Goal: Task Accomplishment & Management: Use online tool/utility

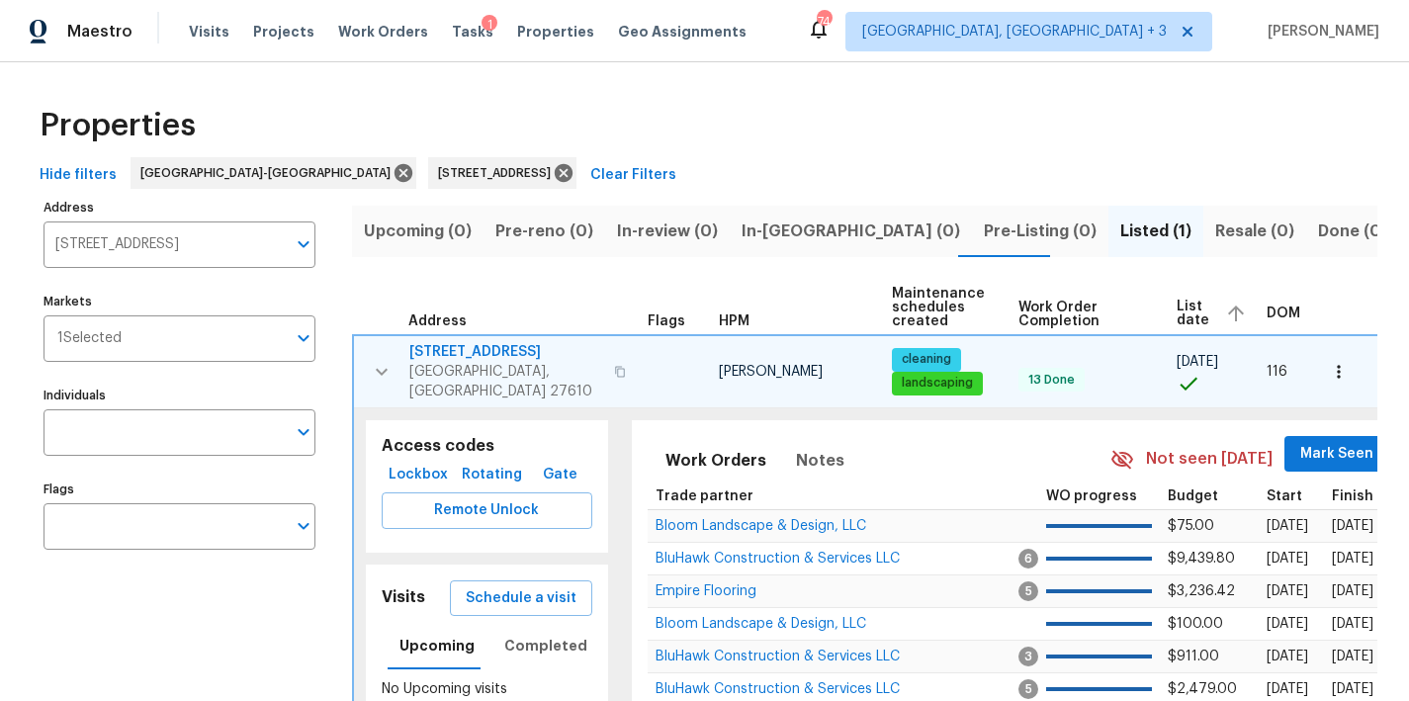
click at [862, 22] on div "Maestro Visits Projects Work Orders Tasks 1 Properties Geo Assignments 74 Green…" at bounding box center [704, 31] width 1409 height 62
click at [555, 178] on icon at bounding box center [564, 173] width 18 height 18
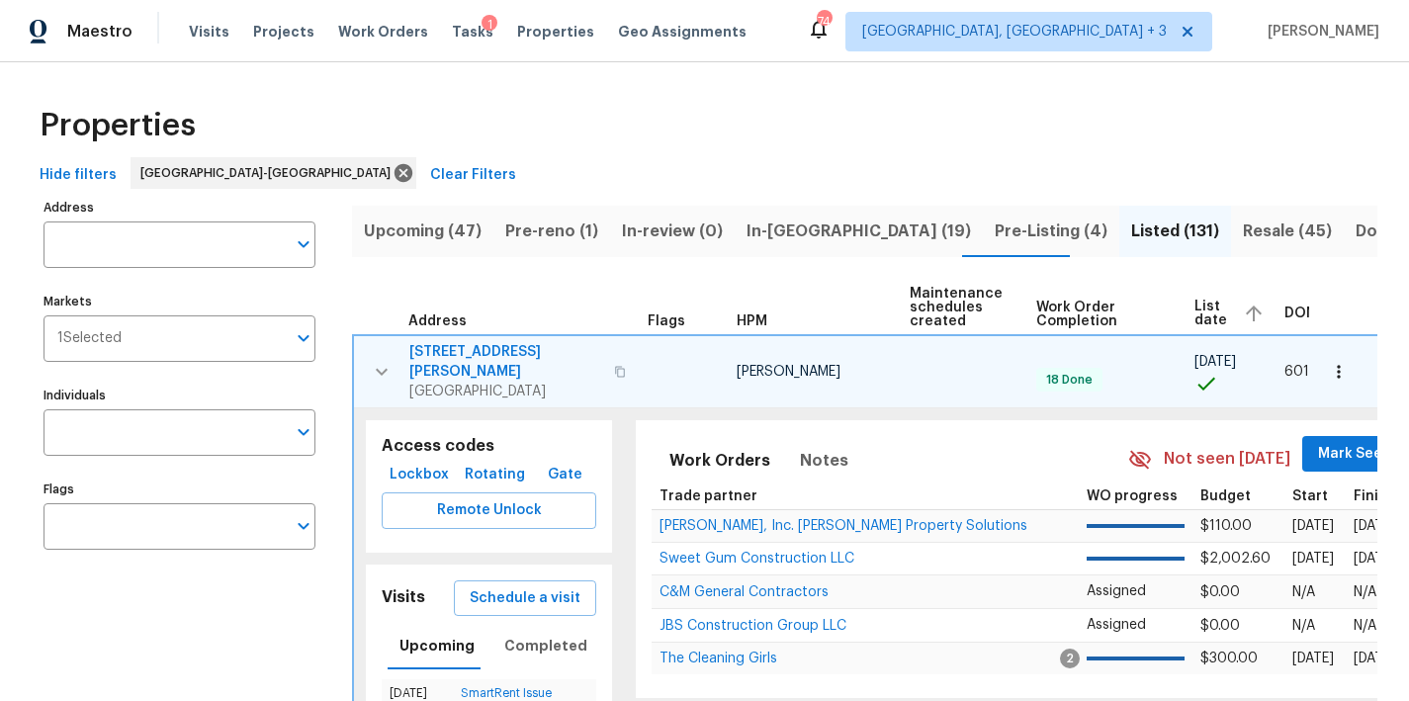
click at [702, 136] on div "Properties" at bounding box center [704, 125] width 1345 height 63
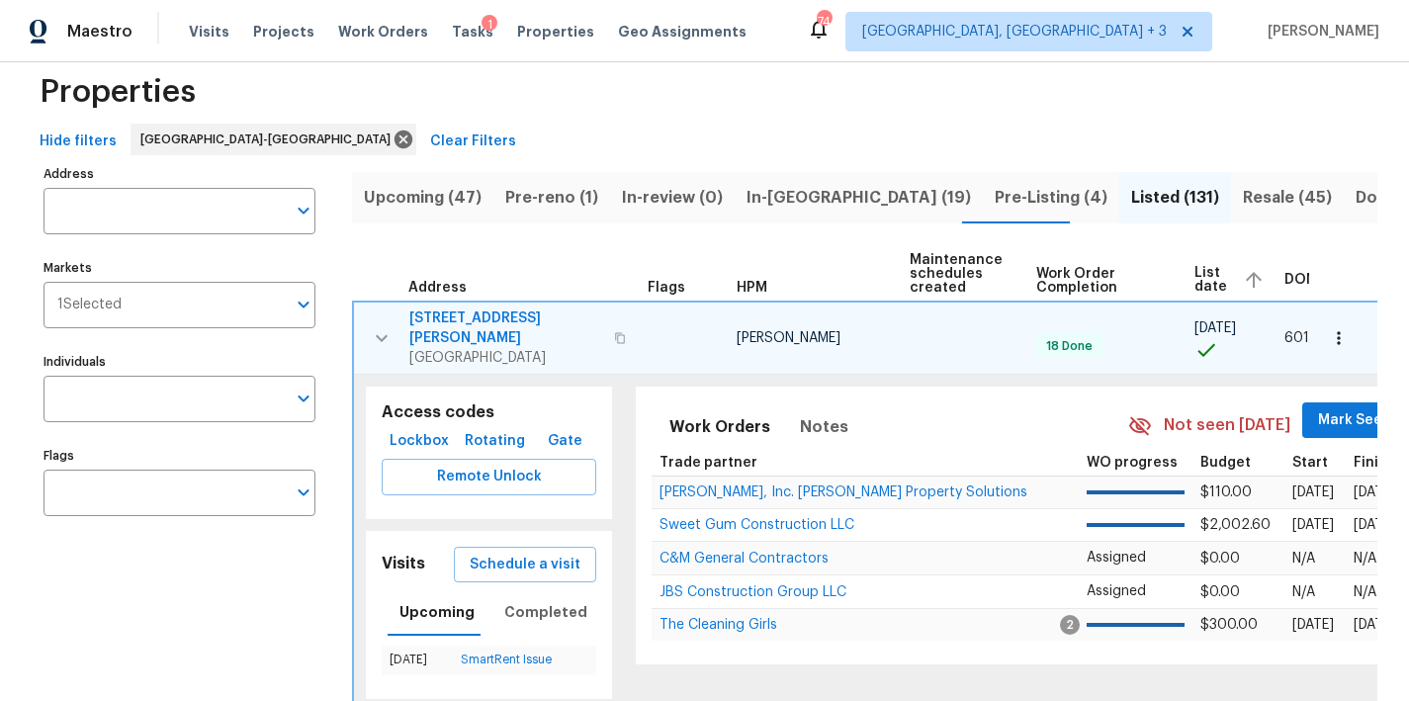
scroll to position [139, 0]
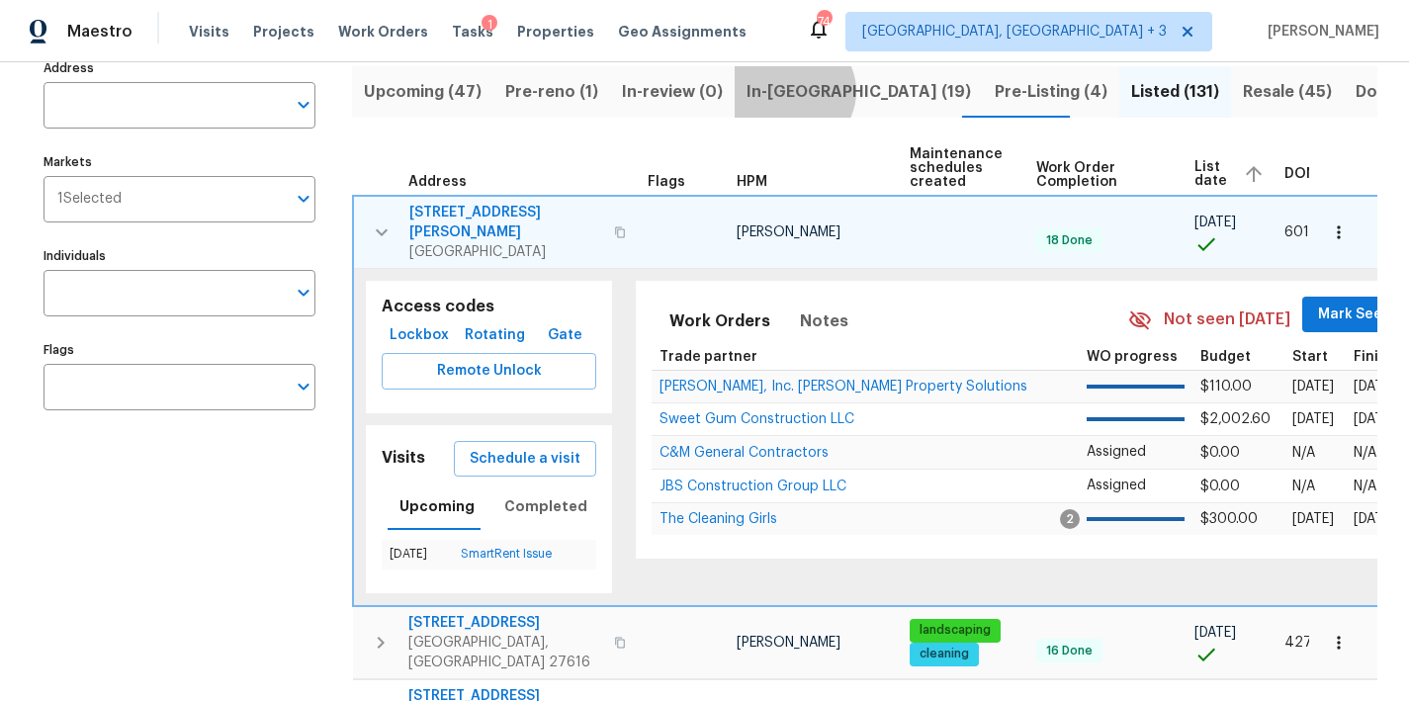
click at [778, 91] on span "In-[GEOGRAPHIC_DATA] (19)" at bounding box center [858, 92] width 224 height 28
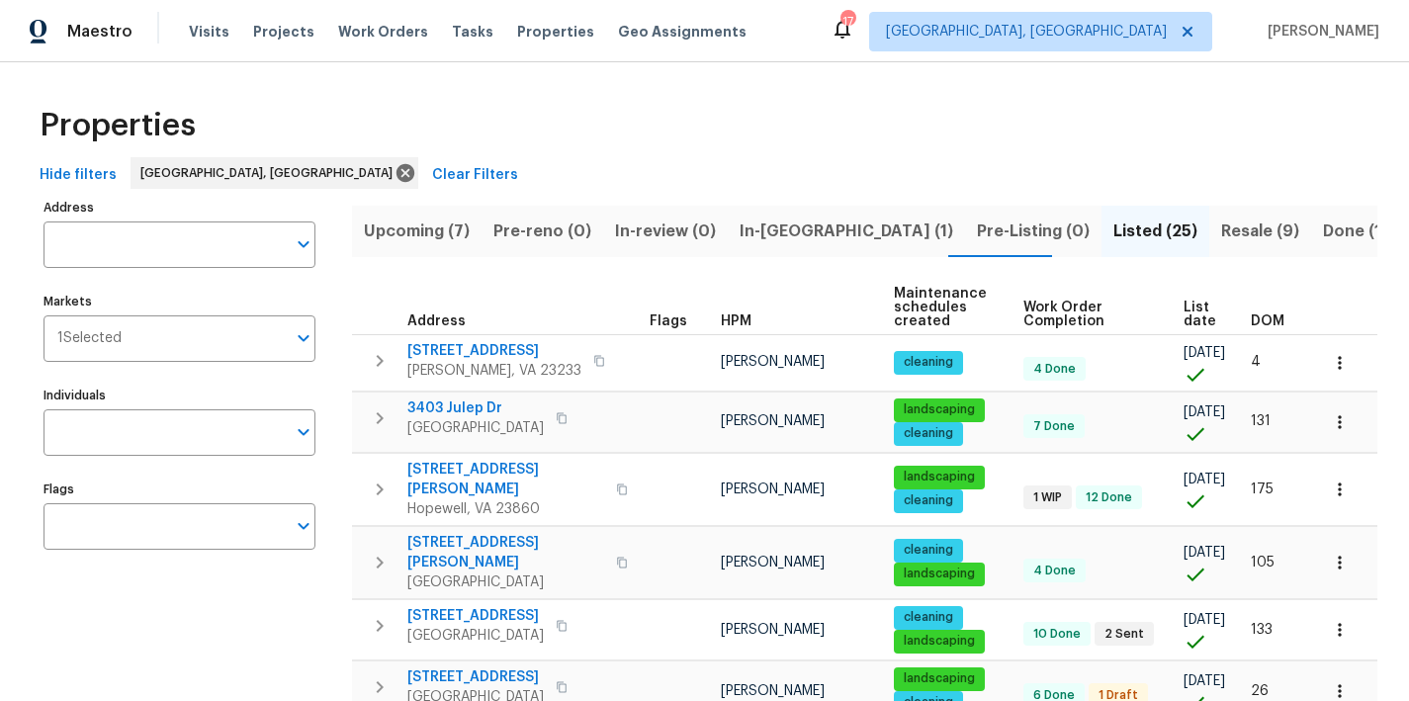
click at [780, 231] on span "In-reno (1)" at bounding box center [846, 231] width 214 height 28
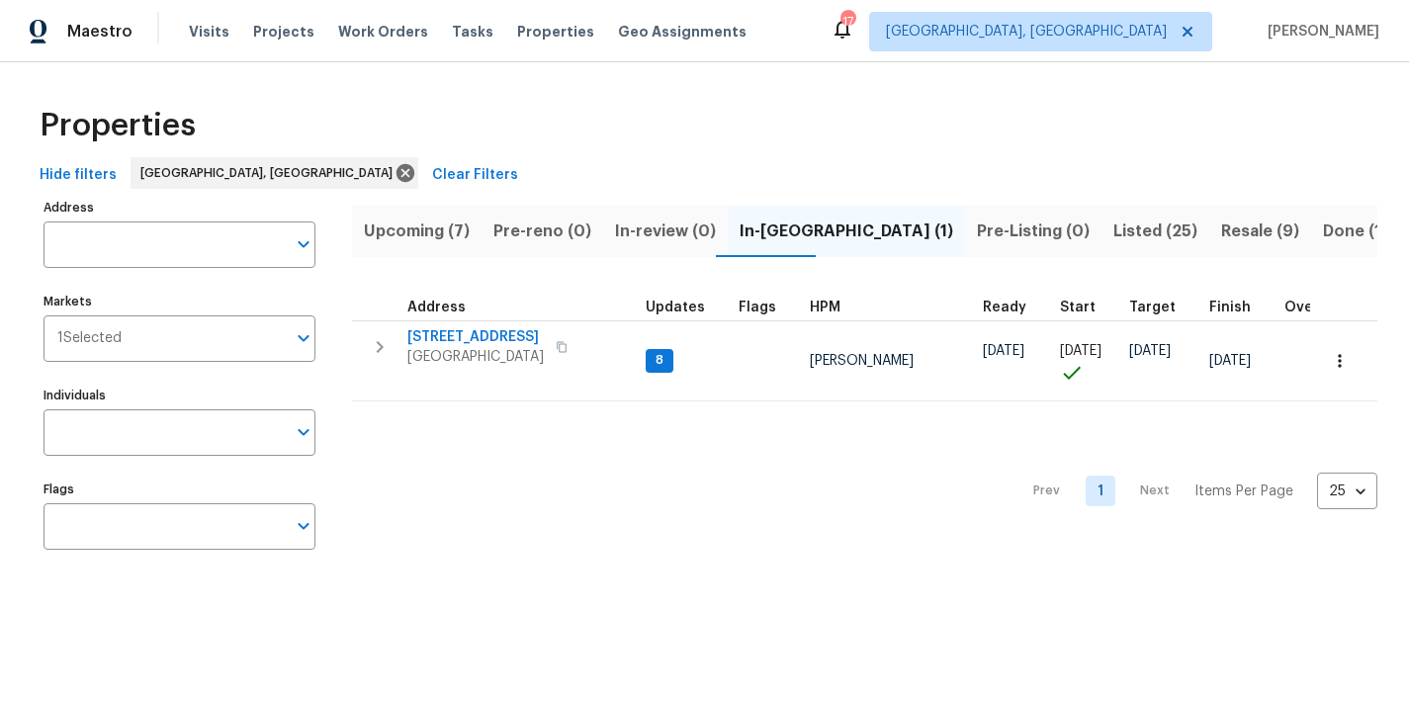
click at [819, 155] on div "Properties" at bounding box center [704, 125] width 1345 height 63
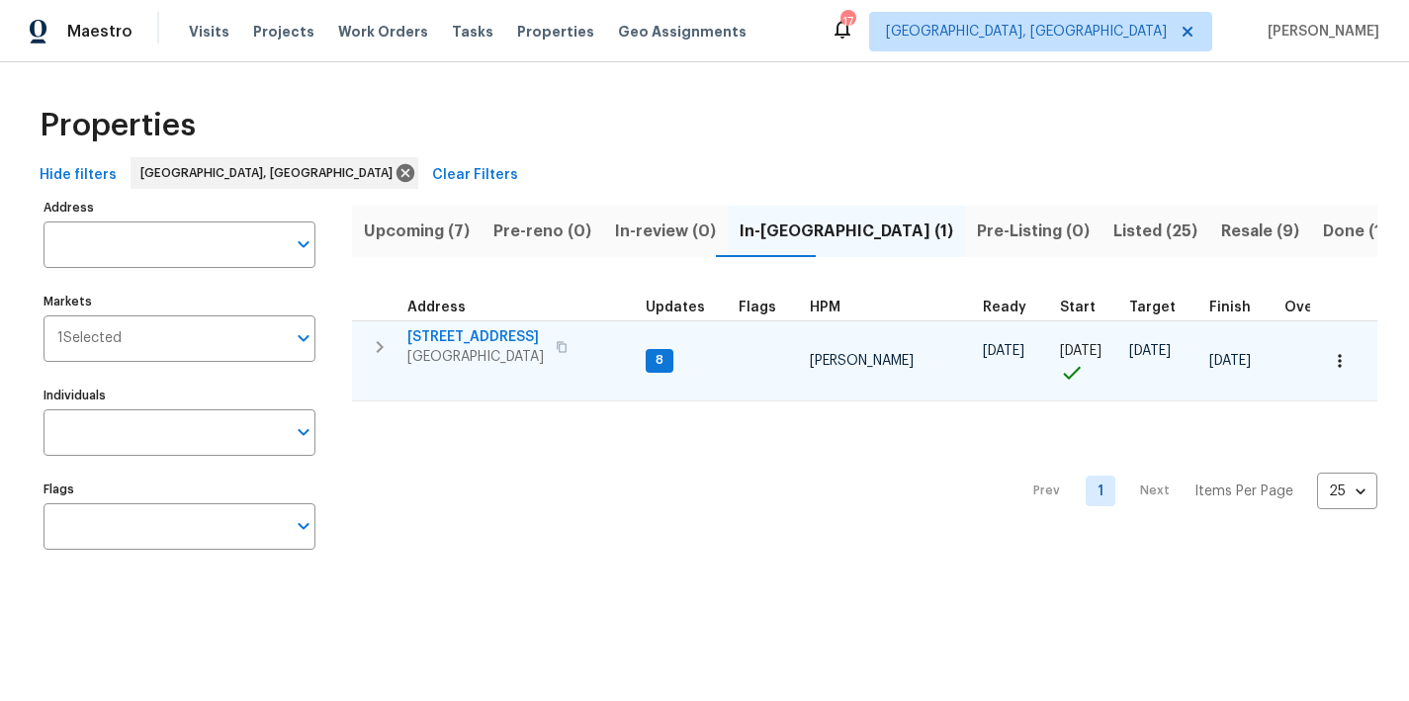
click at [372, 343] on icon "button" at bounding box center [380, 347] width 24 height 24
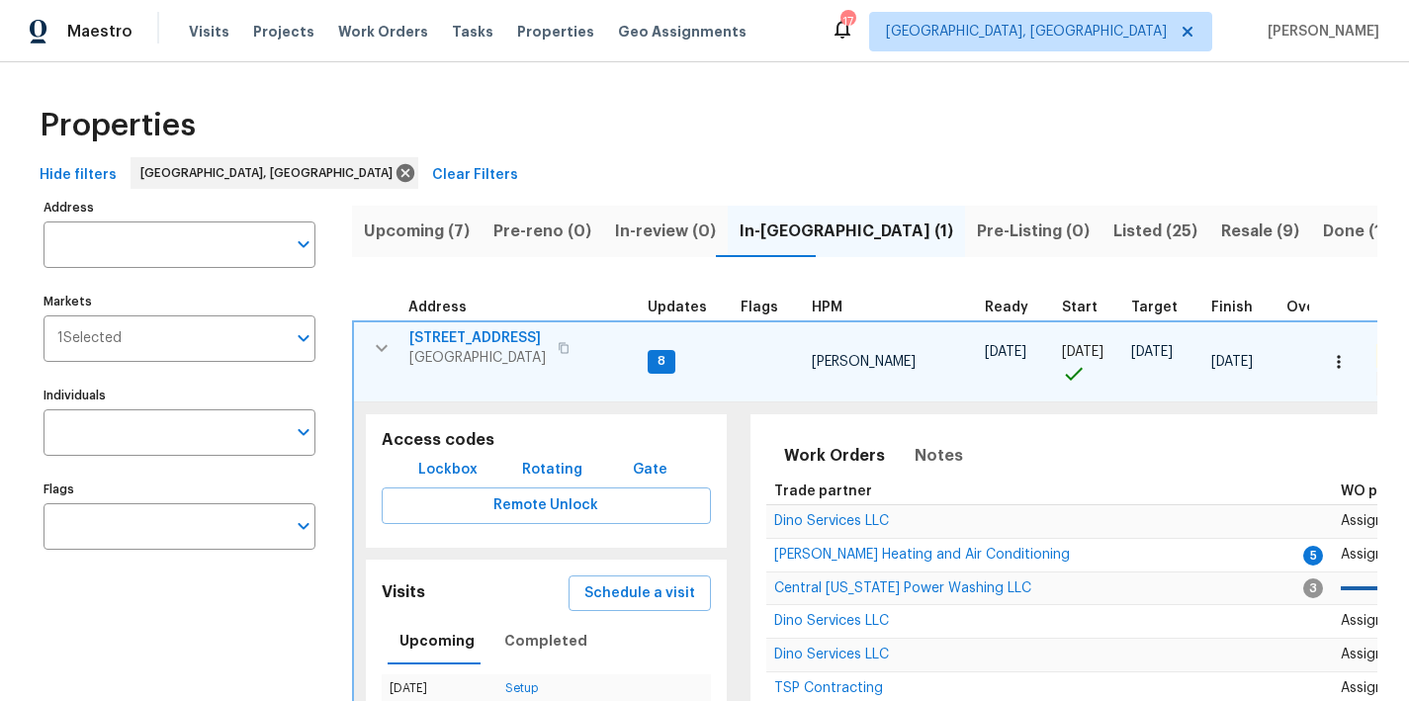
scroll to position [157, 0]
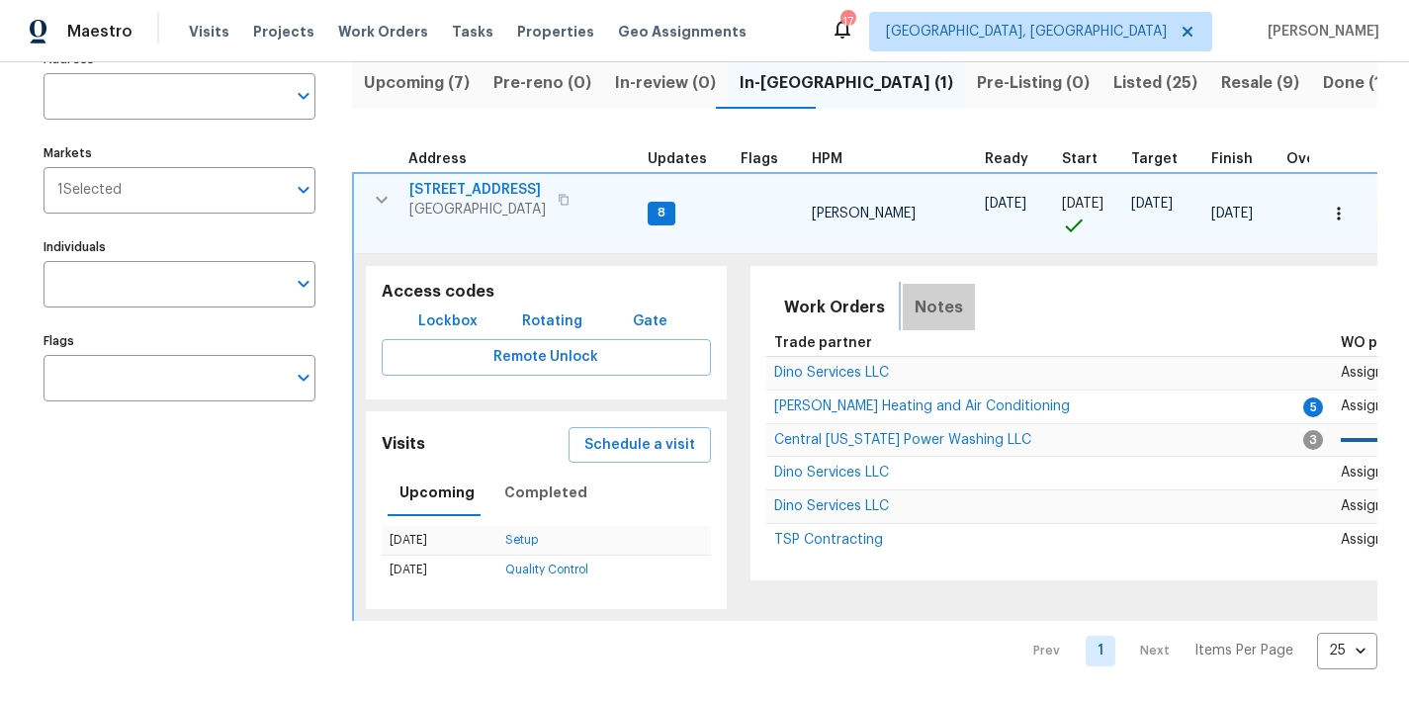
click at [939, 299] on span "Notes" at bounding box center [938, 308] width 48 height 28
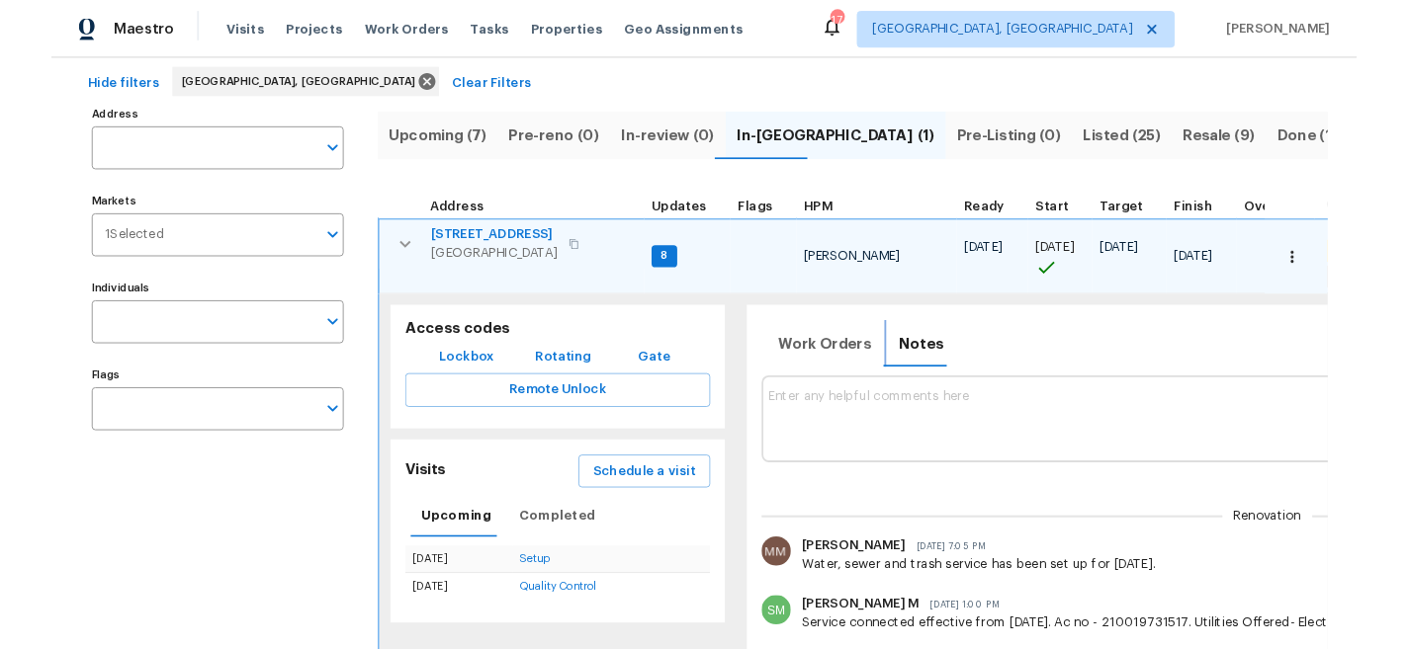
scroll to position [0, 0]
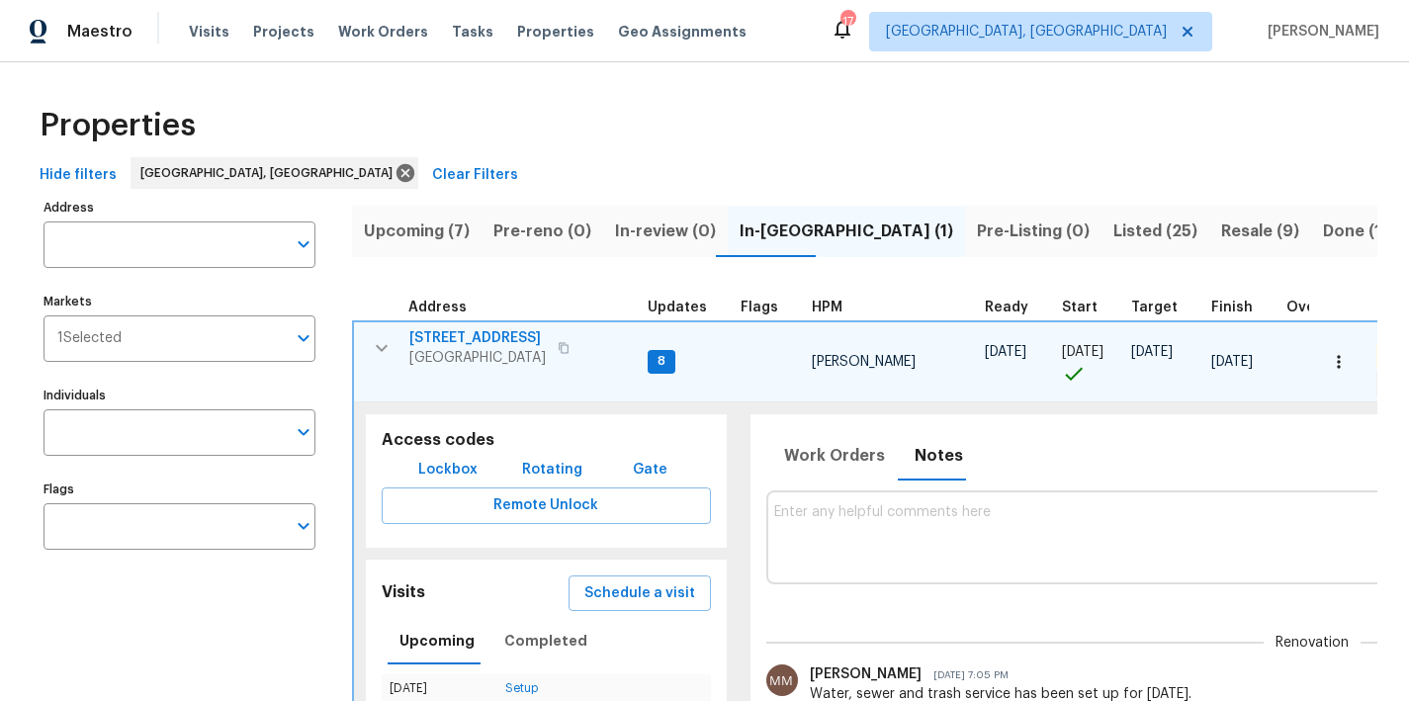
click at [434, 338] on span "1320 Brookland Pkwy" at bounding box center [477, 338] width 136 height 20
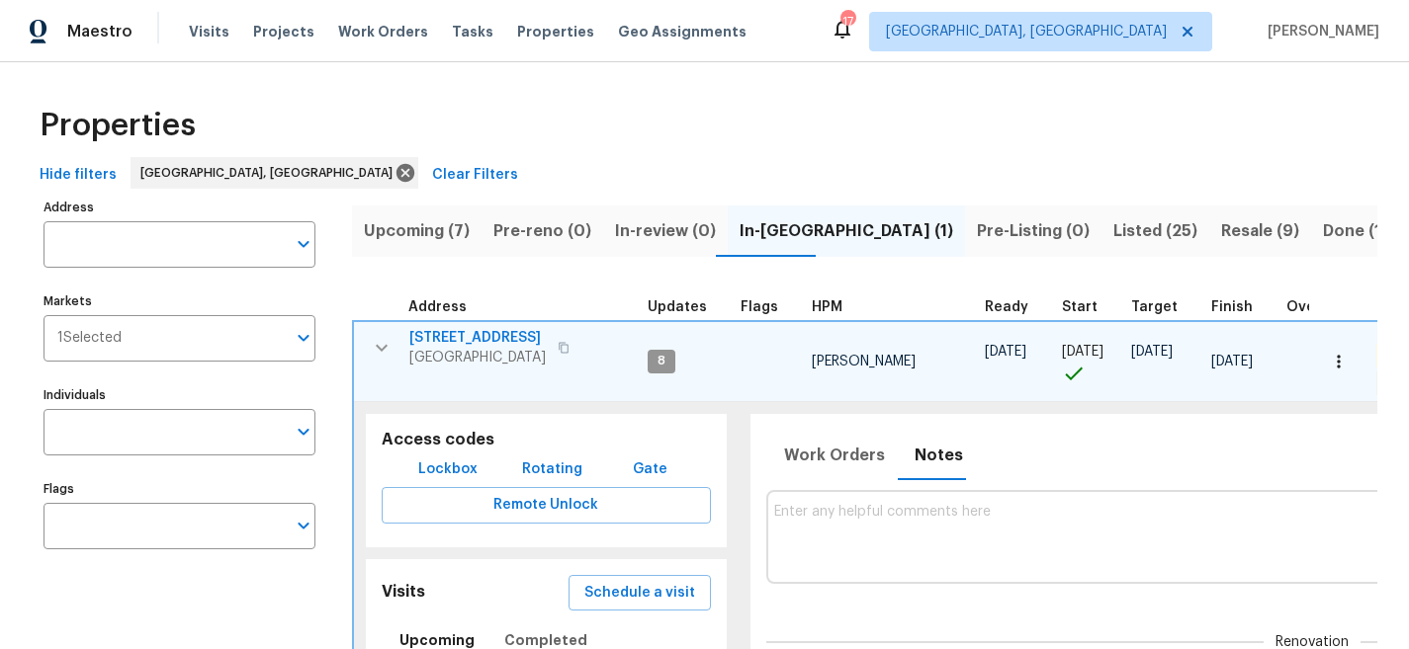
click at [523, 144] on div "Properties" at bounding box center [704, 125] width 1345 height 63
click at [384, 346] on icon "button" at bounding box center [382, 348] width 24 height 24
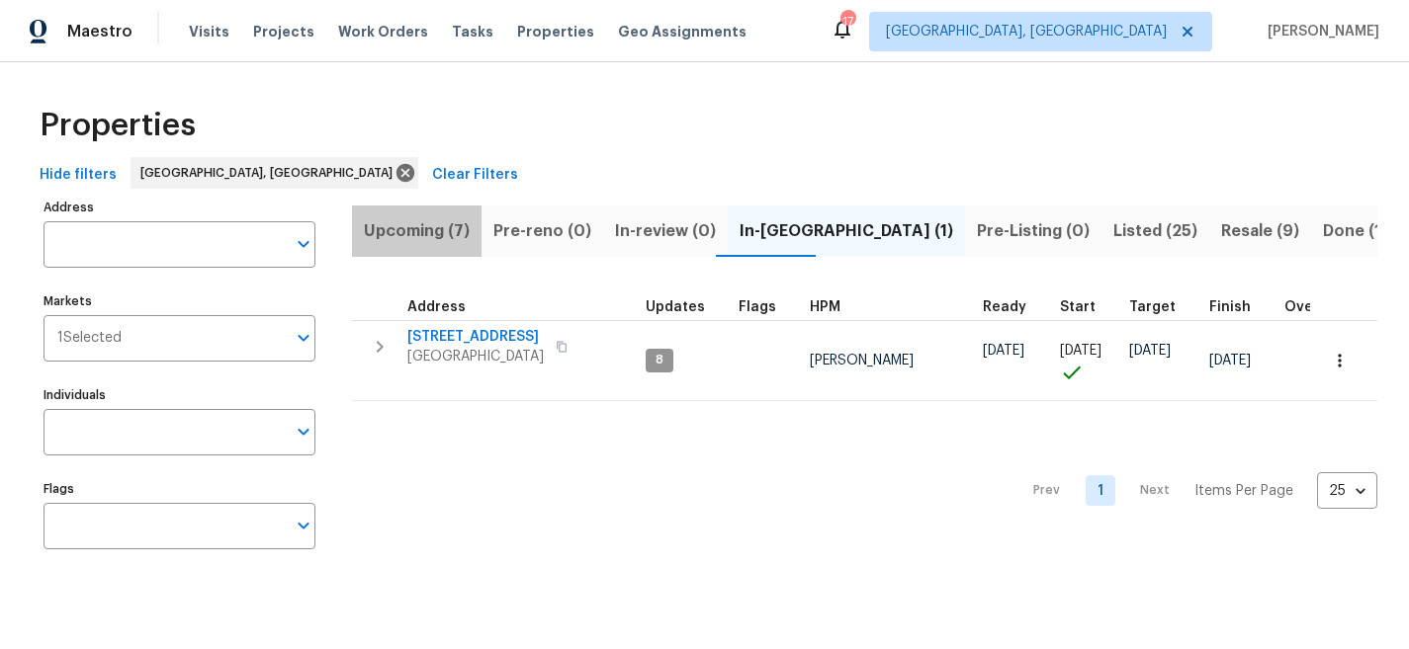
click at [431, 230] on span "Upcoming (7)" at bounding box center [417, 231] width 106 height 28
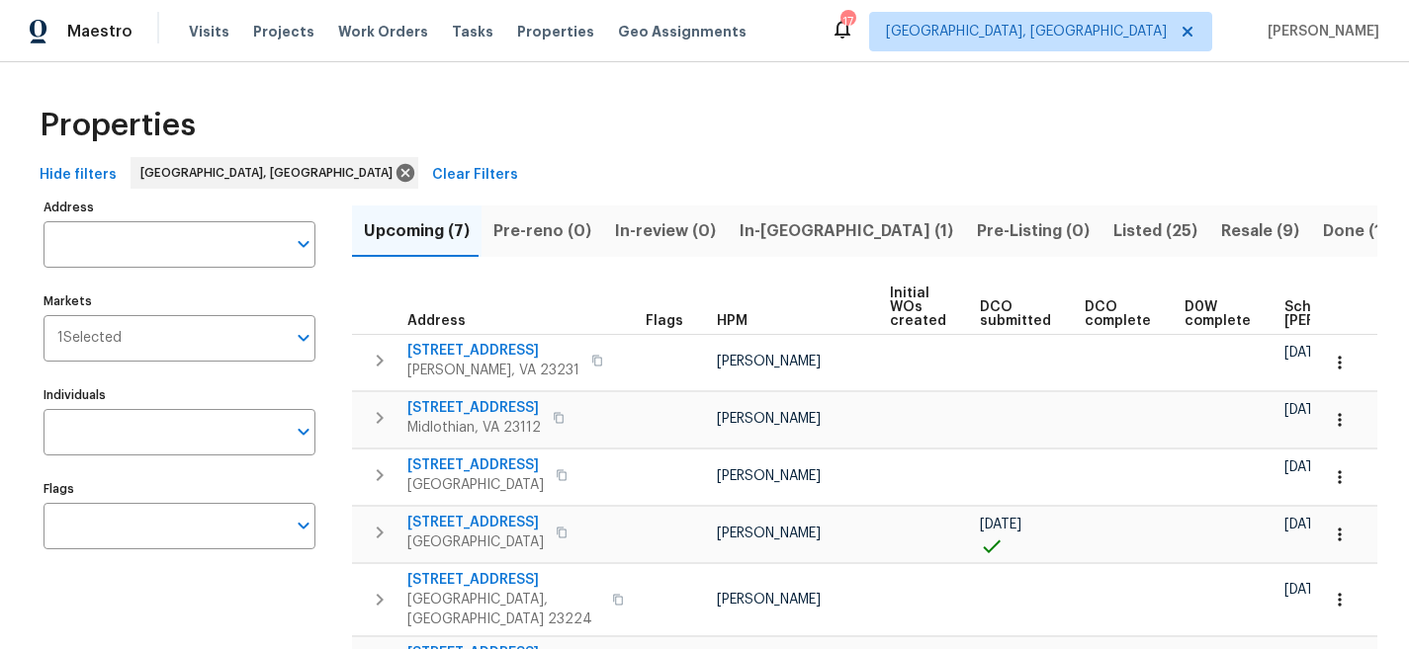
scroll to position [0, 247]
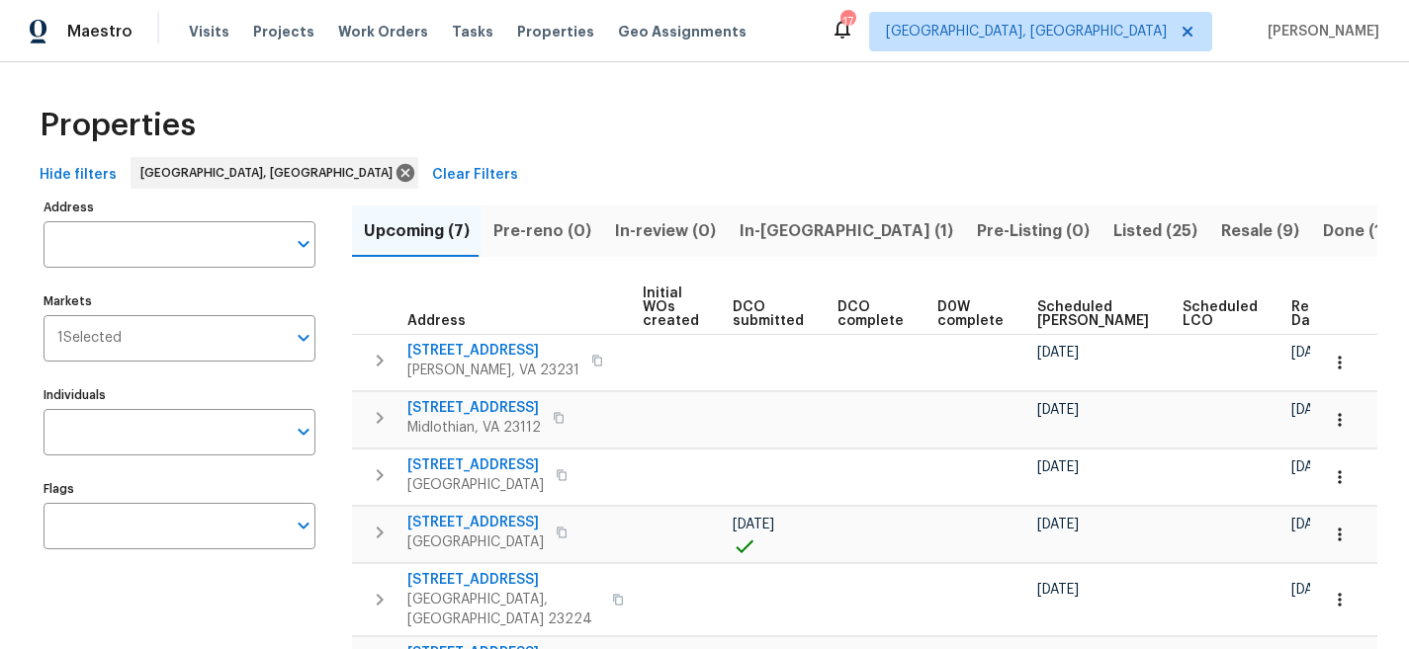
click at [1291, 306] on span "Ready Date" at bounding box center [1312, 314] width 43 height 28
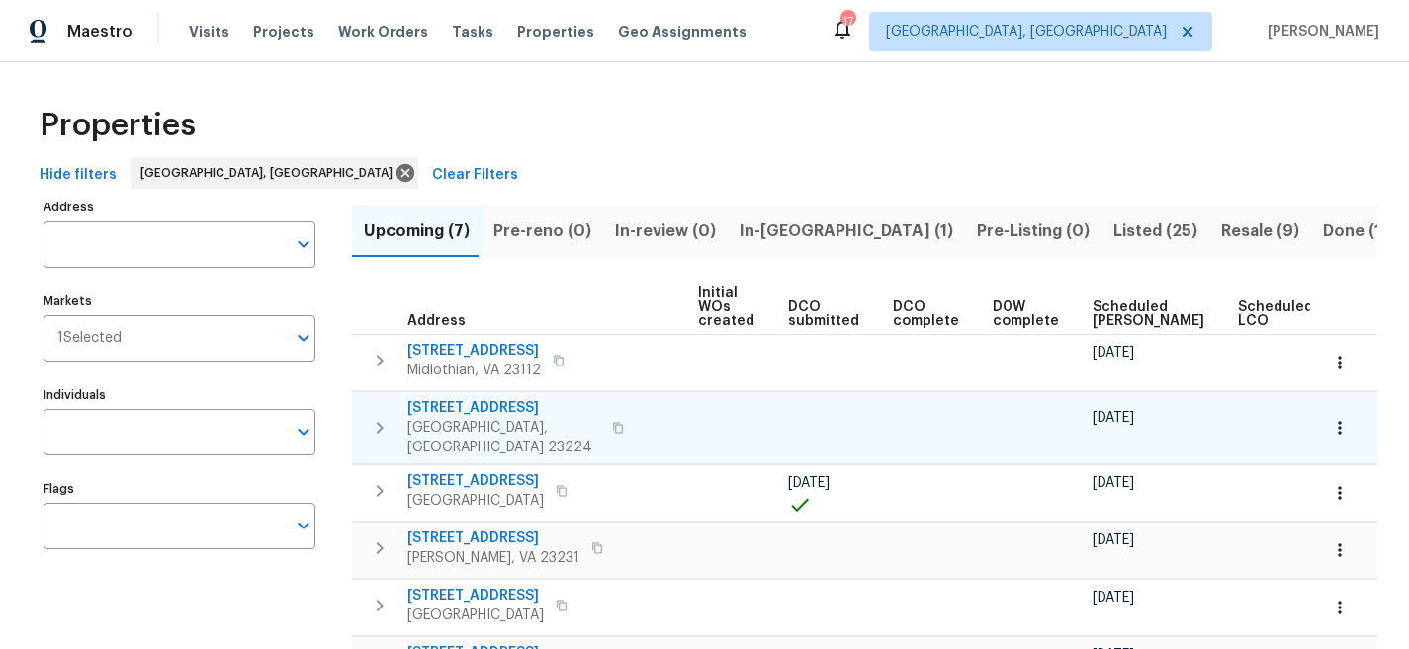
scroll to position [0, 270]
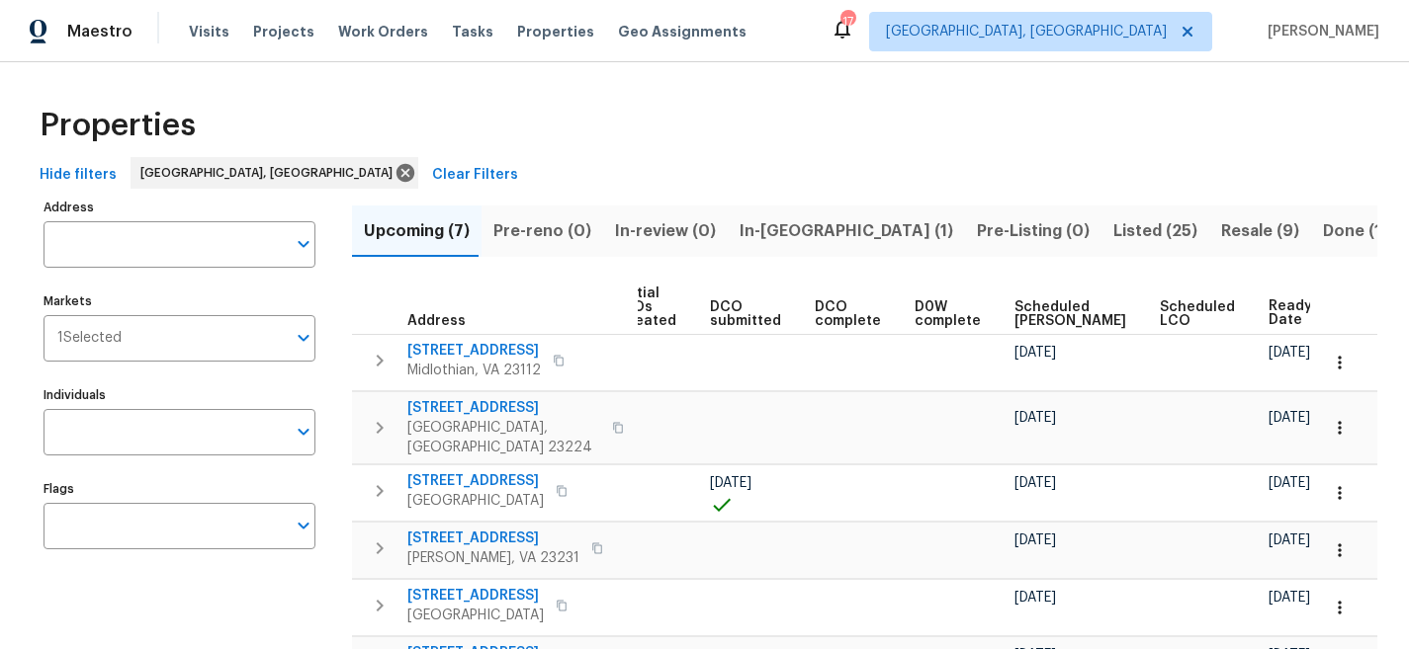
click at [1289, 105] on div "Properties" at bounding box center [704, 125] width 1345 height 63
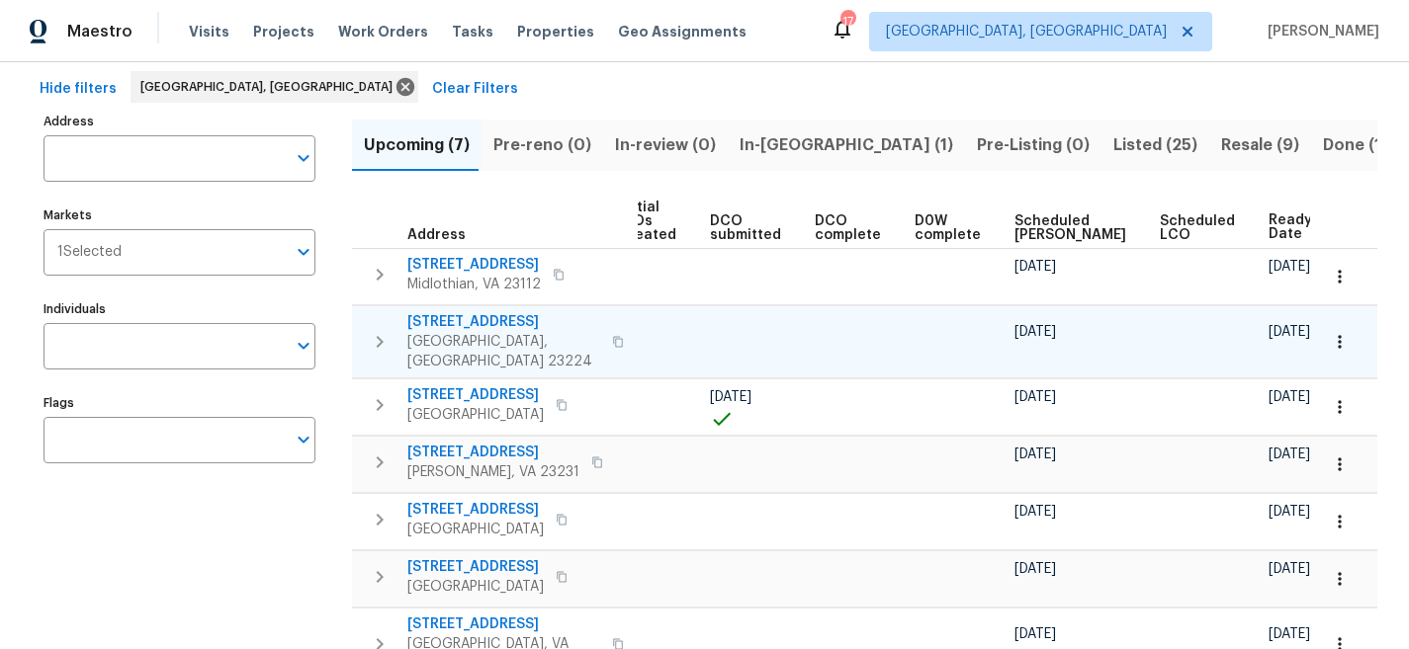
scroll to position [83, 0]
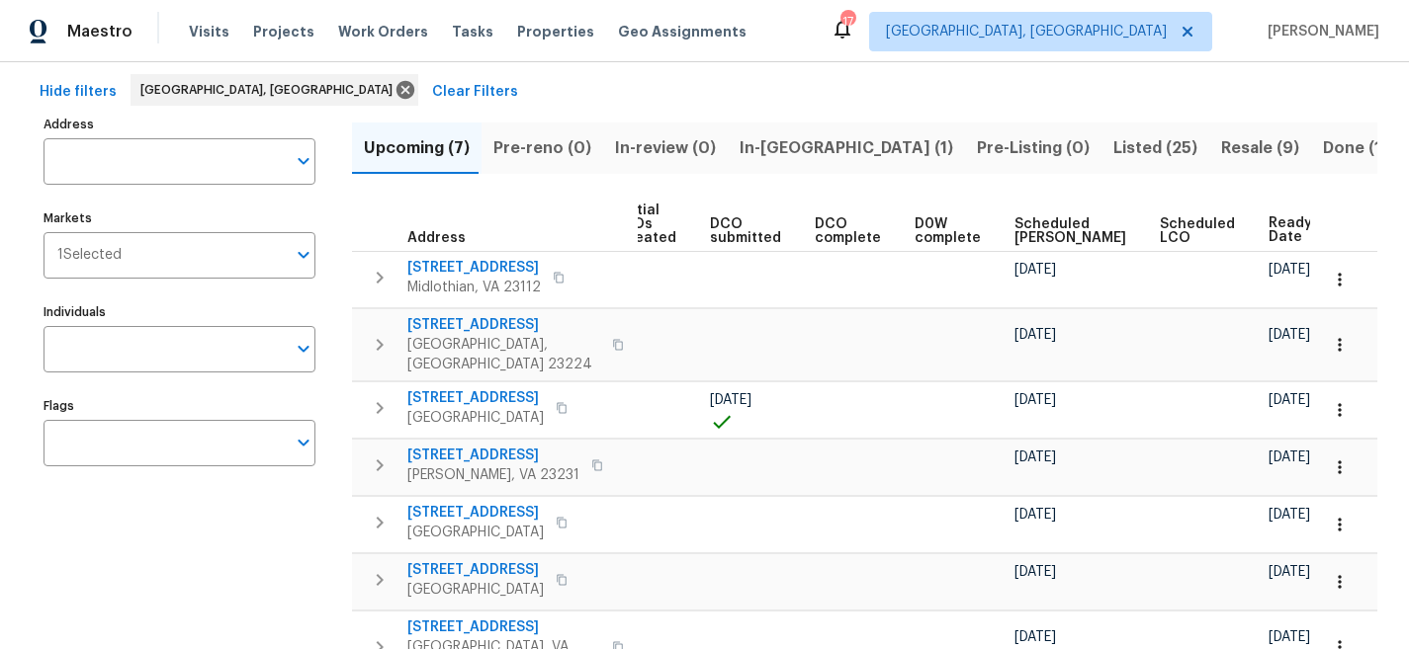
click at [936, 112] on div "Upcoming (7) Pre-reno (0) In-review (0) In-reno (1) Pre-Listing (0) Listed (25)…" at bounding box center [864, 422] width 1025 height 622
click at [928, 24] on div "Maestro Visits Projects Work Orders Tasks Properties Geo Assignments 17 Greenvi…" at bounding box center [704, 31] width 1409 height 62
click at [909, 49] on div "Maestro Visits Projects Work Orders Tasks Properties Geo Assignments 17 Greenvi…" at bounding box center [704, 31] width 1409 height 62
click at [880, 29] on div "Maestro Visits Projects Work Orders Tasks Properties Geo Assignments 17 Greenvi…" at bounding box center [704, 31] width 1409 height 62
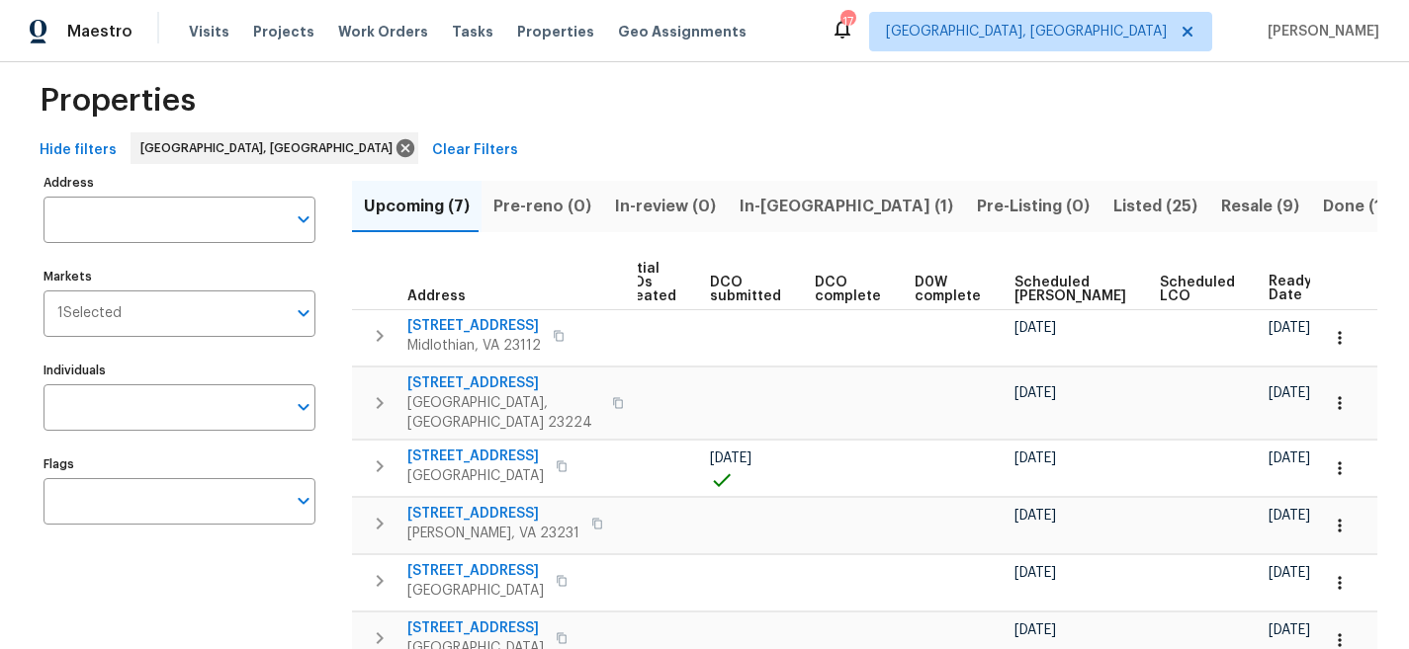
scroll to position [0, 0]
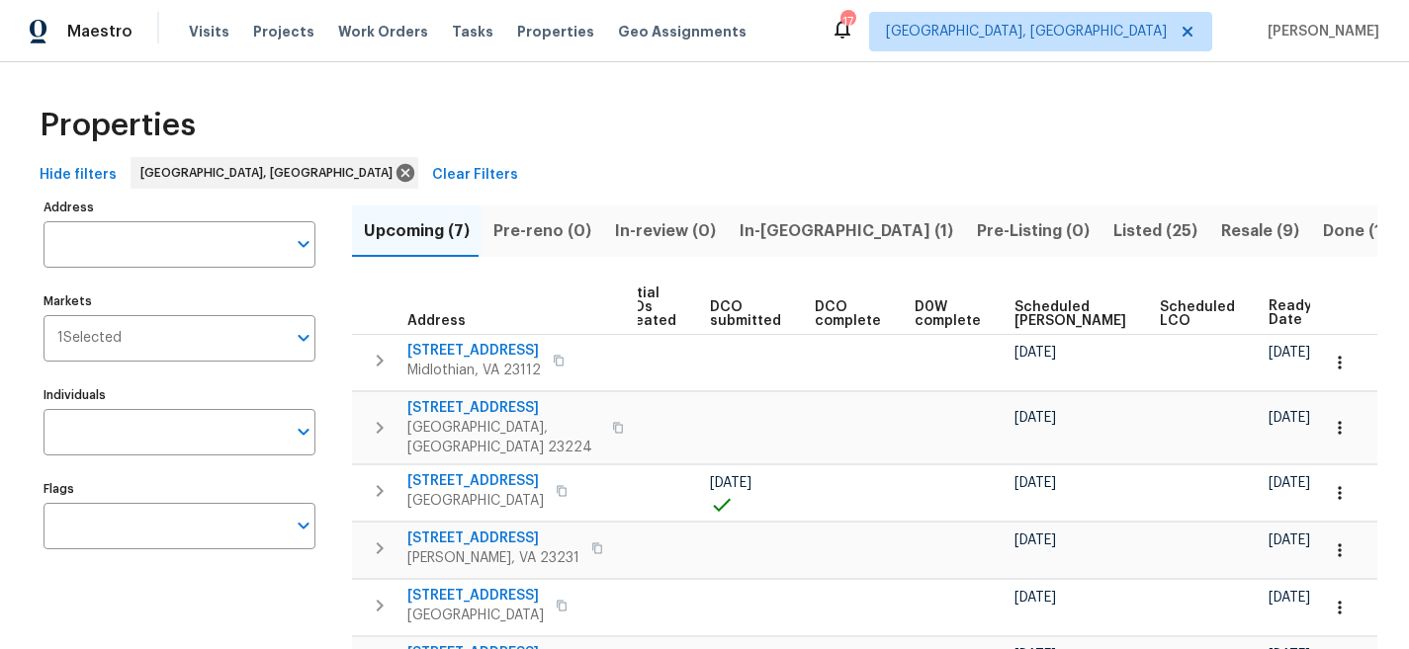
click at [878, 135] on div "Properties" at bounding box center [704, 125] width 1345 height 63
click at [907, 19] on div "Maestro Visits Projects Work Orders Tasks Properties Geo Assignments 17 Greenvi…" at bounding box center [704, 31] width 1409 height 62
click at [1113, 234] on span "Listed (25)" at bounding box center [1155, 231] width 84 height 28
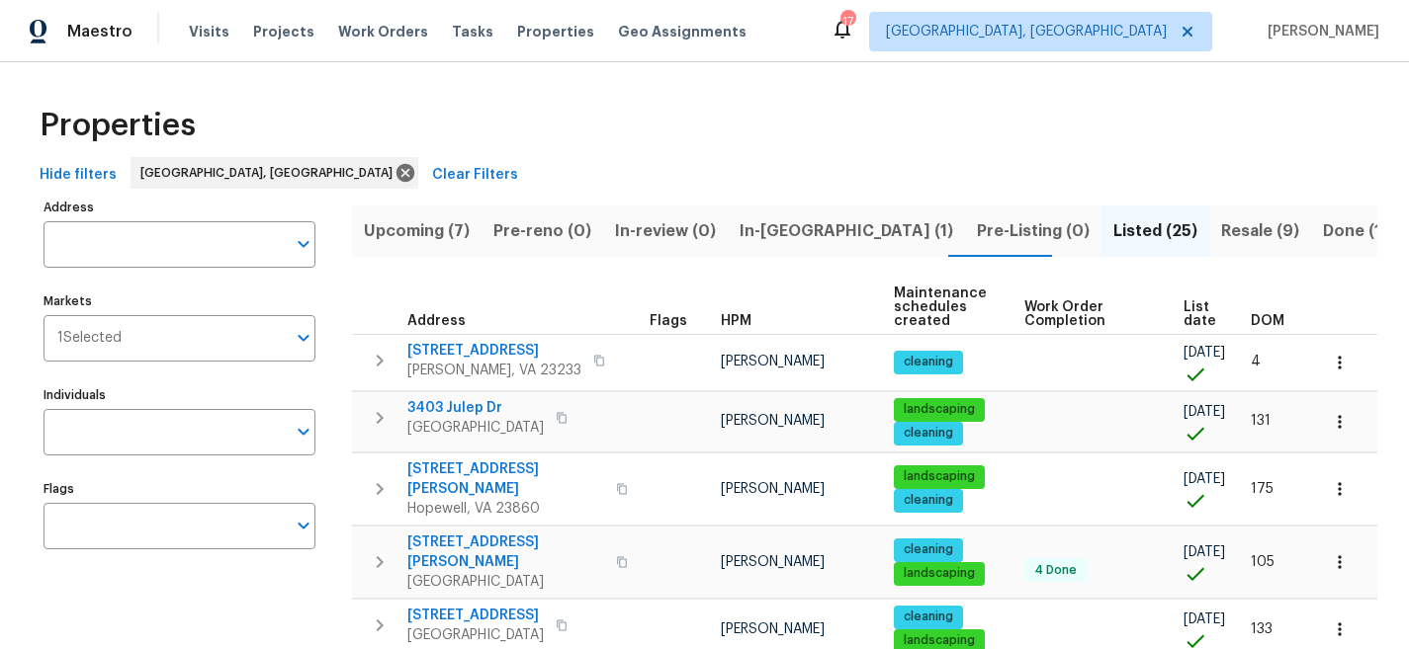
scroll to position [0, 5]
click at [1258, 321] on span "DOM" at bounding box center [1267, 321] width 34 height 14
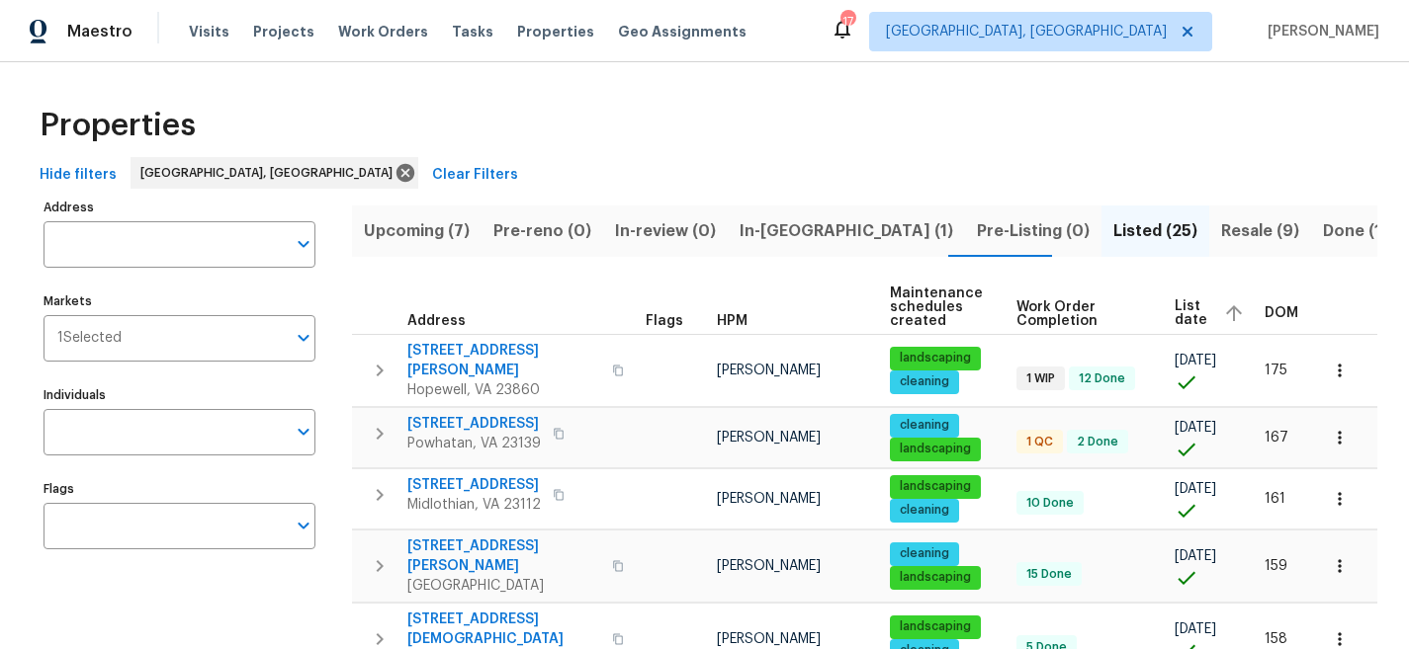
click at [1270, 313] on span "DOM" at bounding box center [1281, 313] width 34 height 14
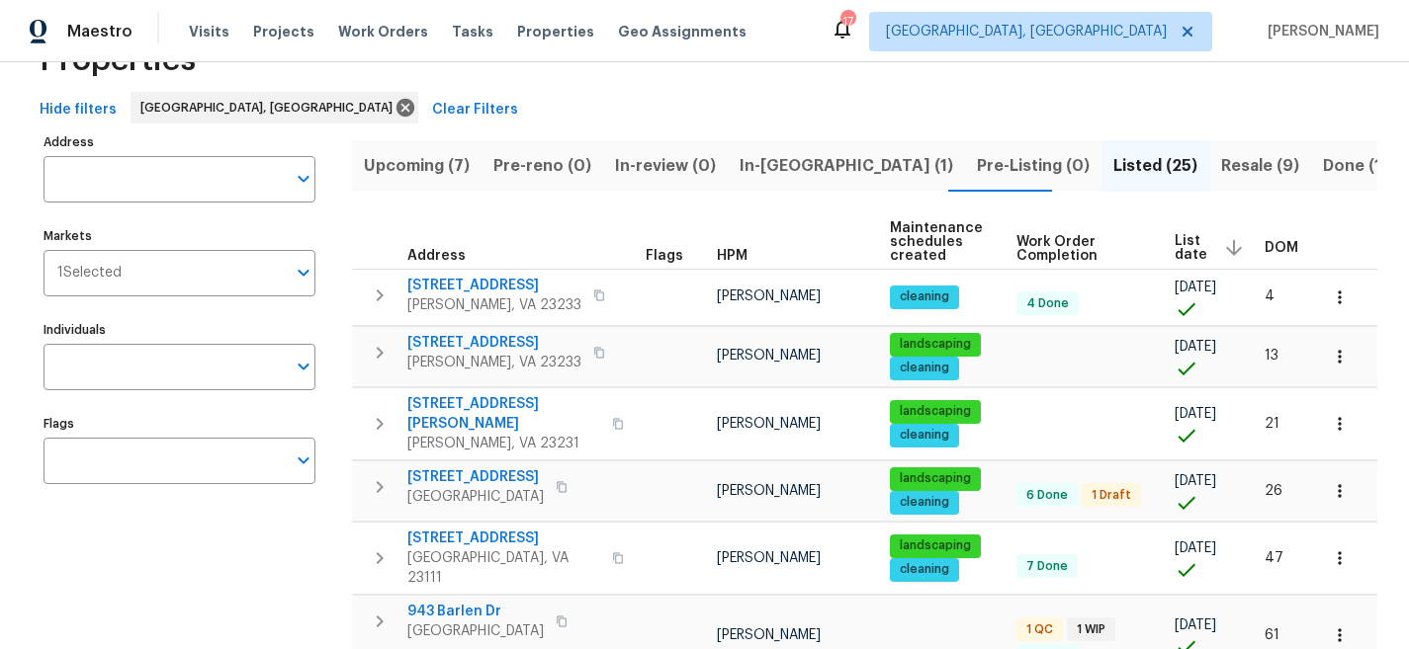
scroll to position [67, 0]
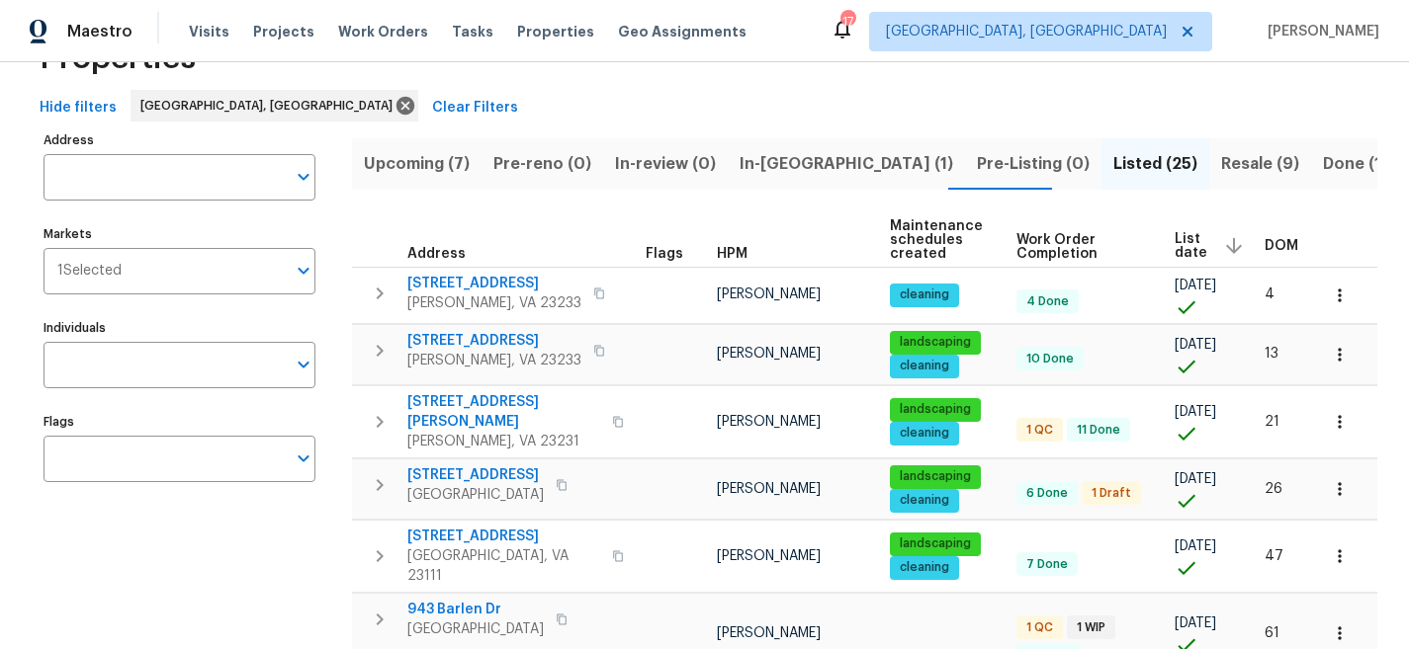
click at [959, 109] on div "Hide filters Richmond, VA Clear Filters" at bounding box center [704, 108] width 1345 height 37
click at [807, 89] on div "Properties" at bounding box center [704, 58] width 1345 height 63
click at [828, 32] on div "Maestro Visits Projects Work Orders Tasks Properties Geo Assignments 17 Greenvi…" at bounding box center [704, 31] width 1409 height 62
click at [676, 118] on div "Hide filters Richmond, VA Clear Filters" at bounding box center [704, 108] width 1345 height 37
click at [769, 164] on span "In-reno (1)" at bounding box center [846, 164] width 214 height 28
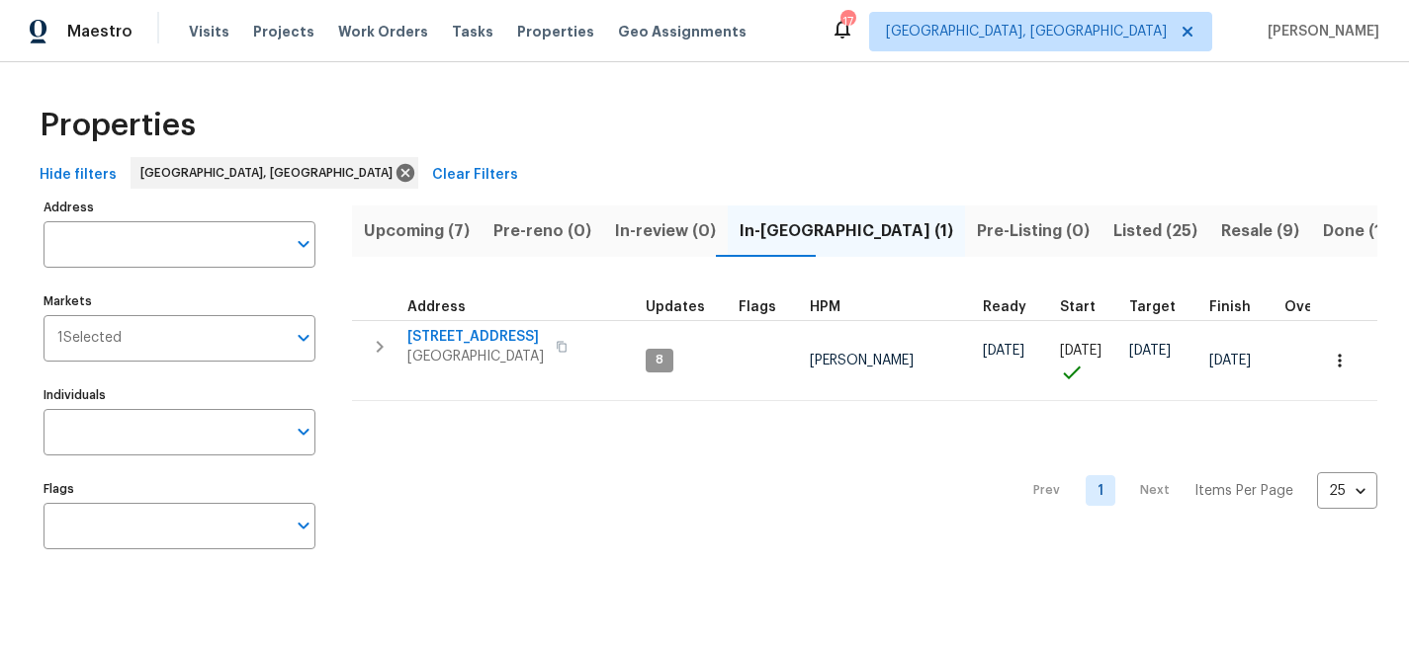
click at [907, 141] on div "Properties" at bounding box center [704, 125] width 1345 height 63
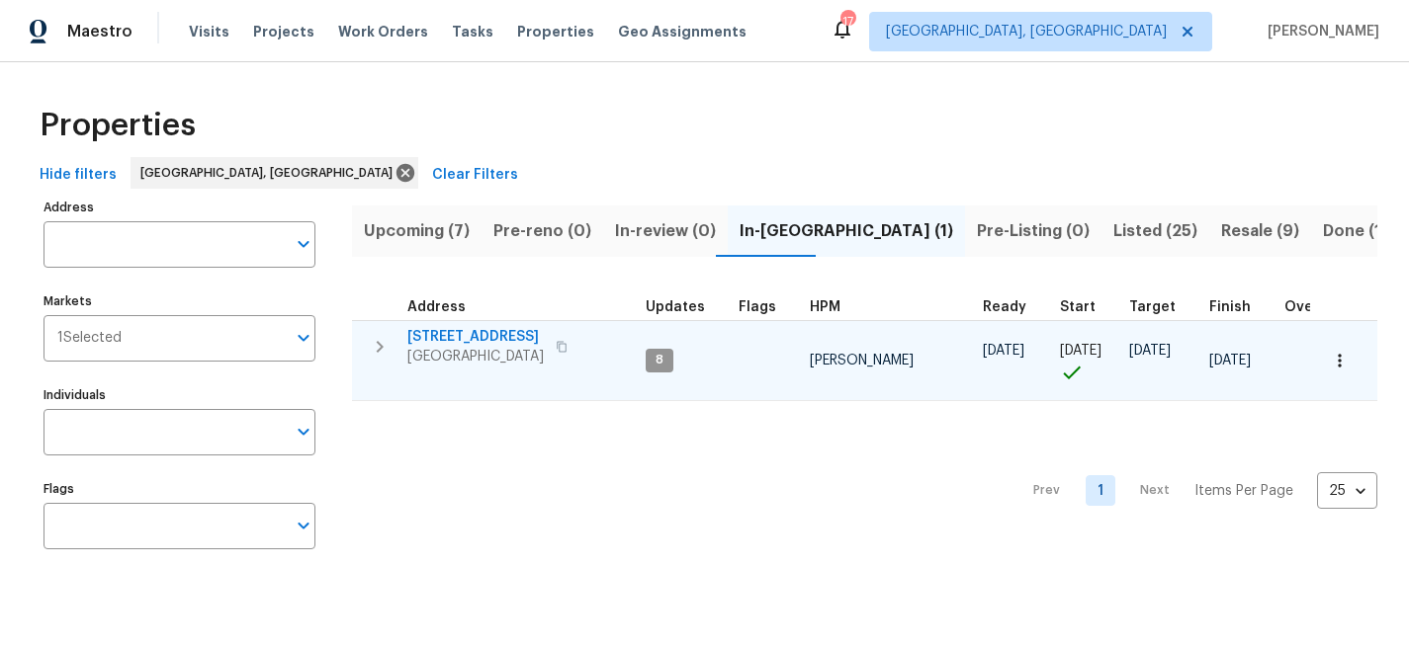
click at [393, 336] on button "button" at bounding box center [380, 347] width 40 height 40
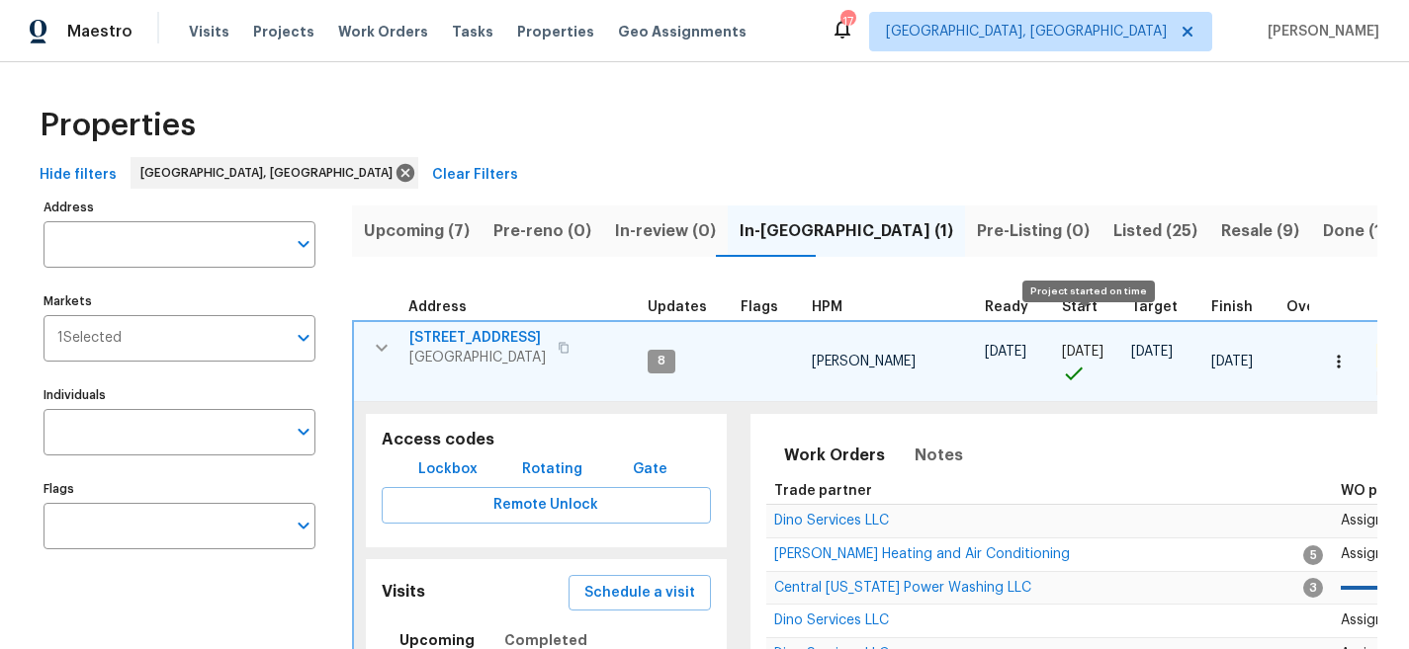
scroll to position [152, 0]
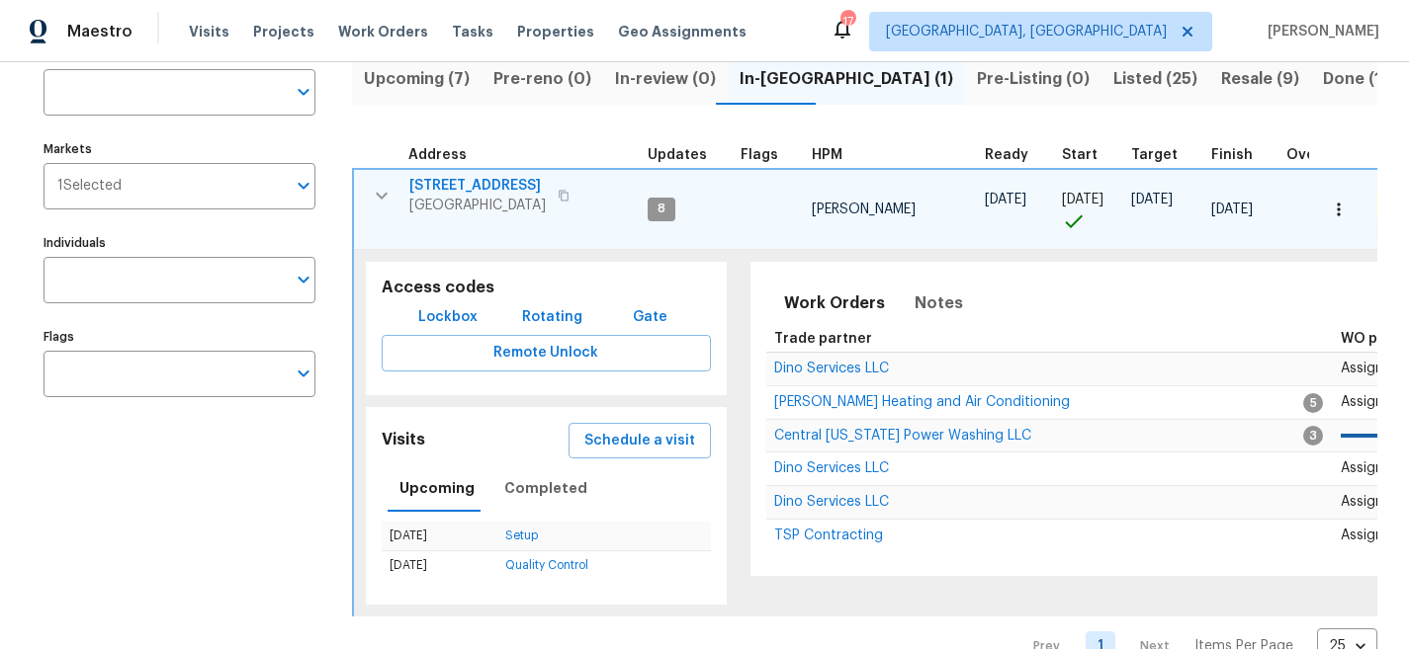
click at [919, 25] on div "Maestro Visits Projects Work Orders Tasks Properties Geo Assignments 17 Greenvi…" at bounding box center [704, 31] width 1409 height 62
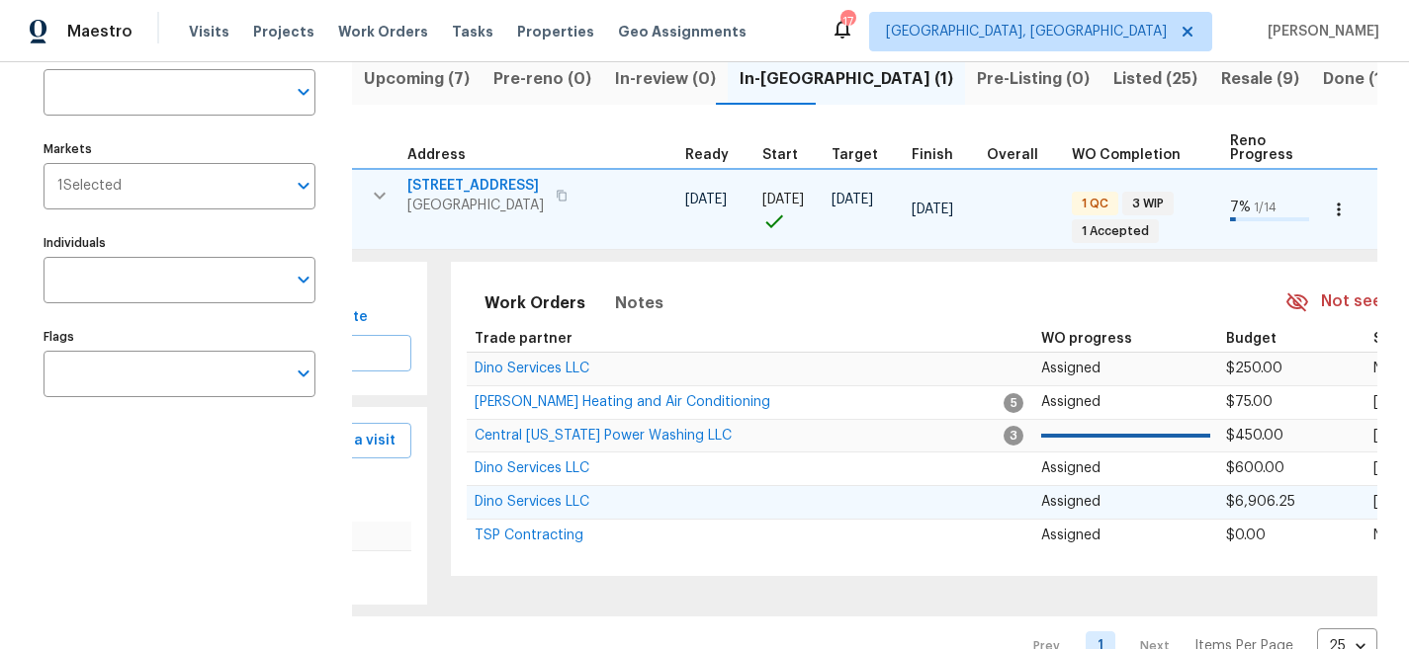
scroll to position [0, 298]
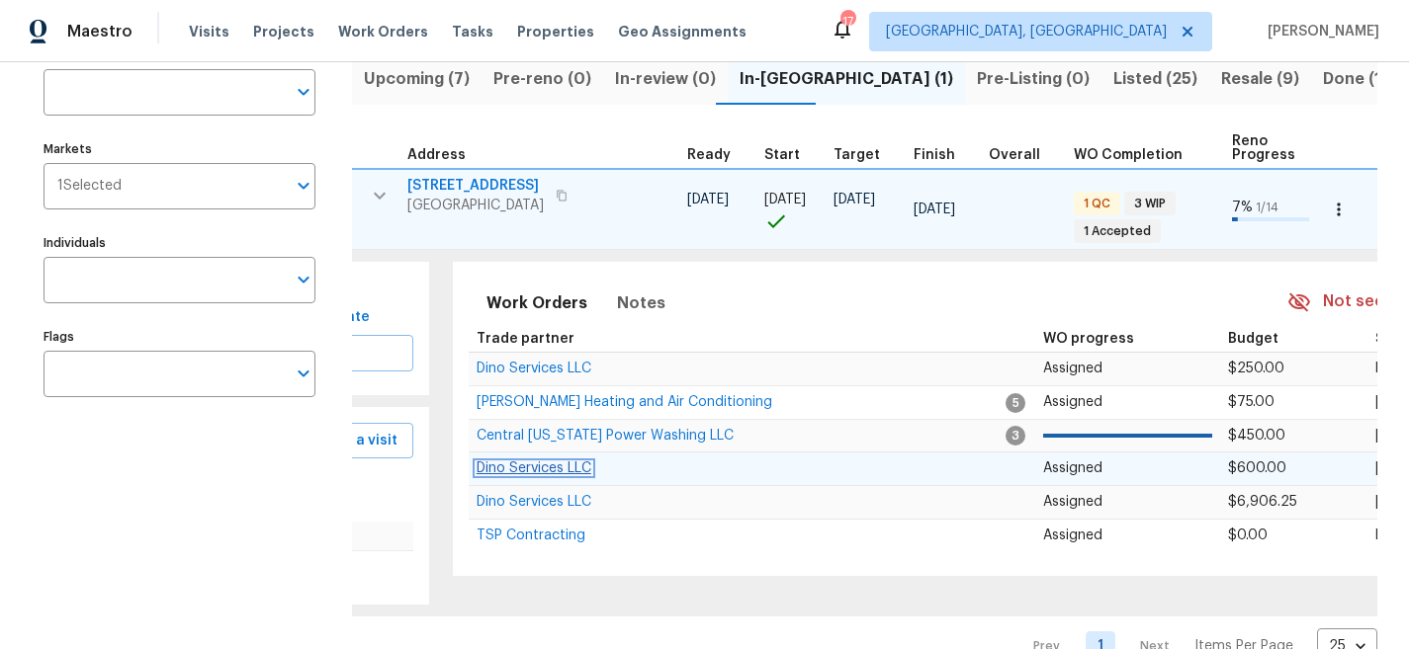
click at [531, 470] on span "Dino Services LLC" at bounding box center [533, 469] width 115 height 14
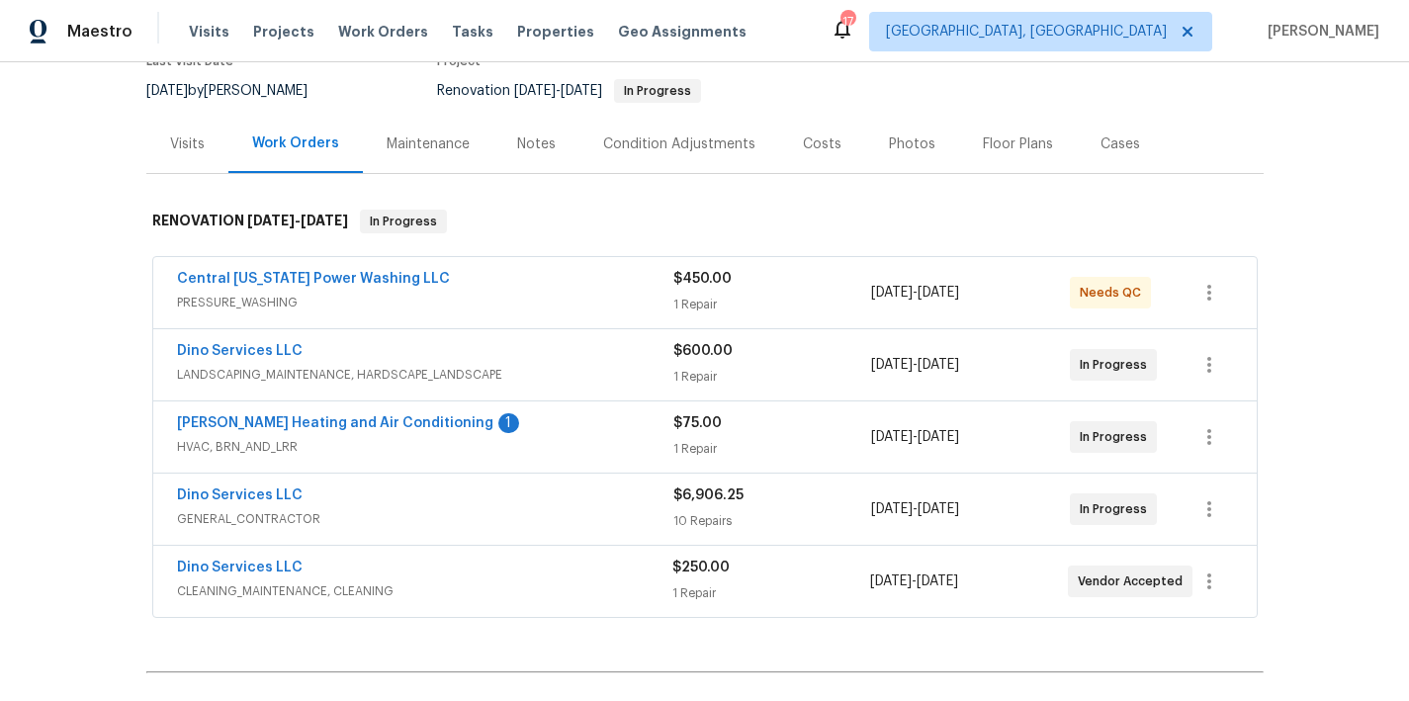
click at [812, 151] on div "Costs" at bounding box center [822, 144] width 39 height 20
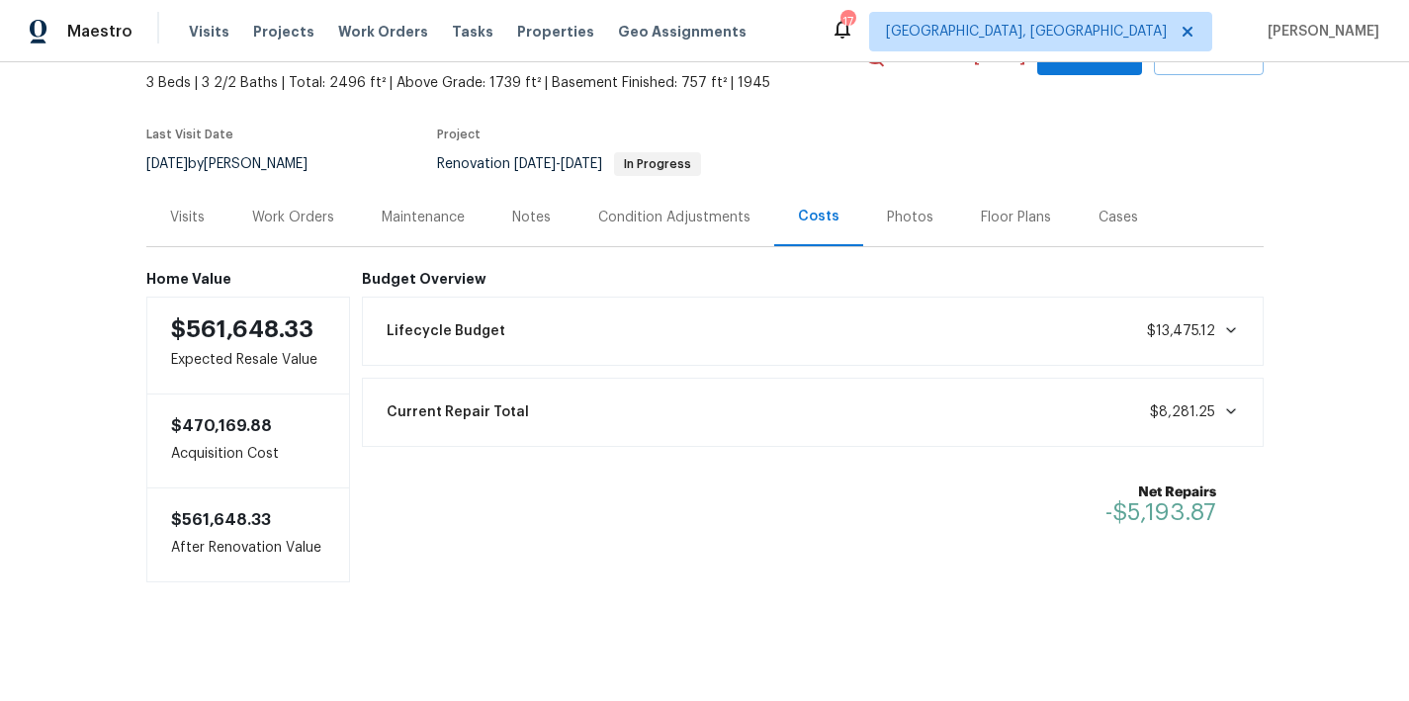
scroll to position [128, 0]
click at [525, 208] on div "Notes" at bounding box center [531, 218] width 39 height 20
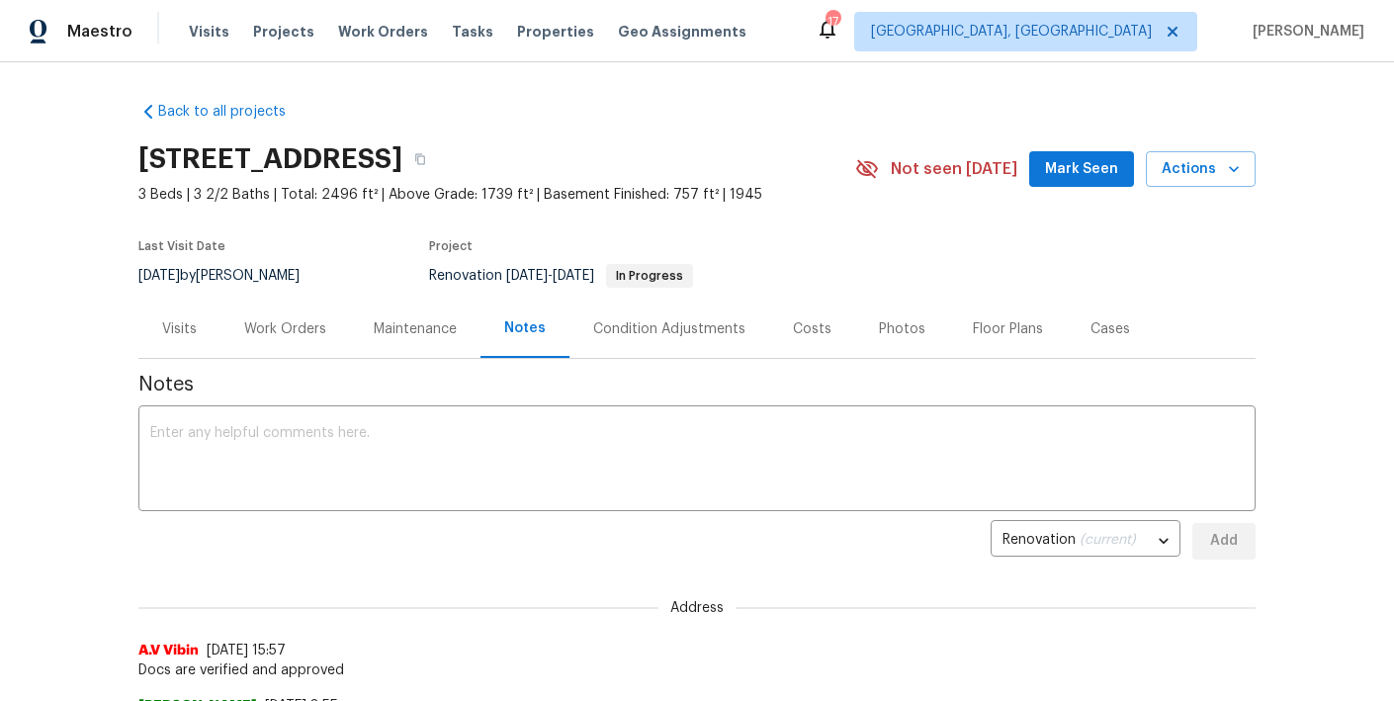
click at [284, 331] on div "Work Orders" at bounding box center [285, 329] width 82 height 20
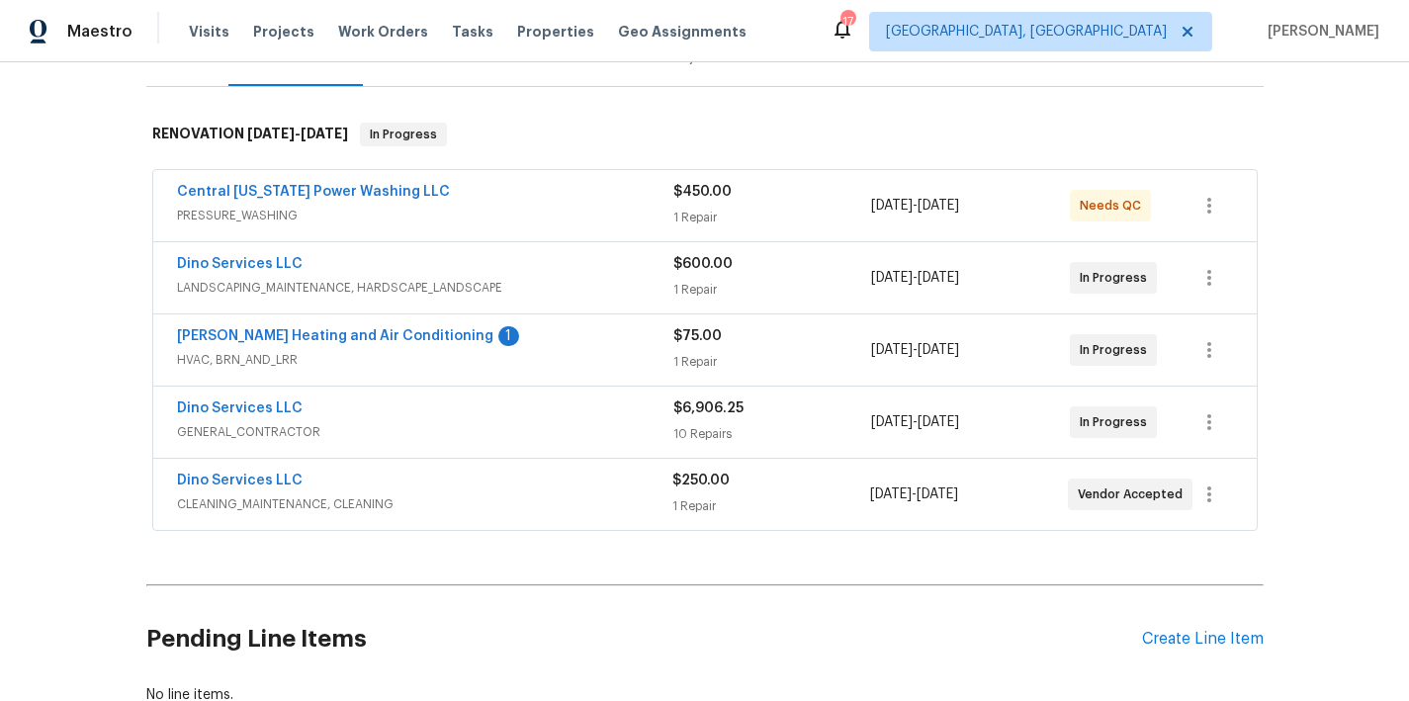
scroll to position [188, 0]
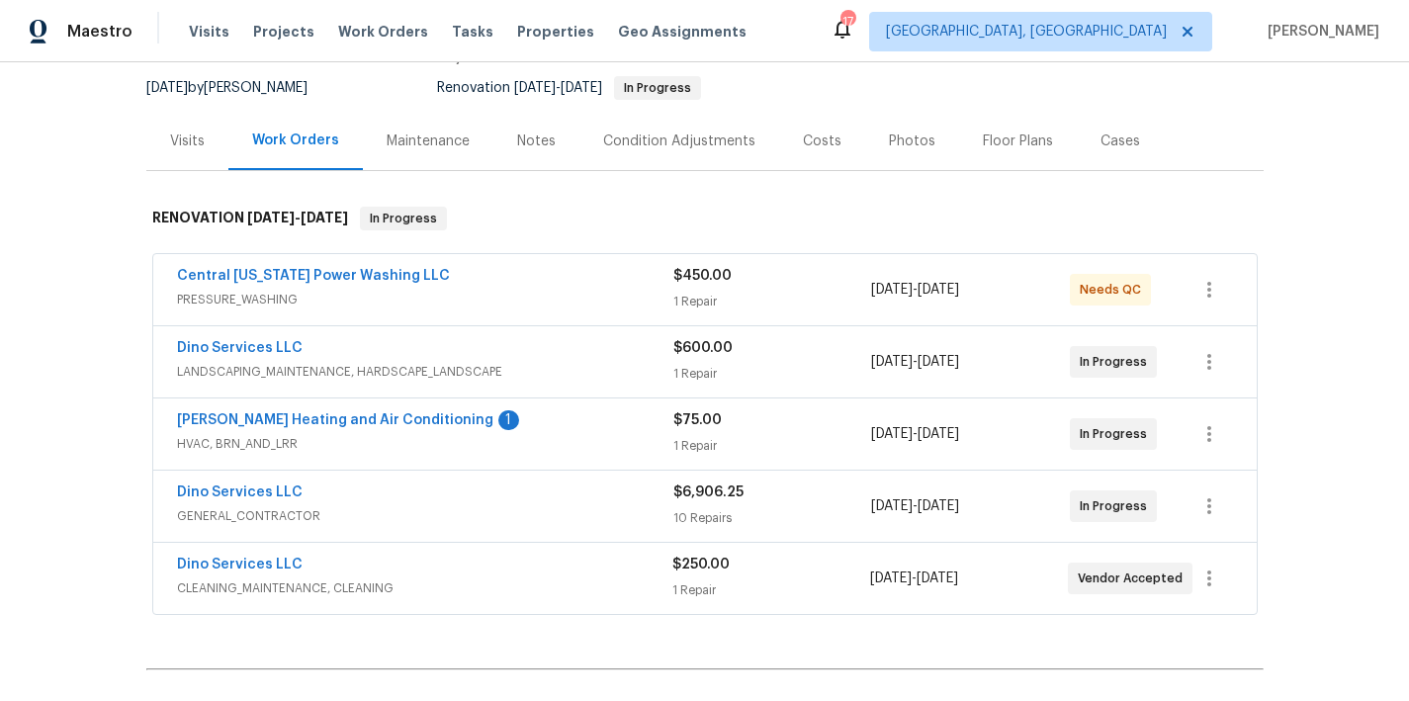
click at [478, 428] on div "Mayer Heating and Air Conditioning 1" at bounding box center [425, 422] width 496 height 24
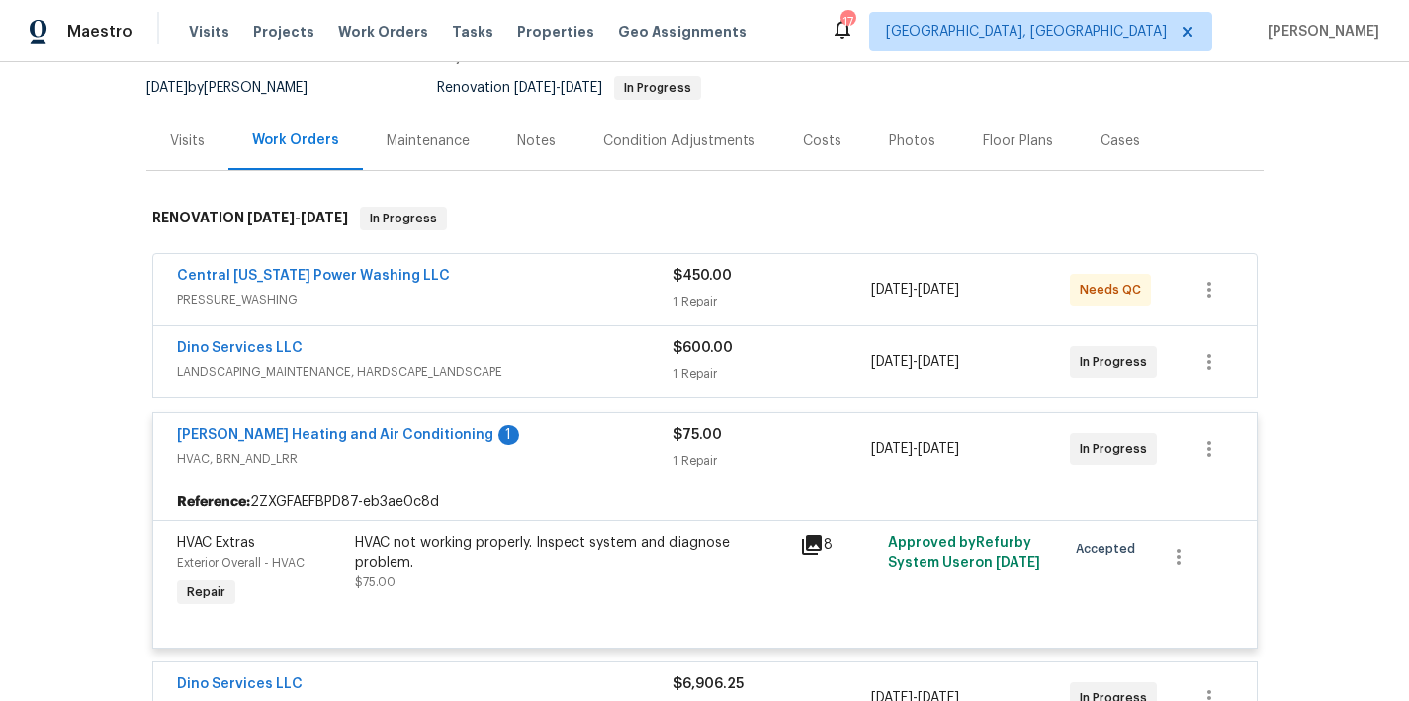
scroll to position [365, 0]
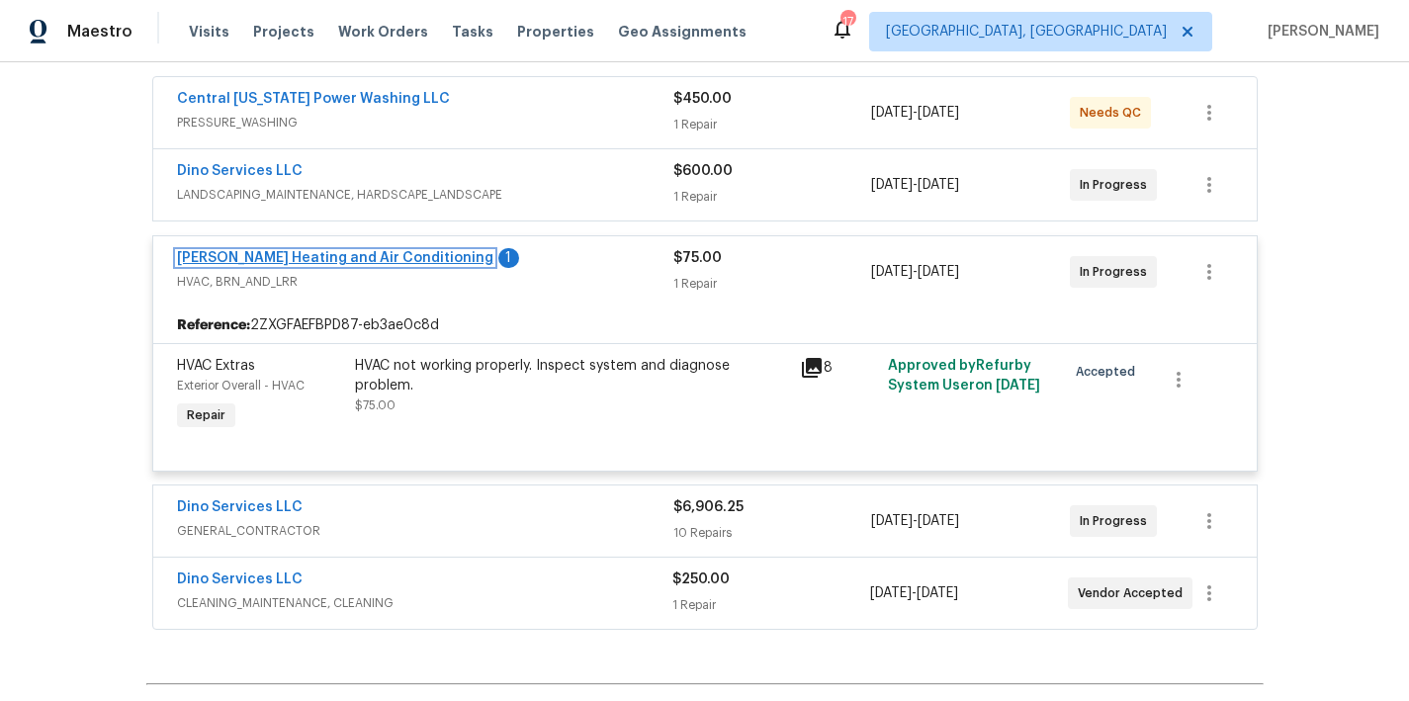
click at [260, 260] on link "Mayer Heating and Air Conditioning" at bounding box center [335, 258] width 316 height 14
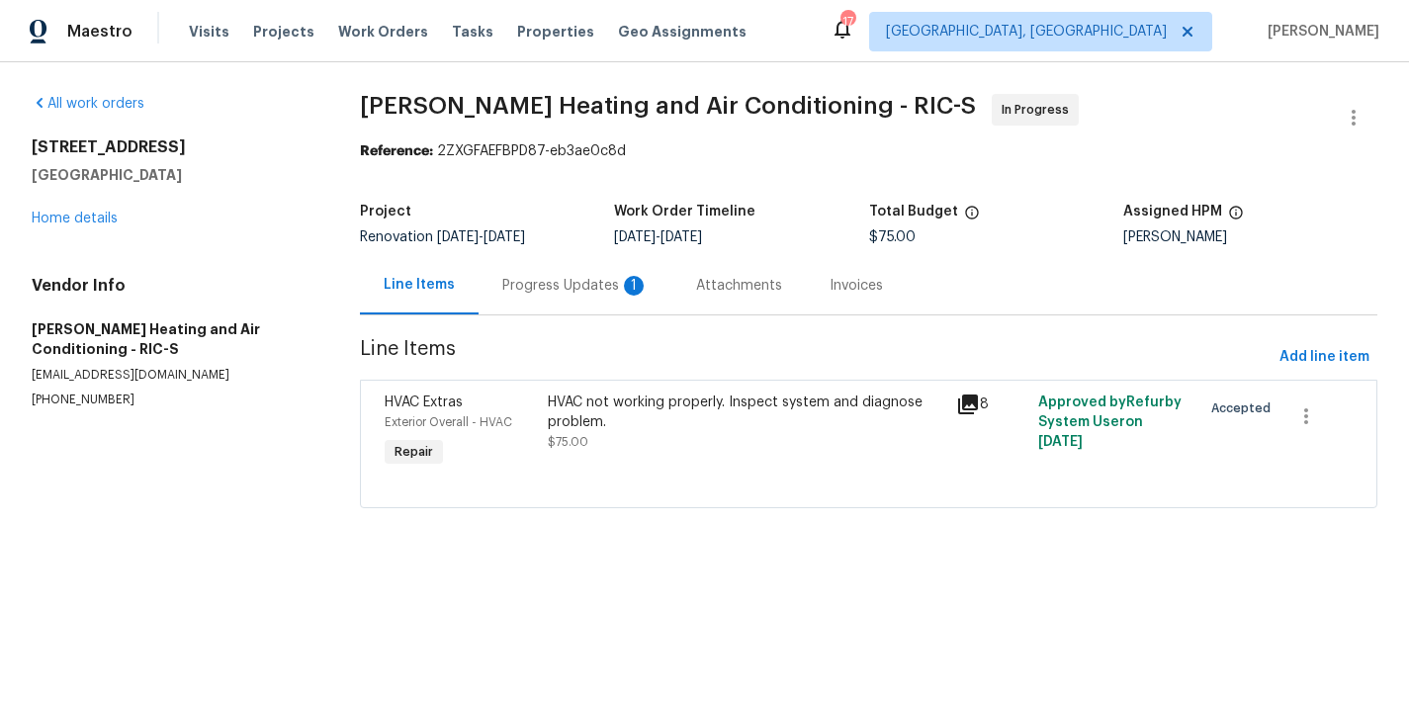
click at [566, 289] on div "Progress Updates 1" at bounding box center [575, 286] width 146 height 20
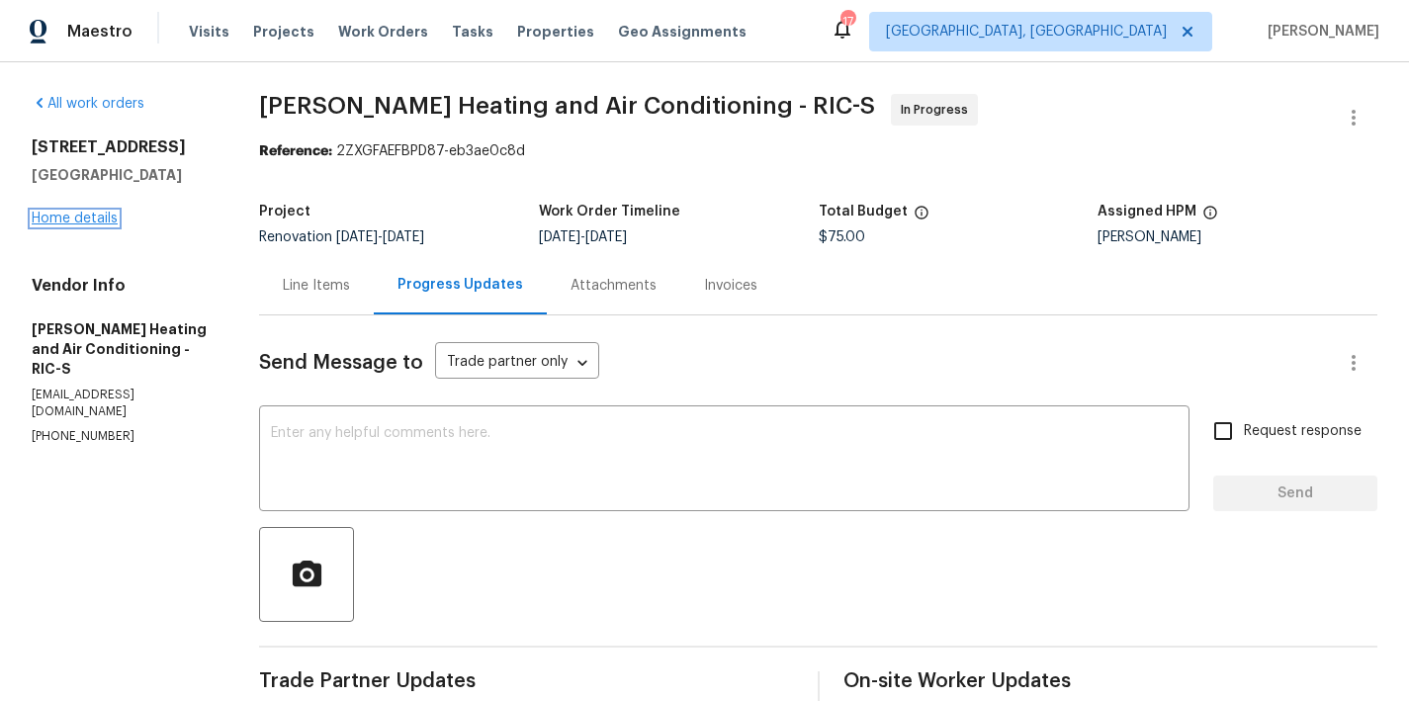
click at [73, 224] on link "Home details" at bounding box center [75, 219] width 86 height 14
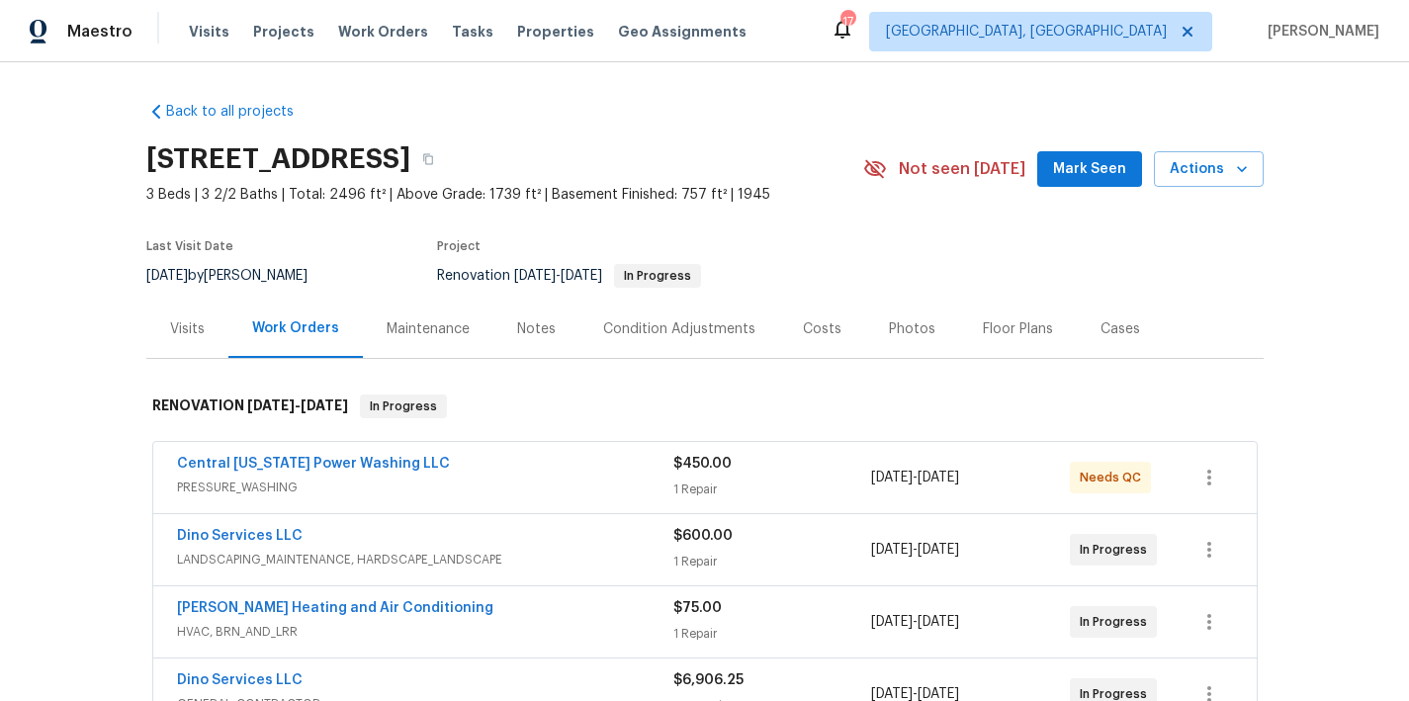
click at [491, 520] on div "Dino Services LLC LANDSCAPING_MAINTENANCE, HARDSCAPE_LANDSCAPE $600.00 1 Repair…" at bounding box center [704, 549] width 1103 height 71
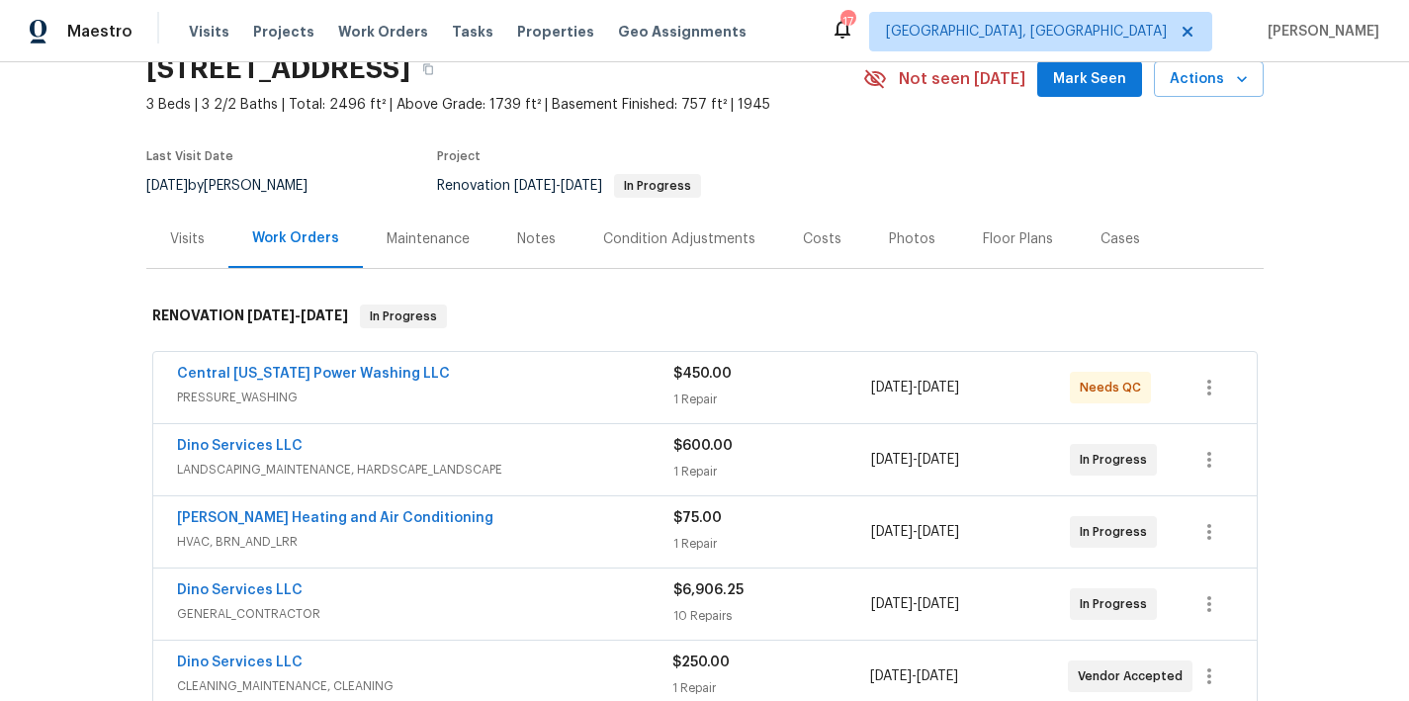
scroll to position [185, 0]
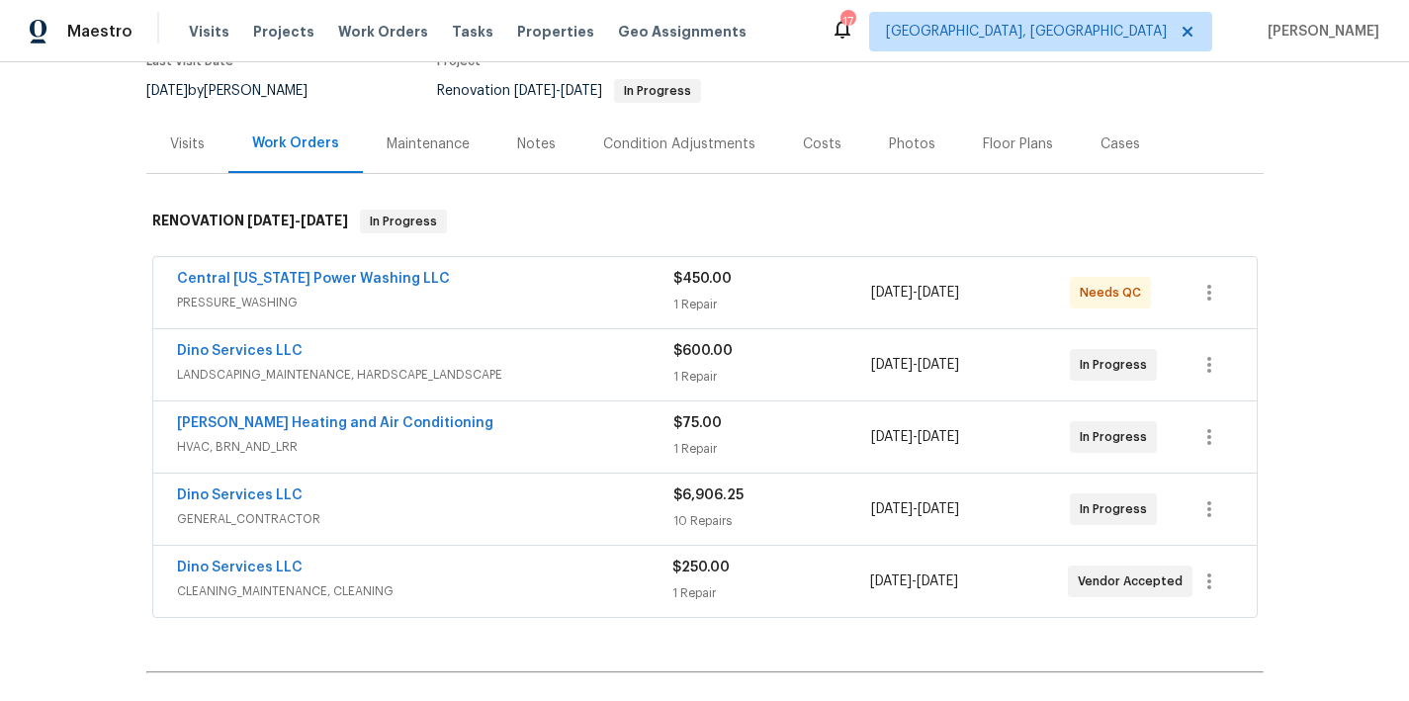
click at [239, 504] on span "Dino Services LLC" at bounding box center [240, 495] width 126 height 20
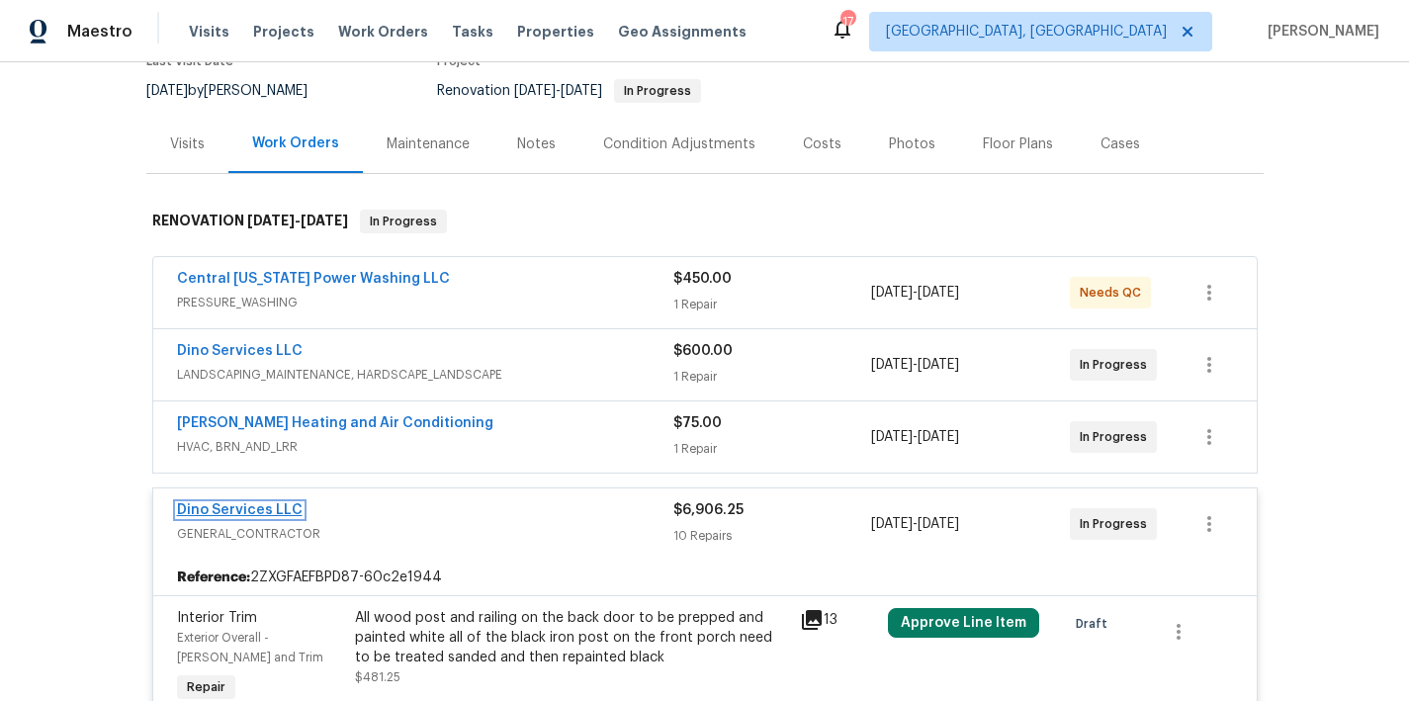
click at [240, 515] on link "Dino Services LLC" at bounding box center [240, 510] width 126 height 14
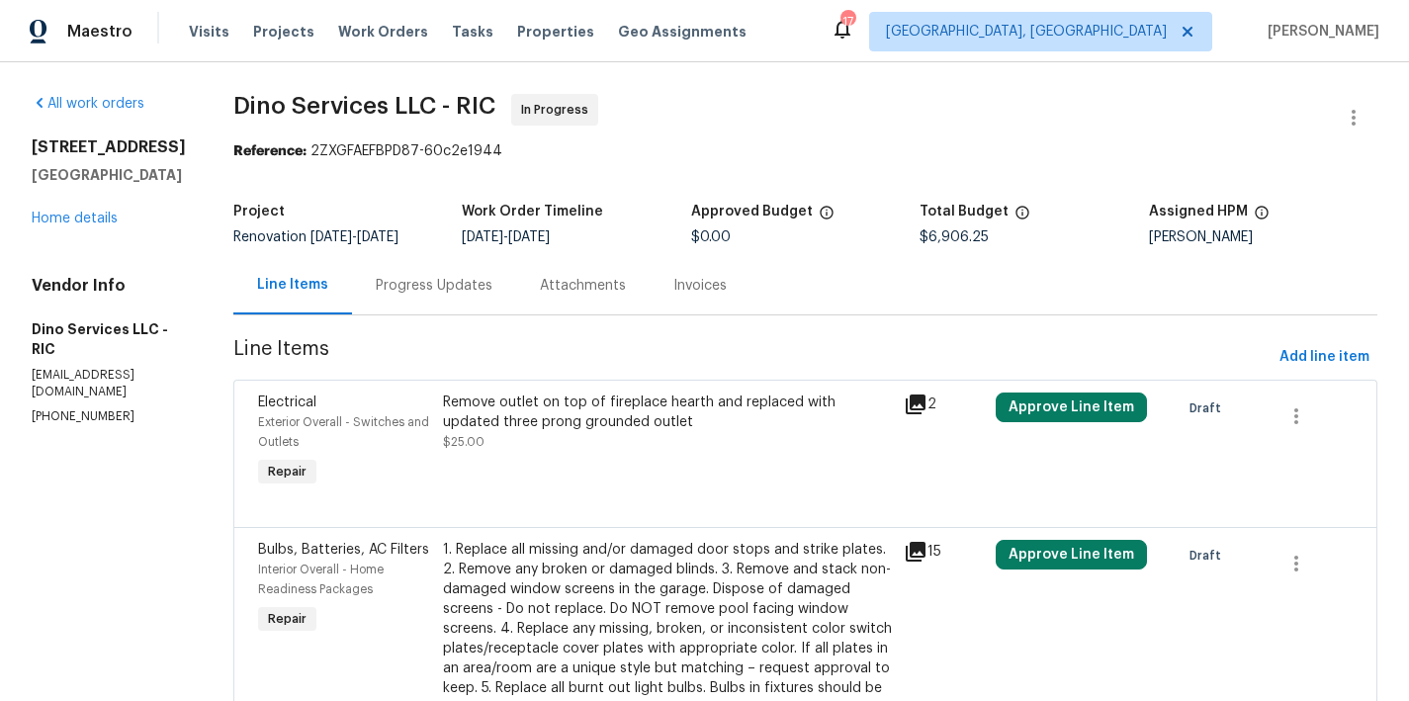
click at [387, 299] on div "Progress Updates" at bounding box center [434, 285] width 164 height 58
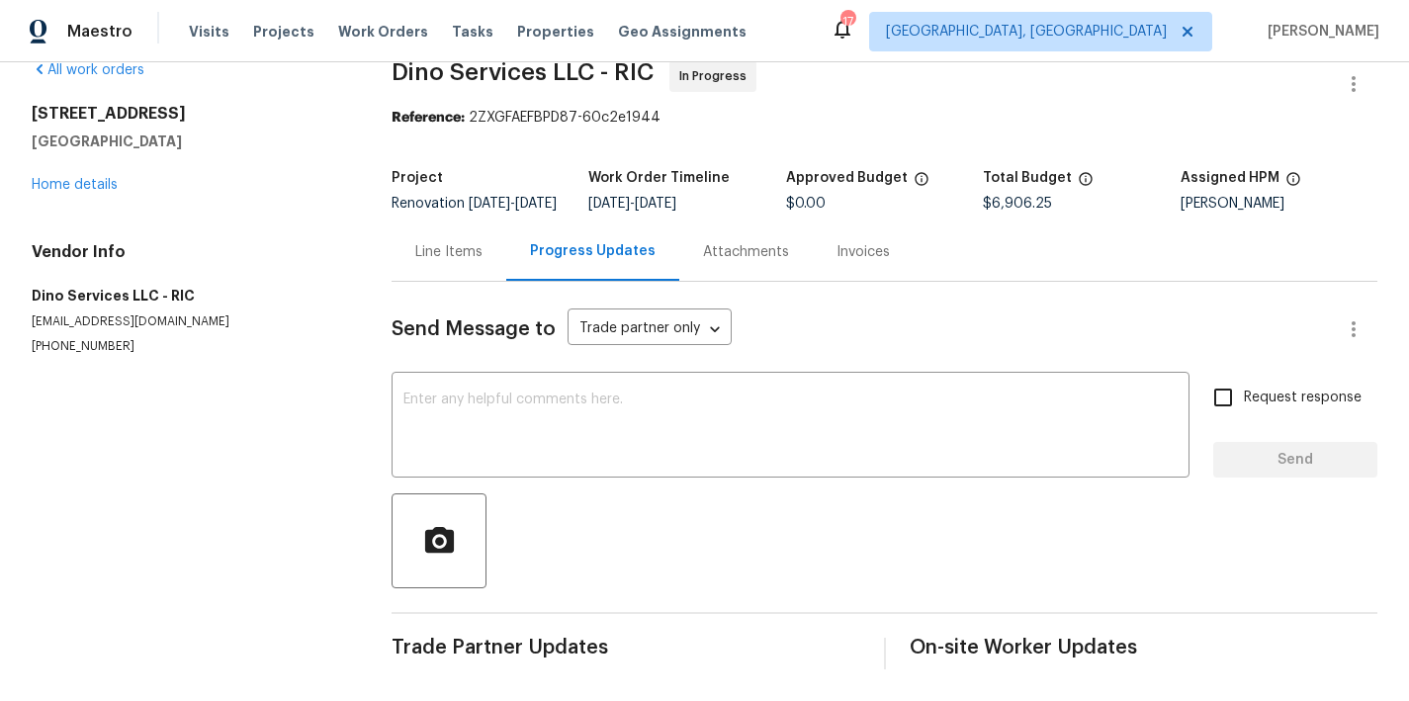
scroll to position [62, 0]
click at [441, 242] on div "Line Items" at bounding box center [448, 252] width 67 height 20
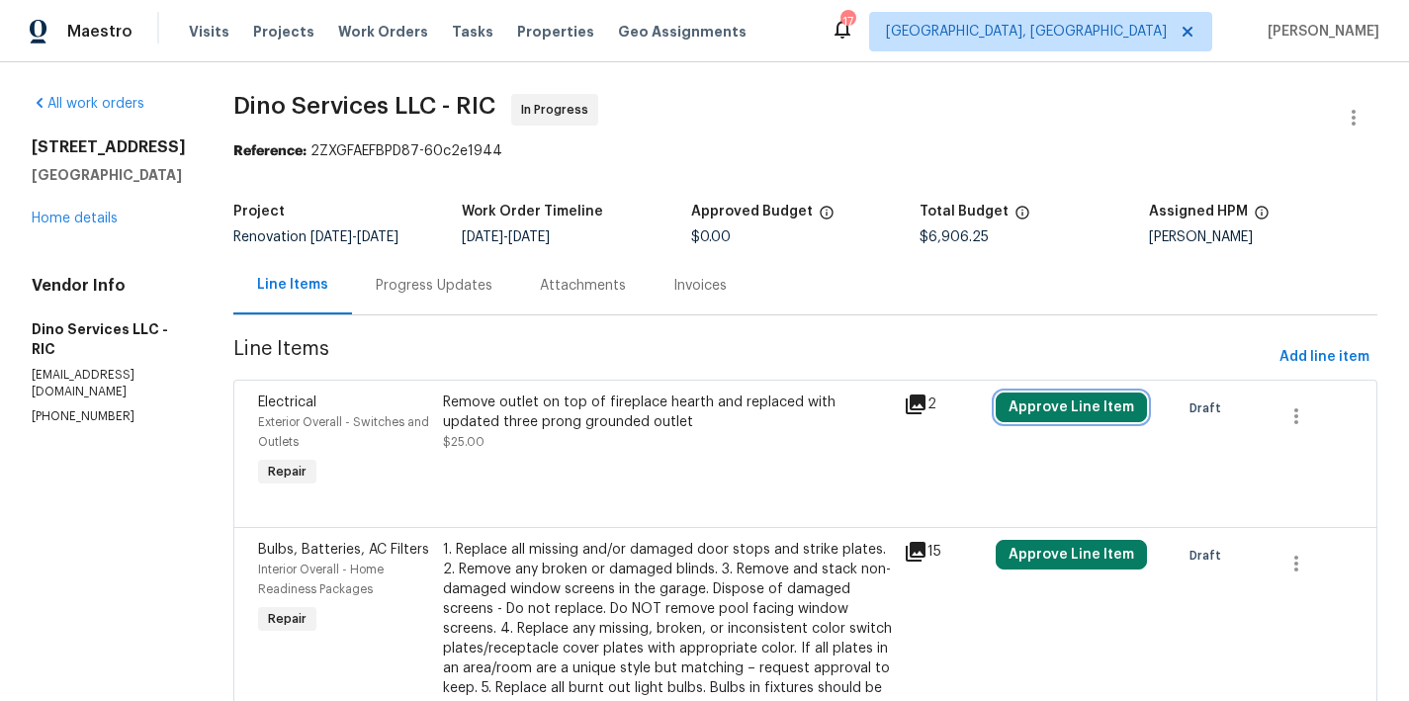
click at [1073, 404] on button "Approve Line Item" at bounding box center [1070, 407] width 151 height 30
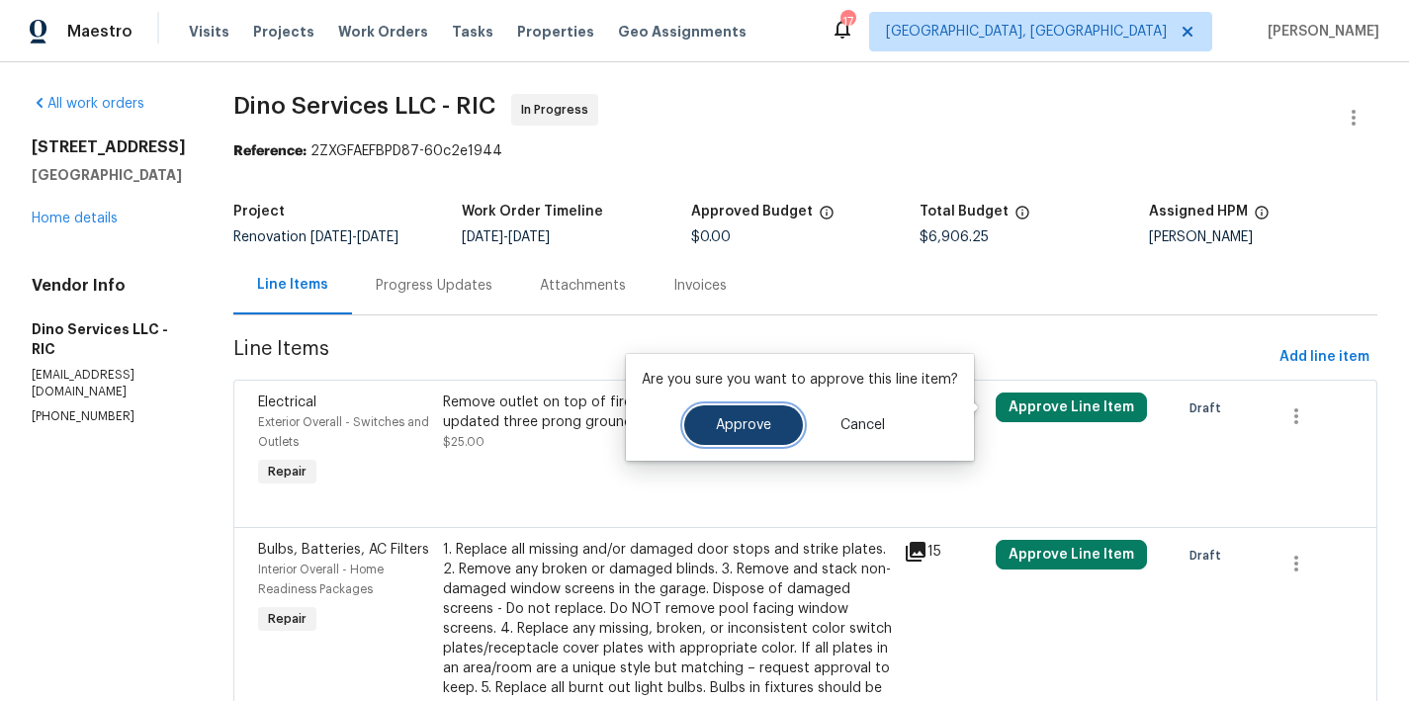
click at [741, 438] on button "Approve" at bounding box center [743, 425] width 119 height 40
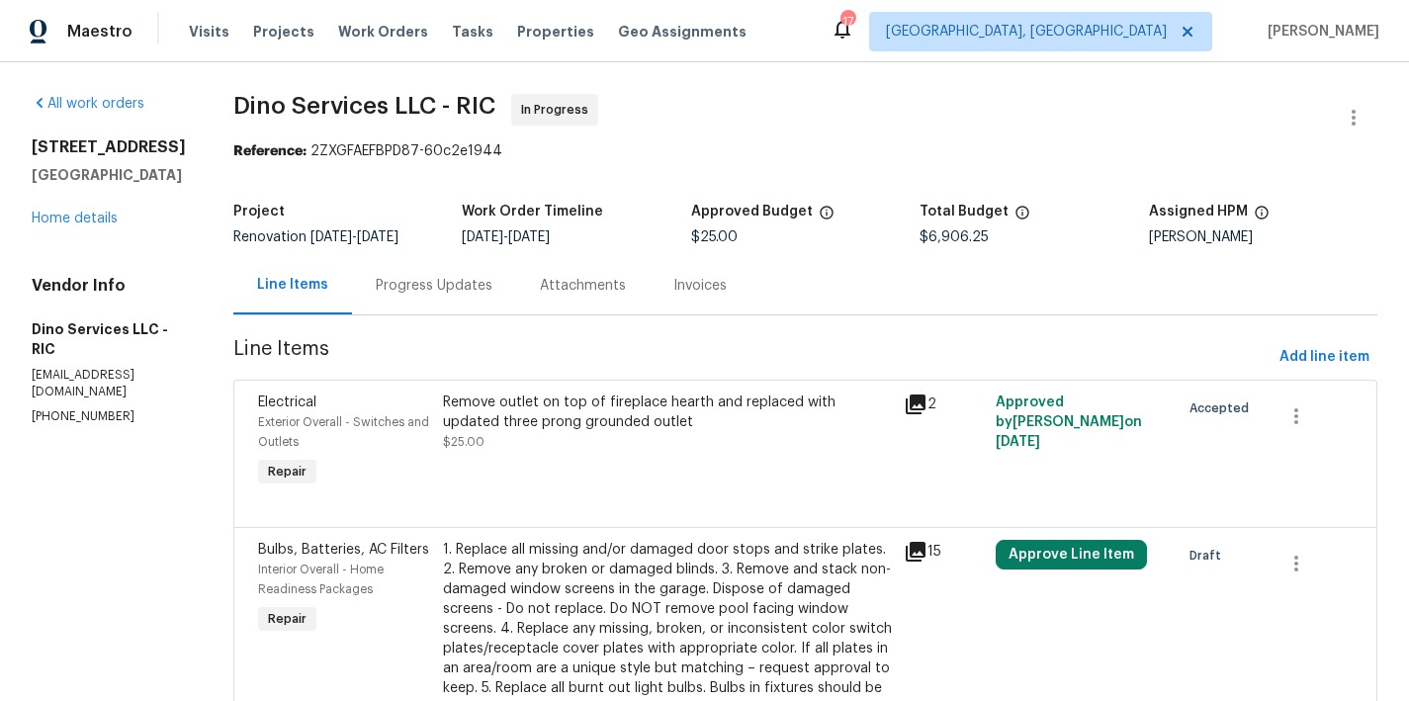
click at [1052, 572] on div "Approve Line Item" at bounding box center [1081, 698] width 185 height 328
click at [1039, 557] on button "Approve Line Item" at bounding box center [1070, 555] width 151 height 30
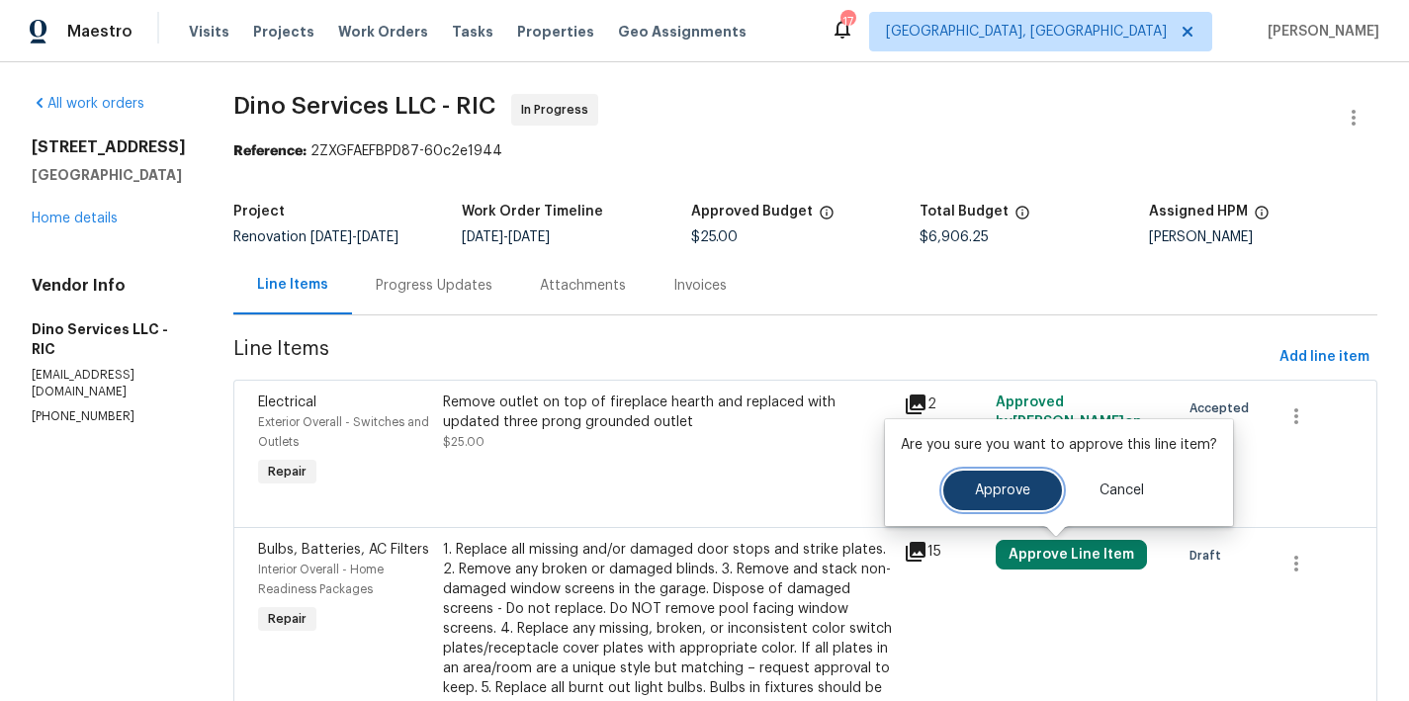
click at [1020, 492] on span "Approve" at bounding box center [1002, 490] width 55 height 15
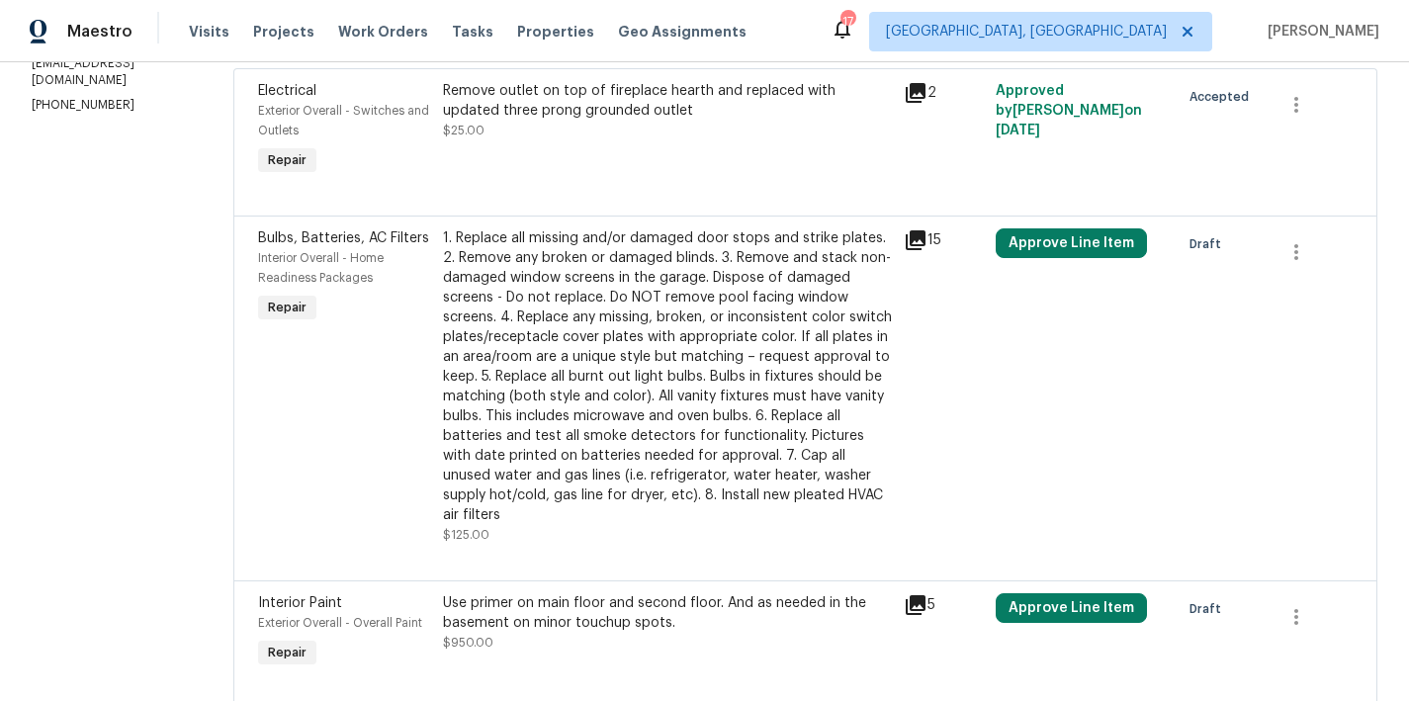
scroll to position [465, 0]
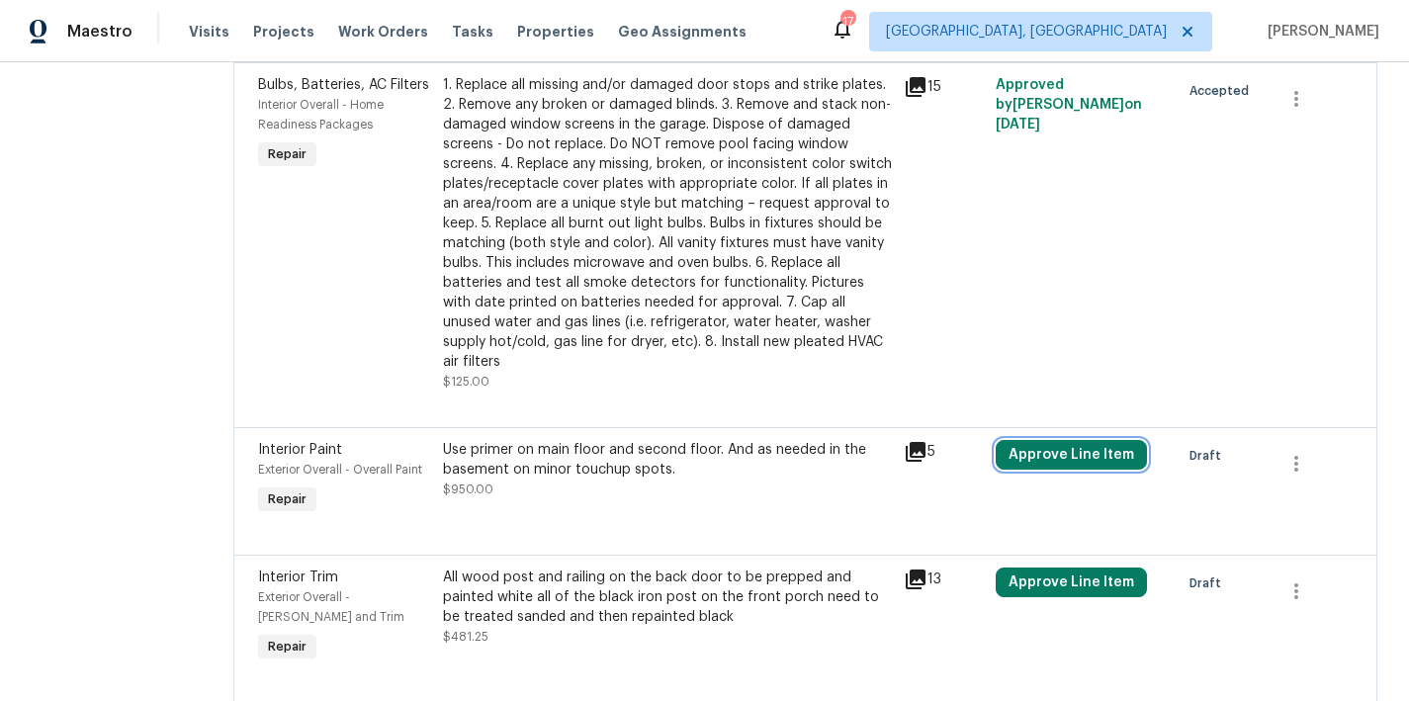
click at [1042, 468] on button "Approve Line Item" at bounding box center [1070, 455] width 151 height 30
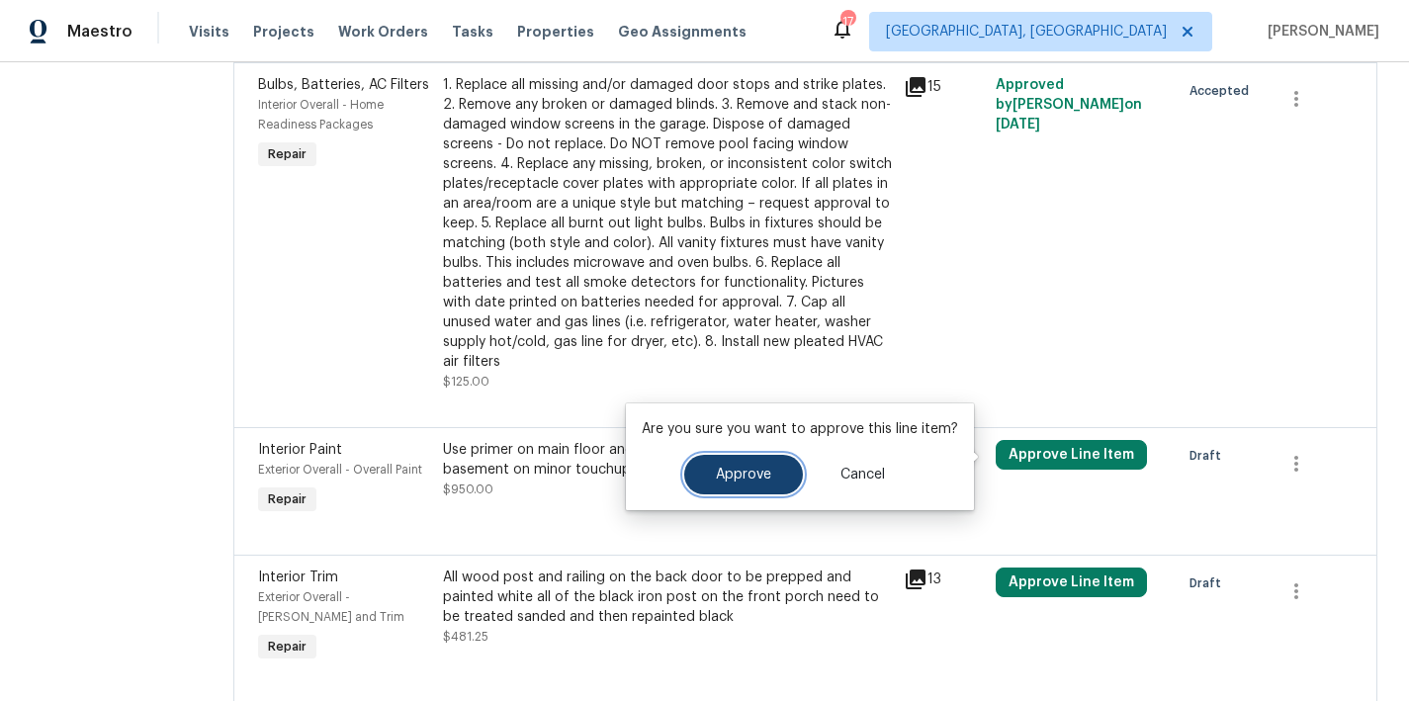
click at [733, 473] on span "Approve" at bounding box center [743, 475] width 55 height 15
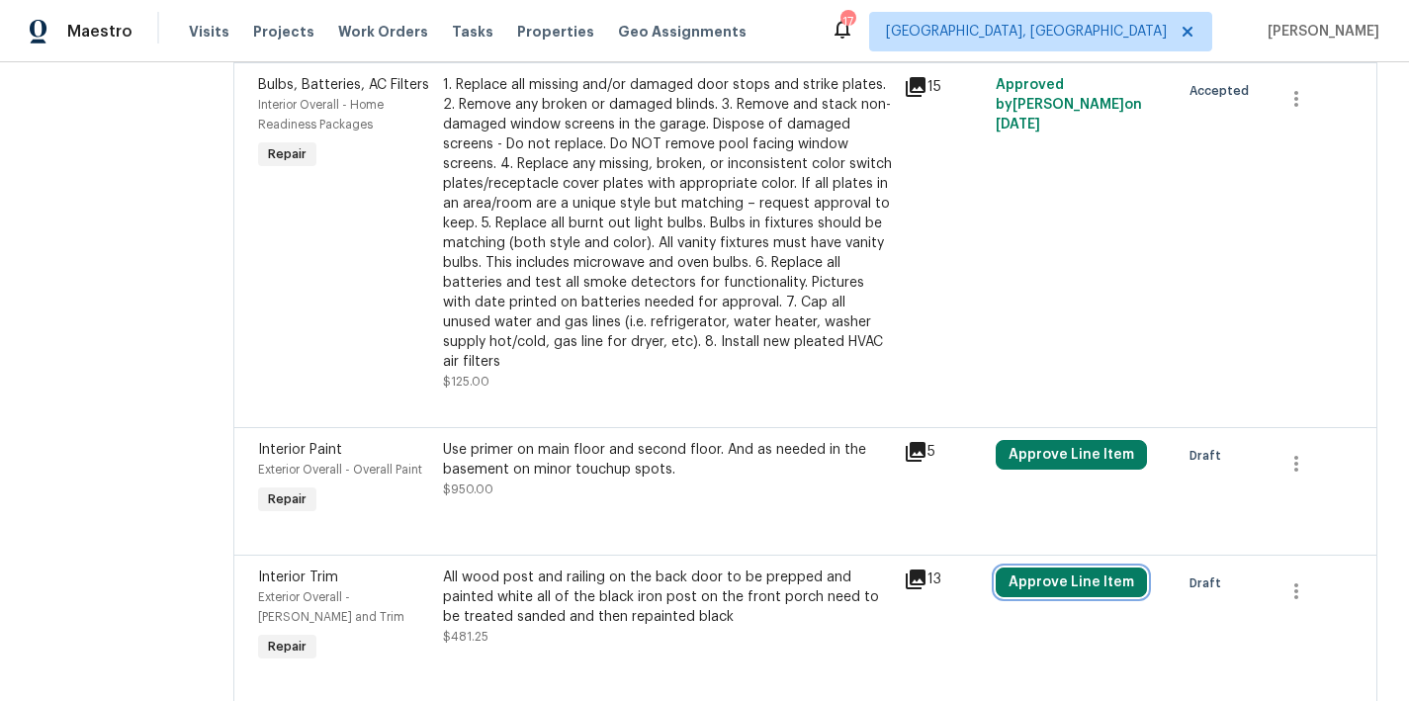
click at [1075, 586] on button "Approve Line Item" at bounding box center [1070, 582] width 151 height 30
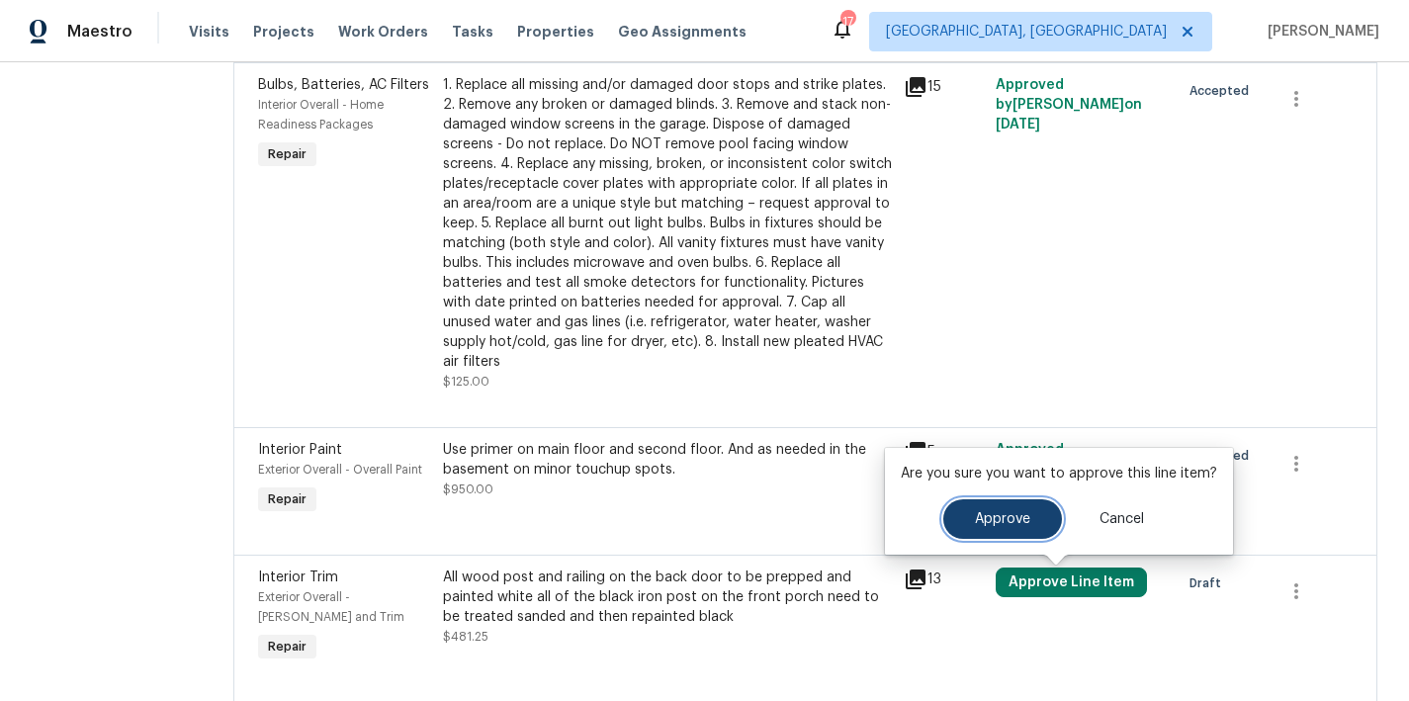
click at [996, 509] on button "Approve" at bounding box center [1002, 519] width 119 height 40
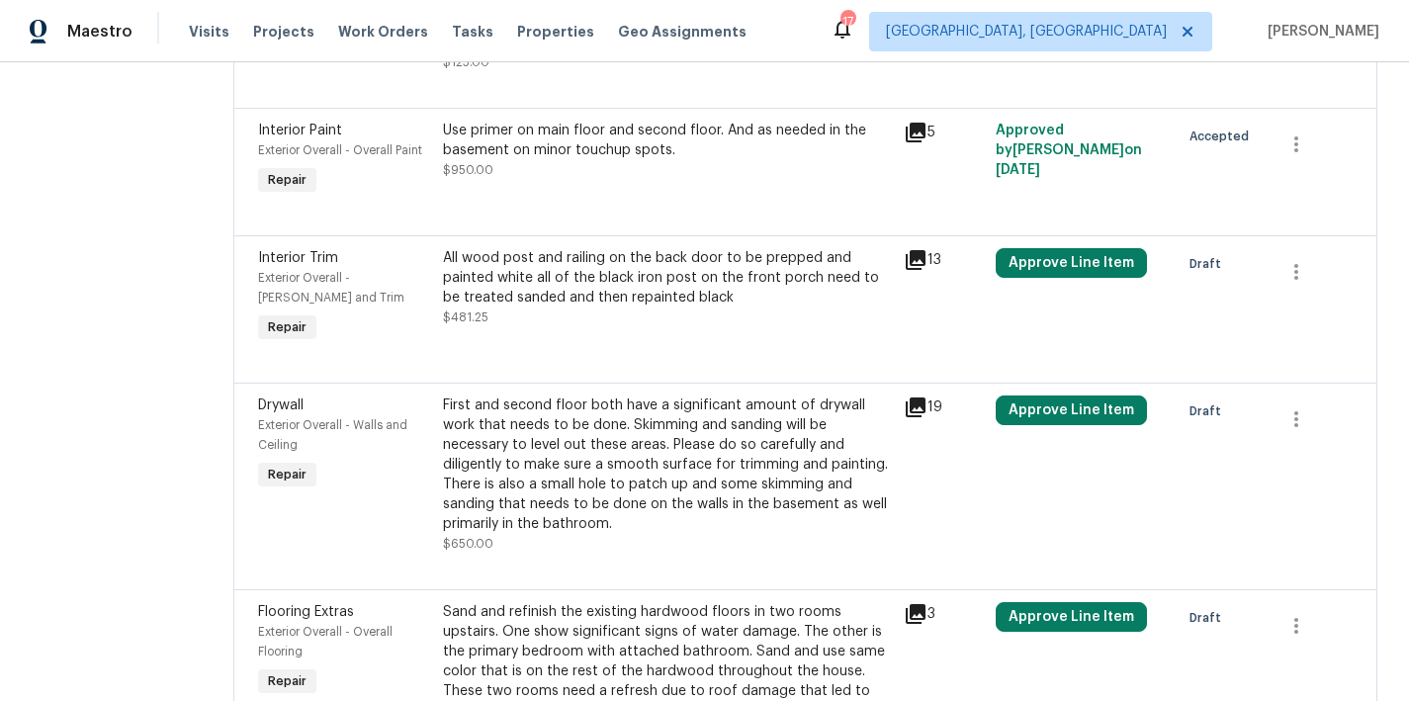
scroll to position [797, 0]
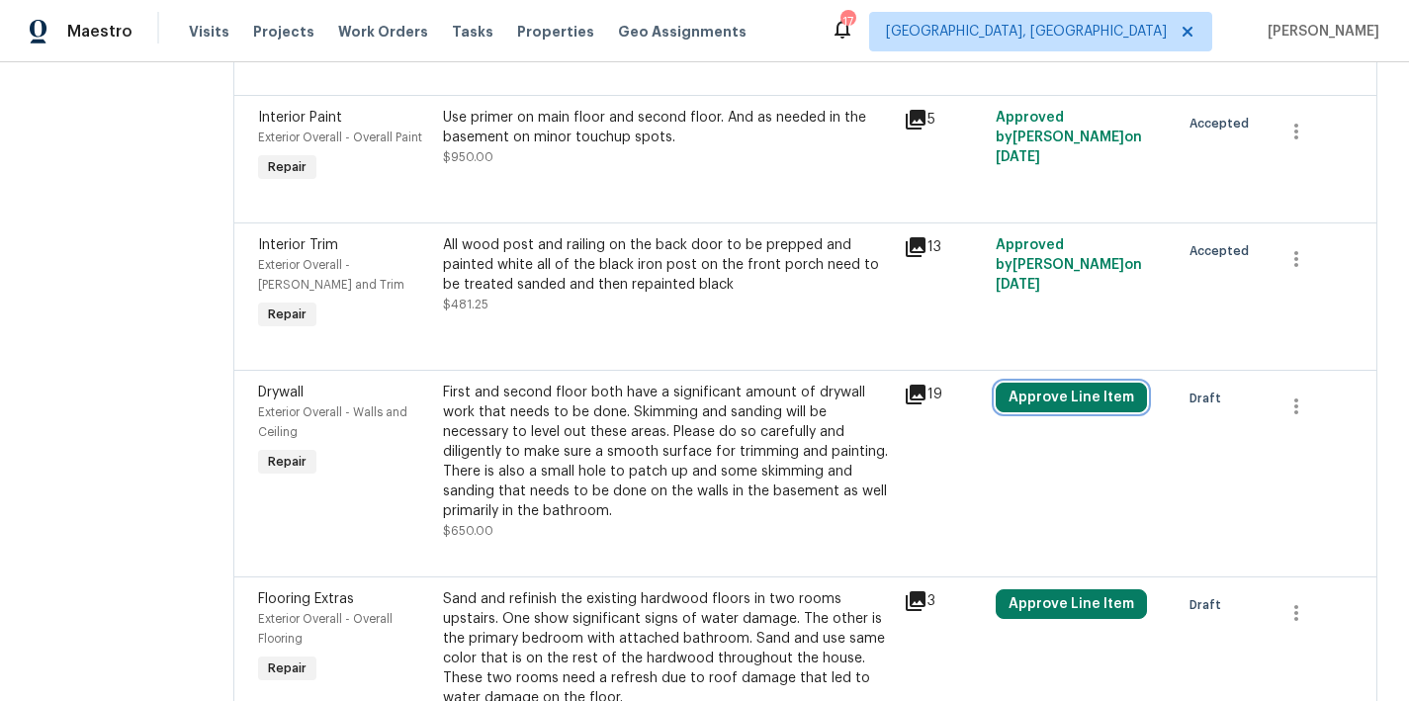
click at [1096, 399] on button "Approve Line Item" at bounding box center [1070, 398] width 151 height 30
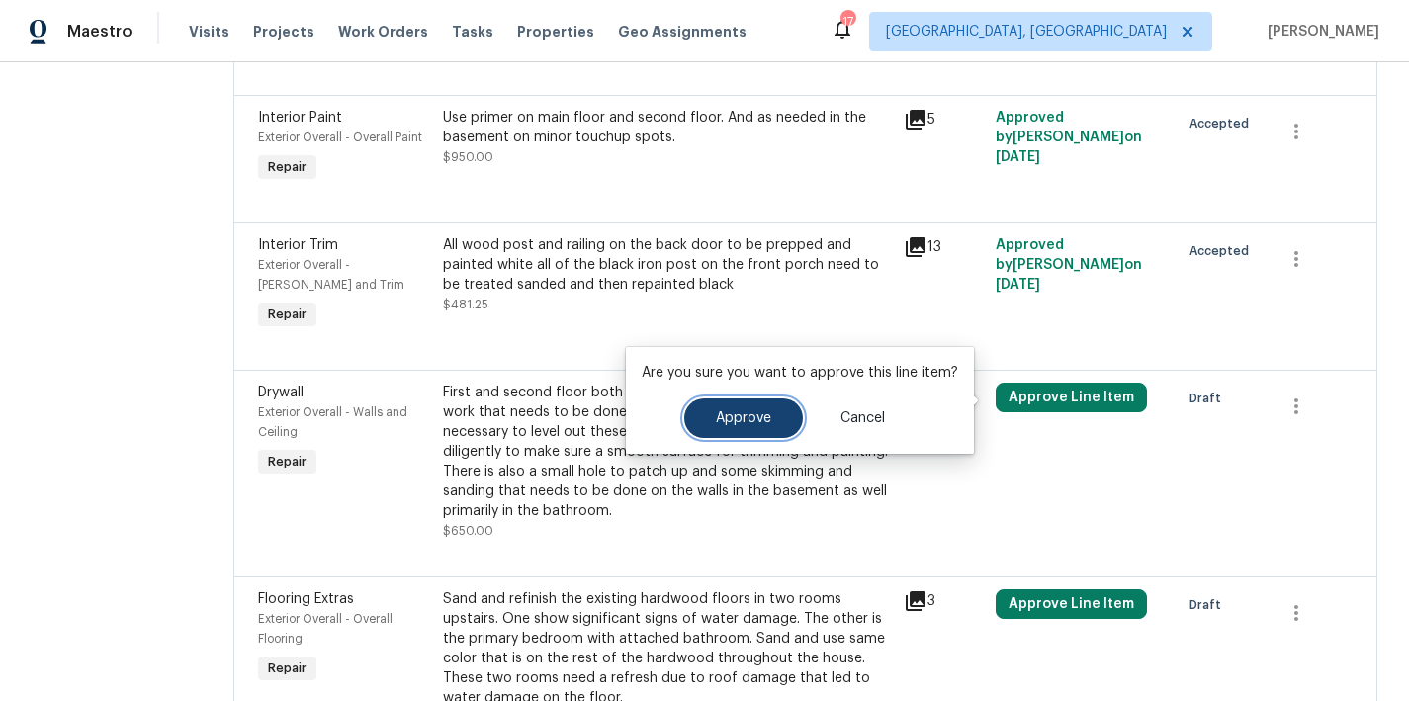
click at [738, 412] on span "Approve" at bounding box center [743, 418] width 55 height 15
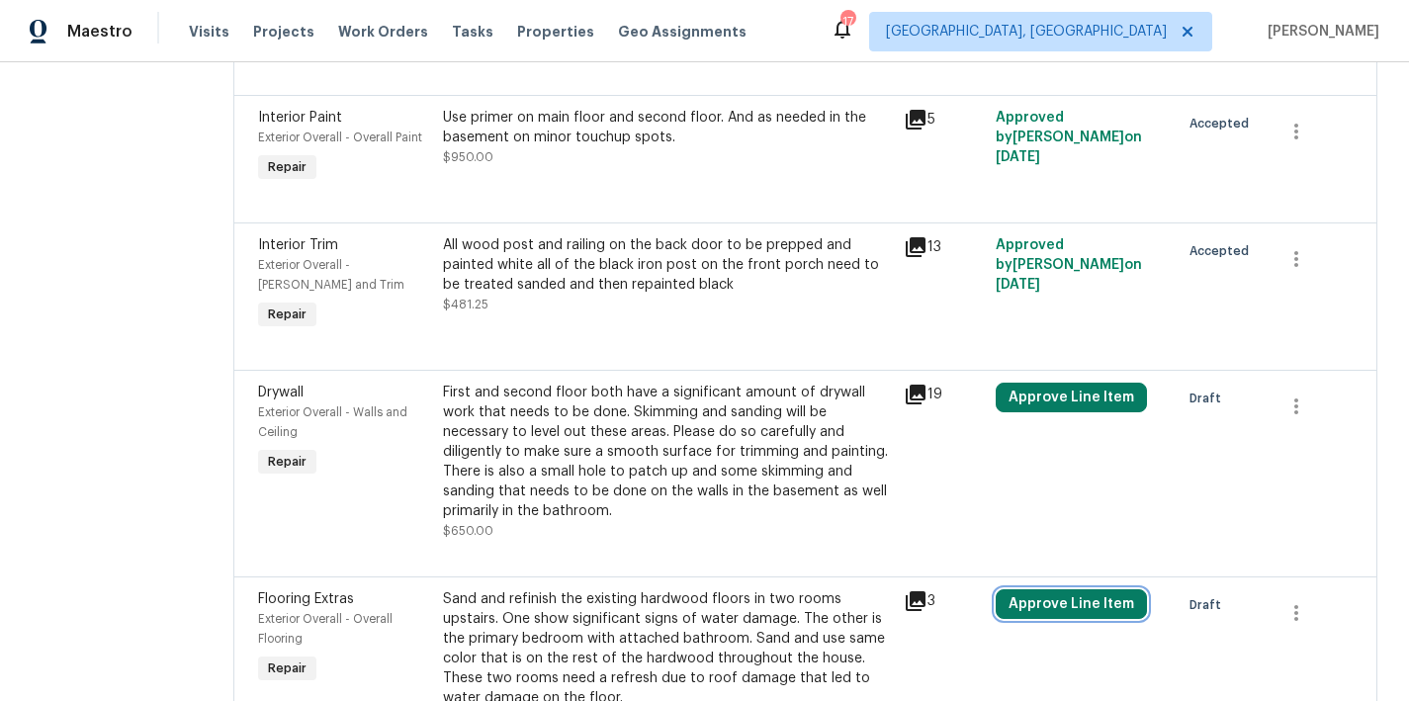
click at [1038, 617] on button "Approve Line Item" at bounding box center [1070, 604] width 151 height 30
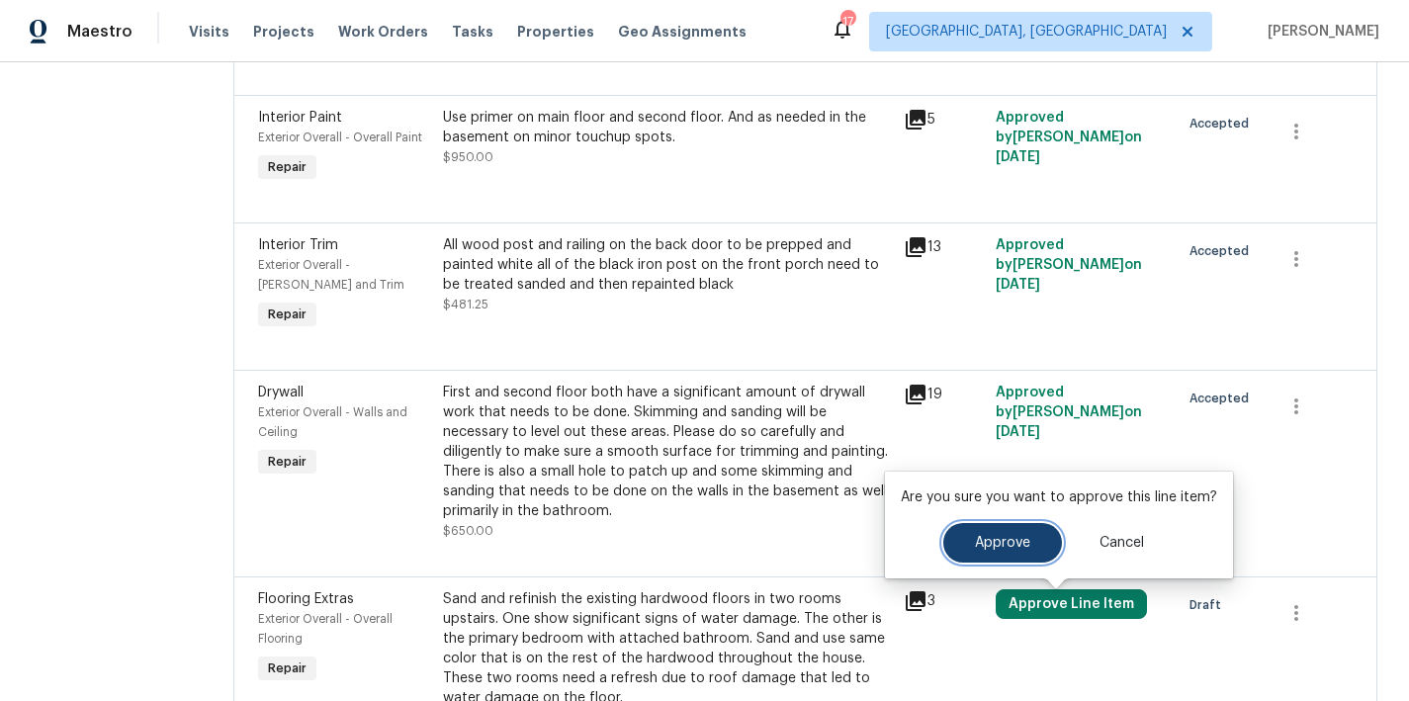
click at [975, 539] on span "Approve" at bounding box center [1002, 543] width 55 height 15
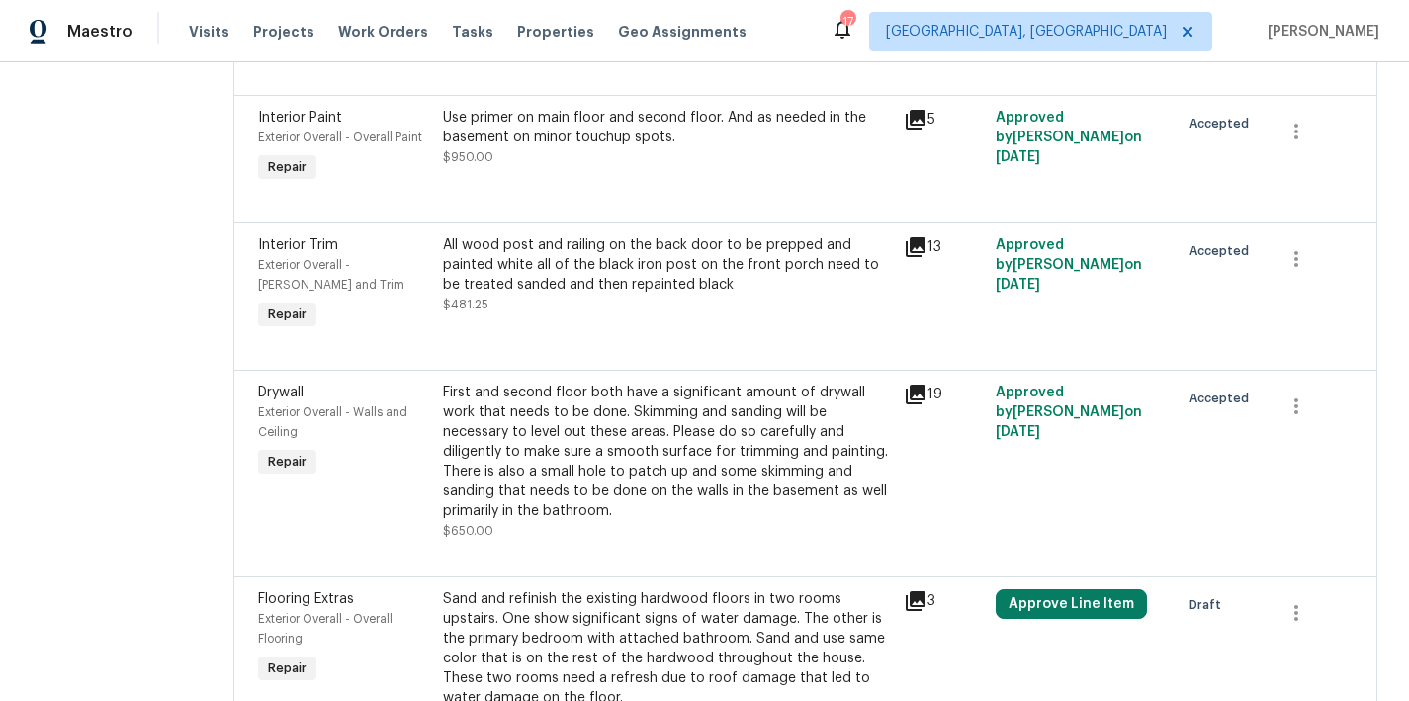
scroll to position [1186, 0]
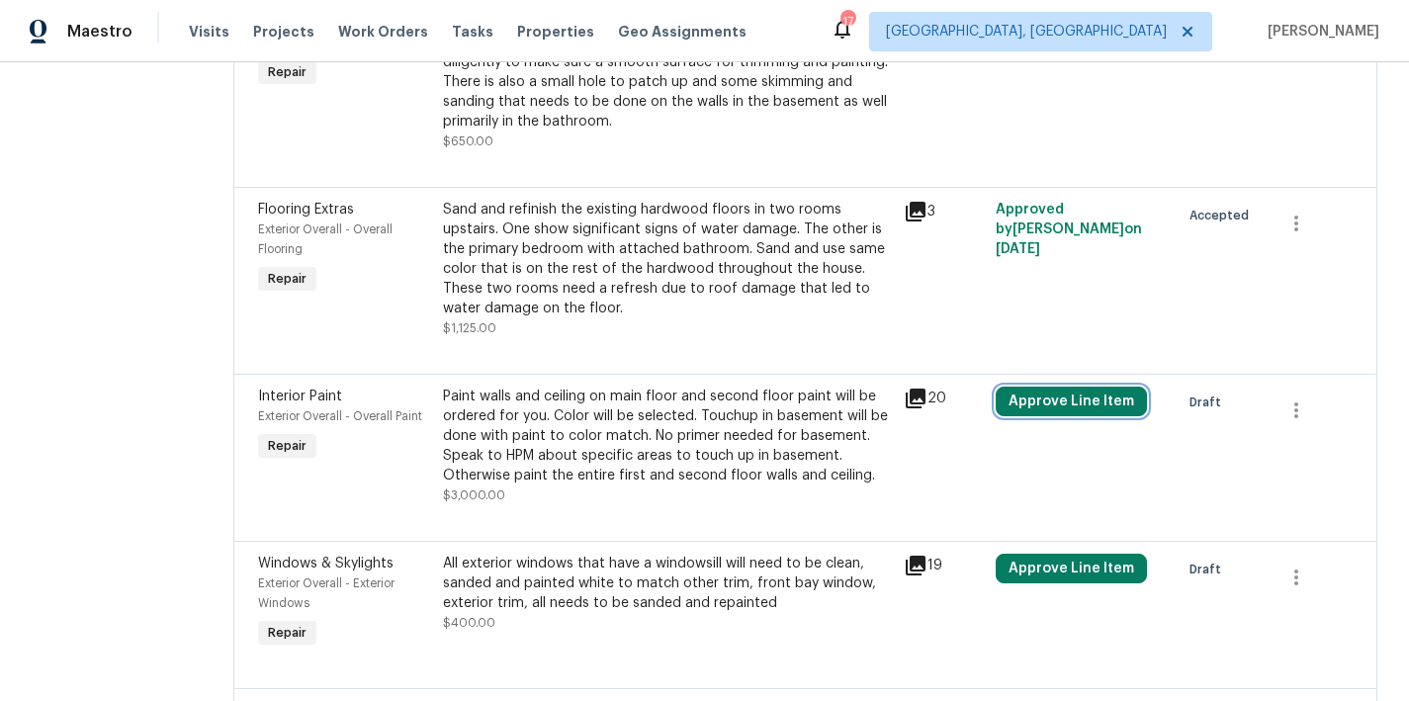
click at [1076, 408] on button "Approve Line Item" at bounding box center [1070, 401] width 151 height 30
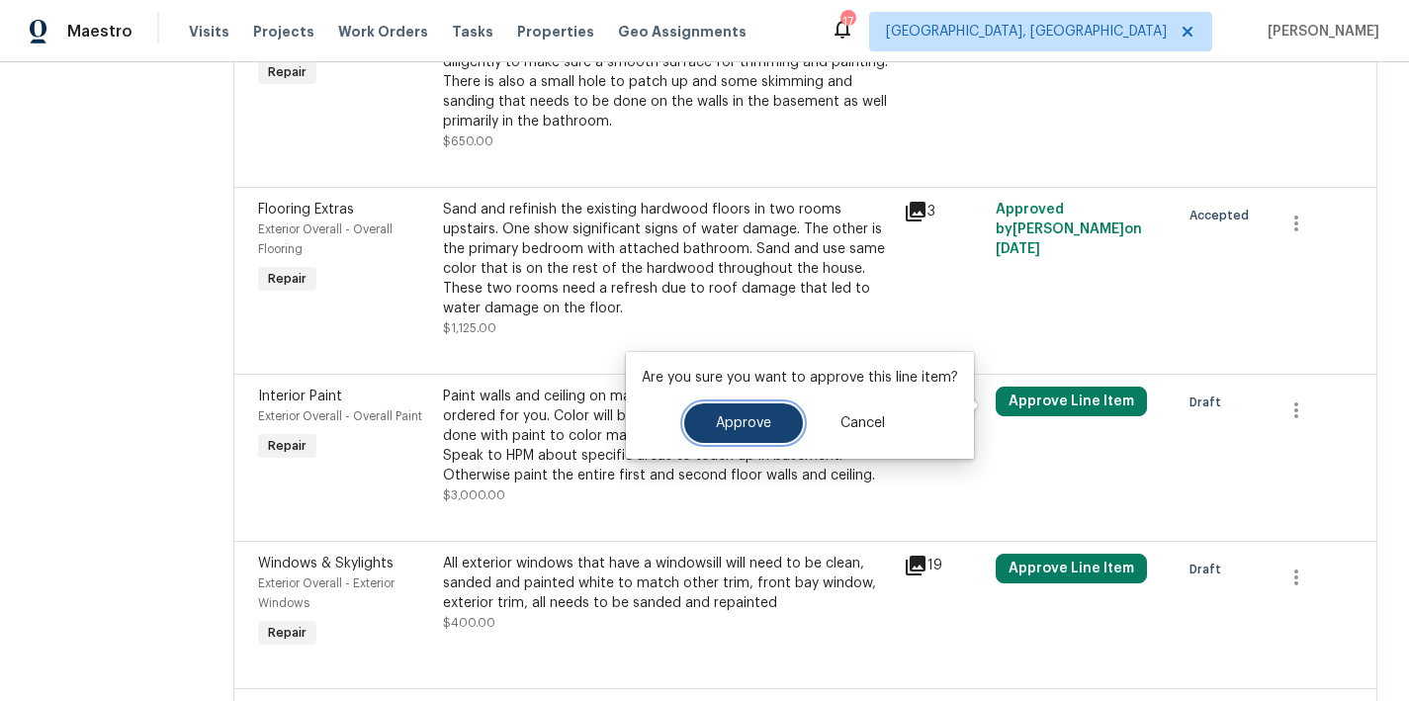
click at [749, 432] on button "Approve" at bounding box center [743, 423] width 119 height 40
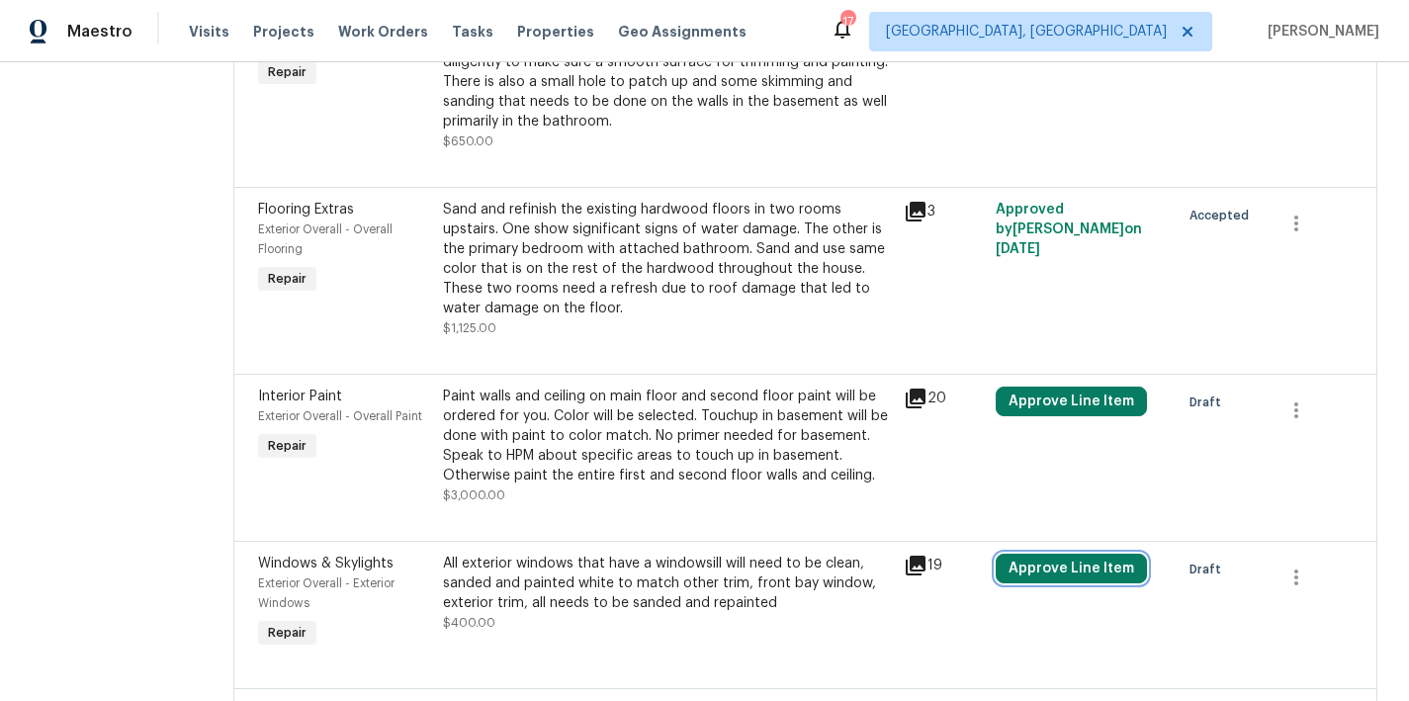
click at [1034, 576] on button "Approve Line Item" at bounding box center [1070, 569] width 151 height 30
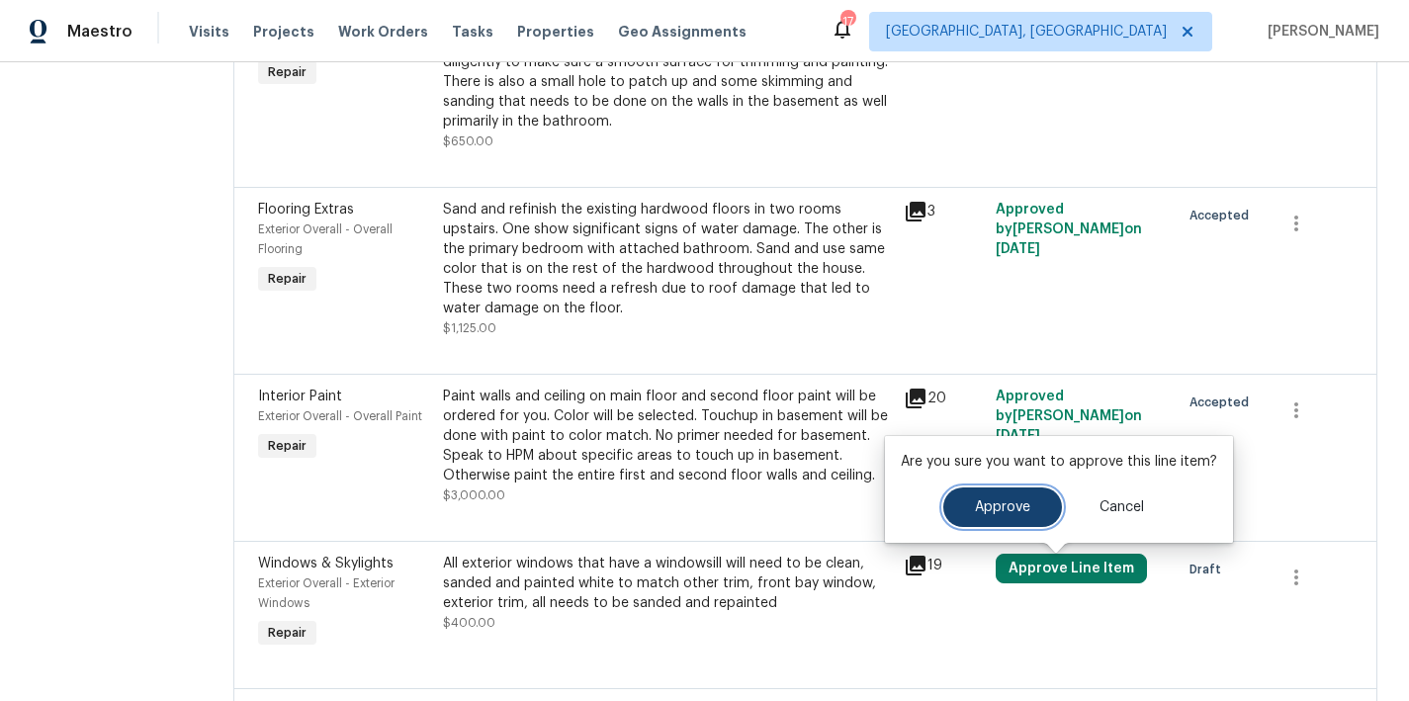
click at [991, 513] on span "Approve" at bounding box center [1002, 507] width 55 height 15
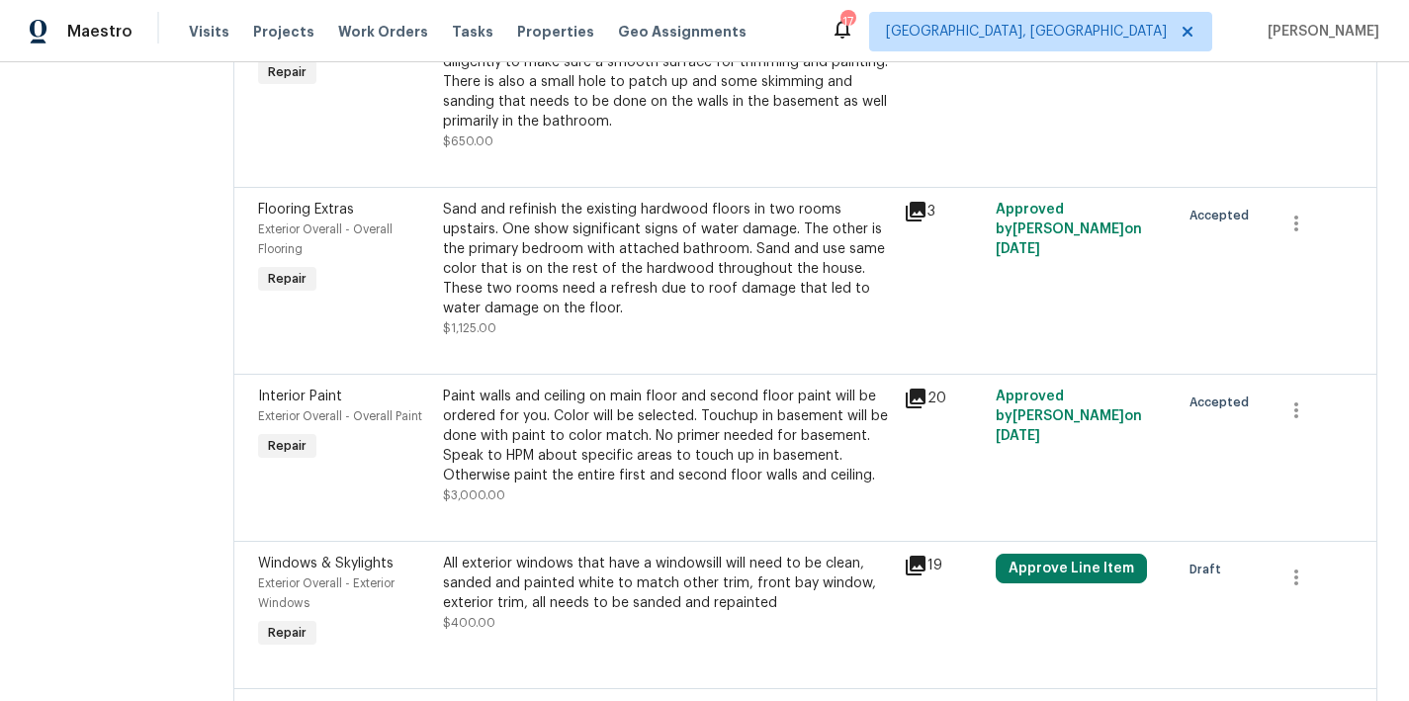
scroll to position [1505, 0]
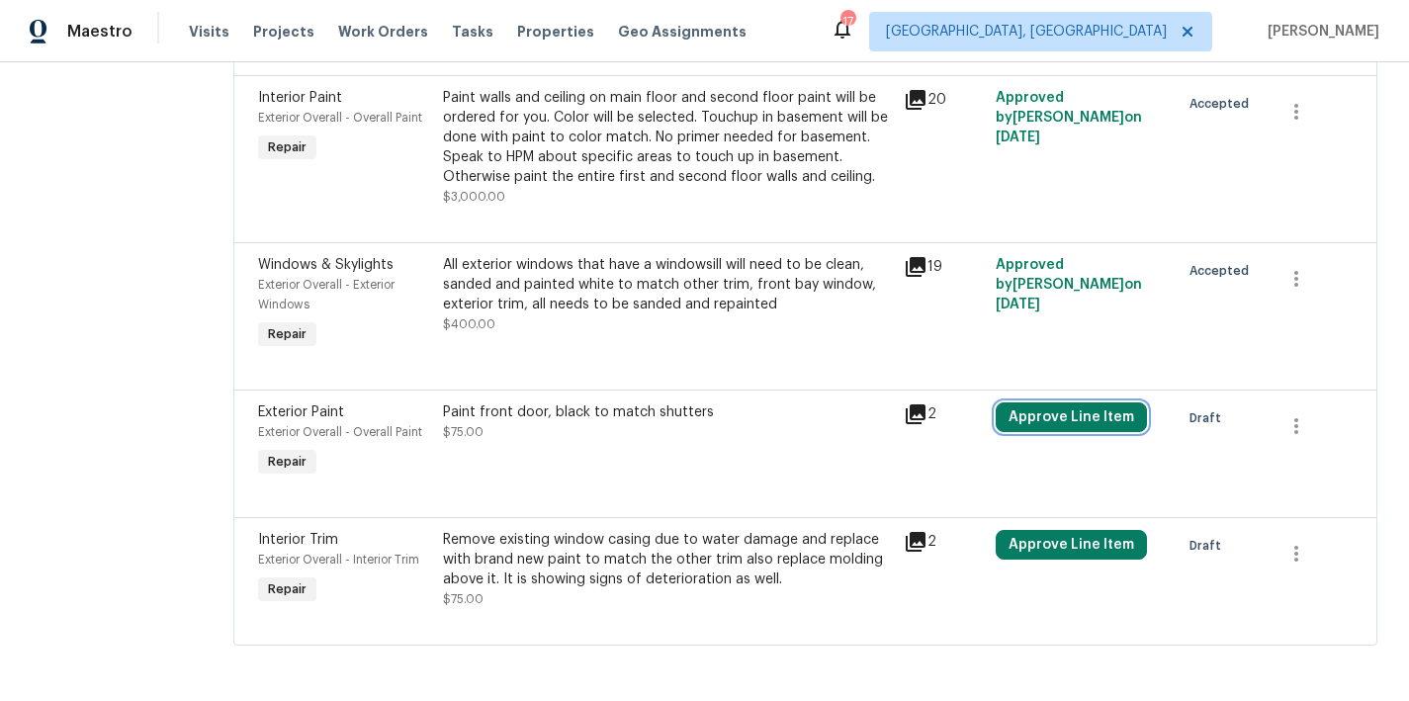
click at [1061, 402] on button "Approve Line Item" at bounding box center [1070, 417] width 151 height 30
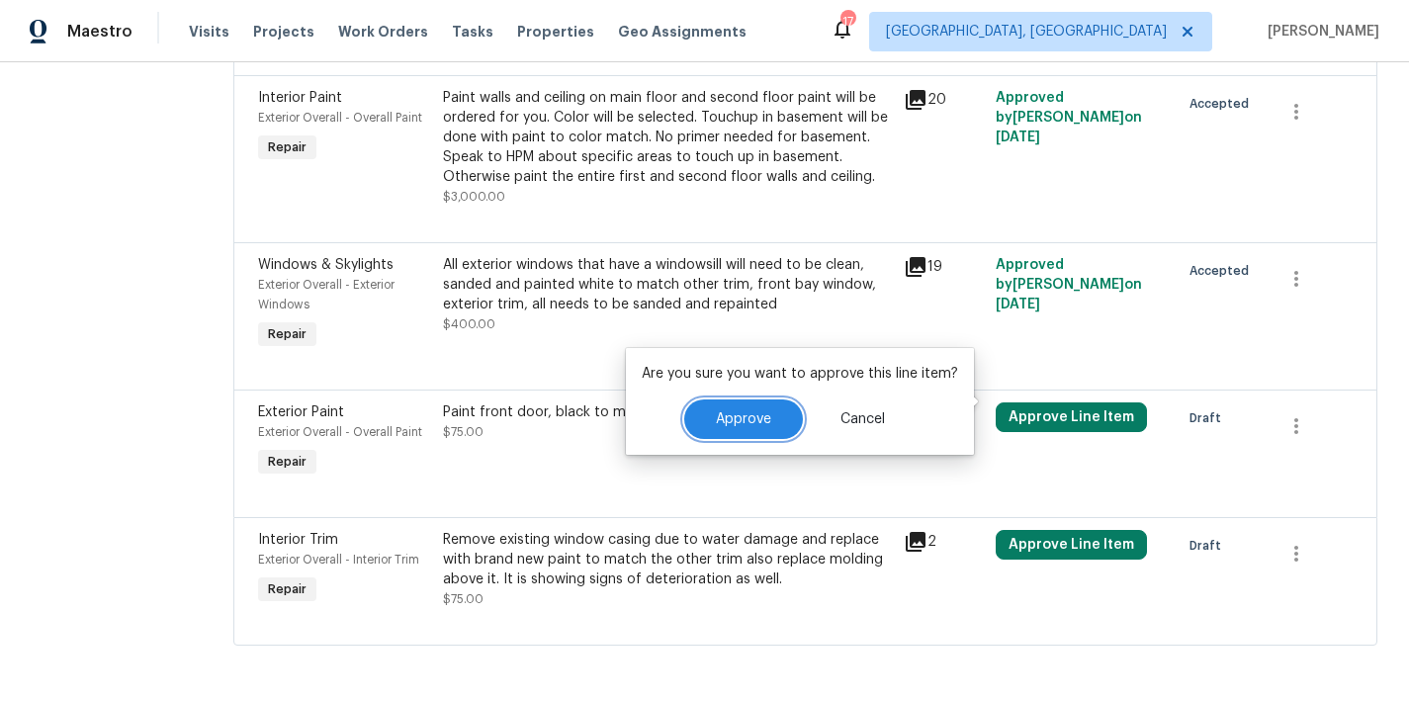
click at [736, 422] on span "Approve" at bounding box center [743, 419] width 55 height 15
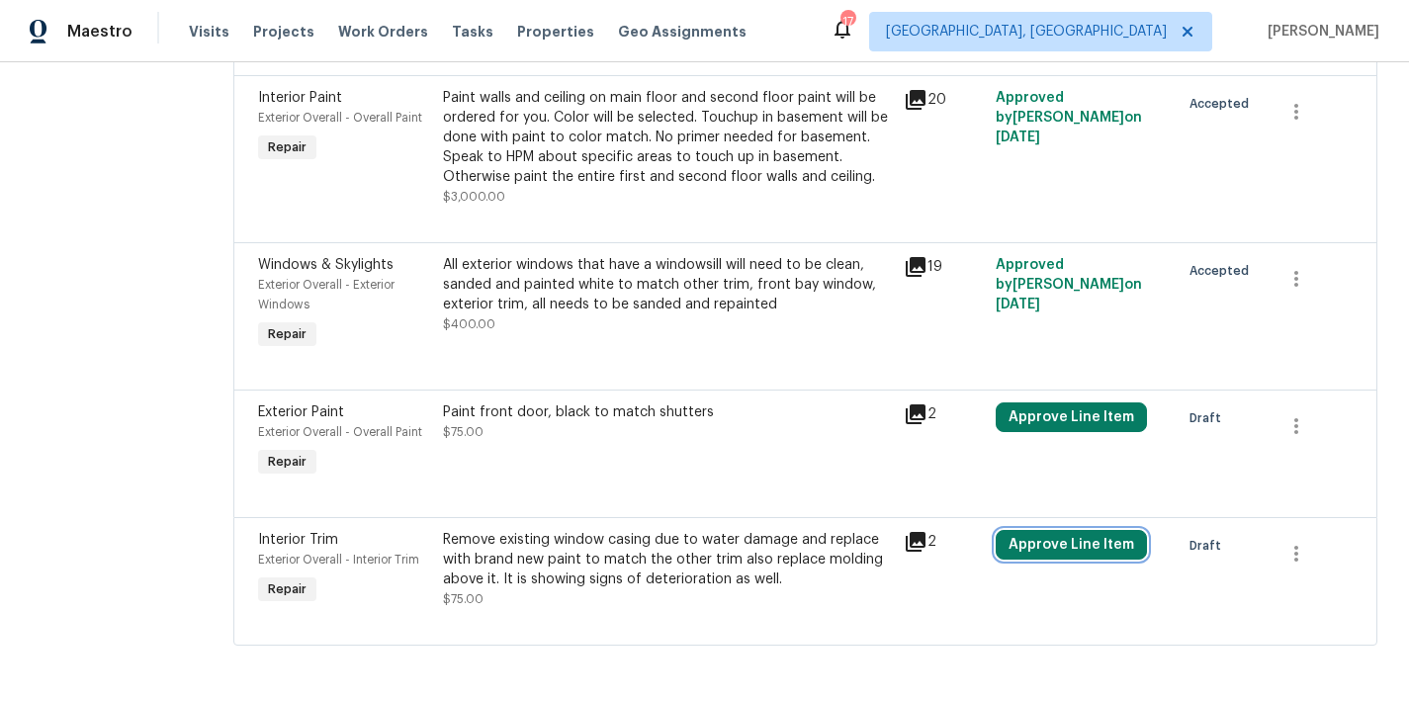
click at [1001, 533] on button "Approve Line Item" at bounding box center [1070, 545] width 151 height 30
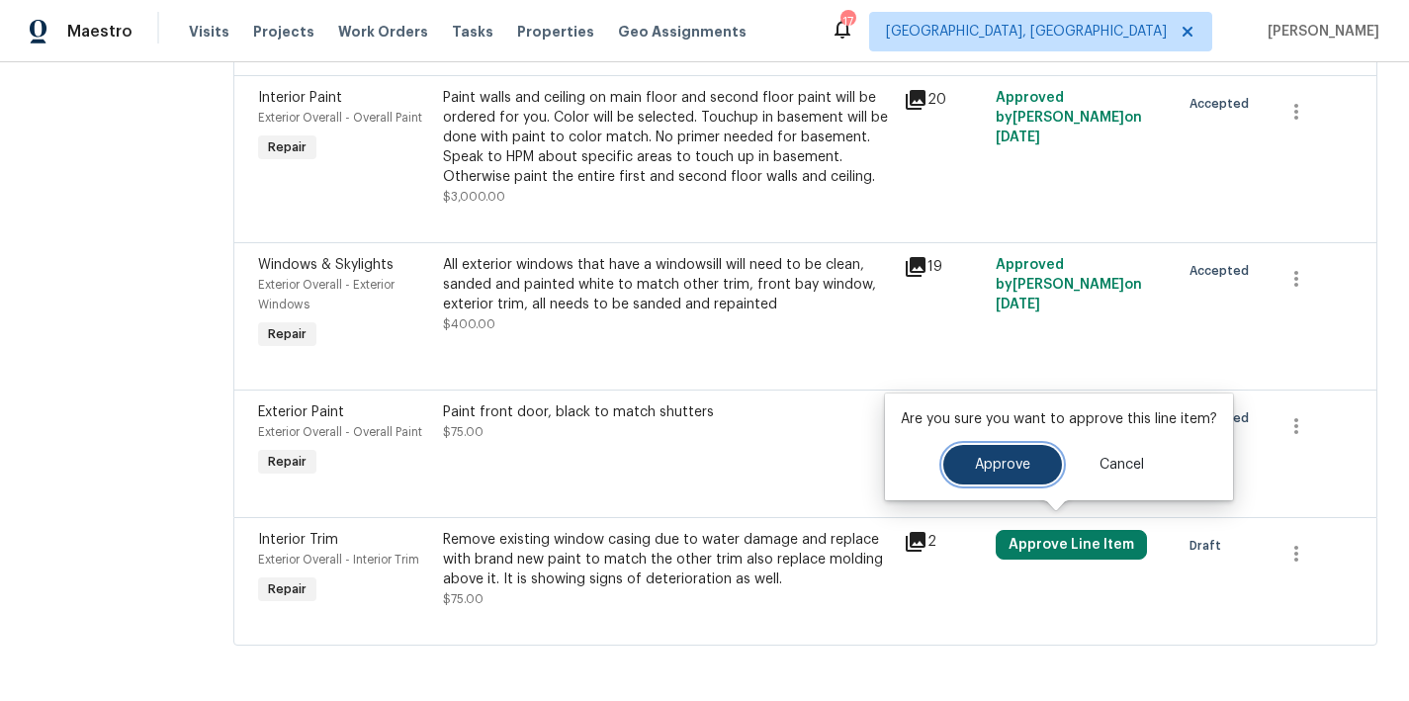
click at [974, 447] on button "Approve" at bounding box center [1002, 465] width 119 height 40
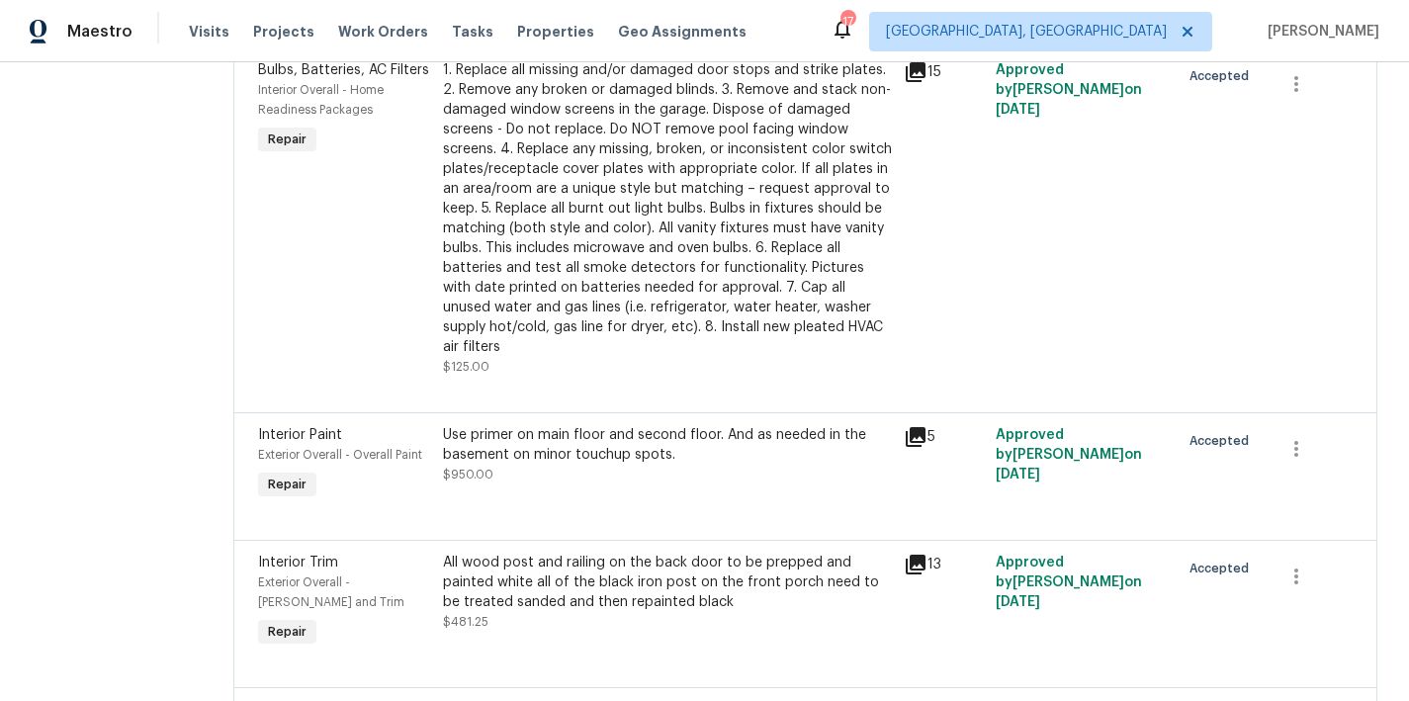
scroll to position [0, 0]
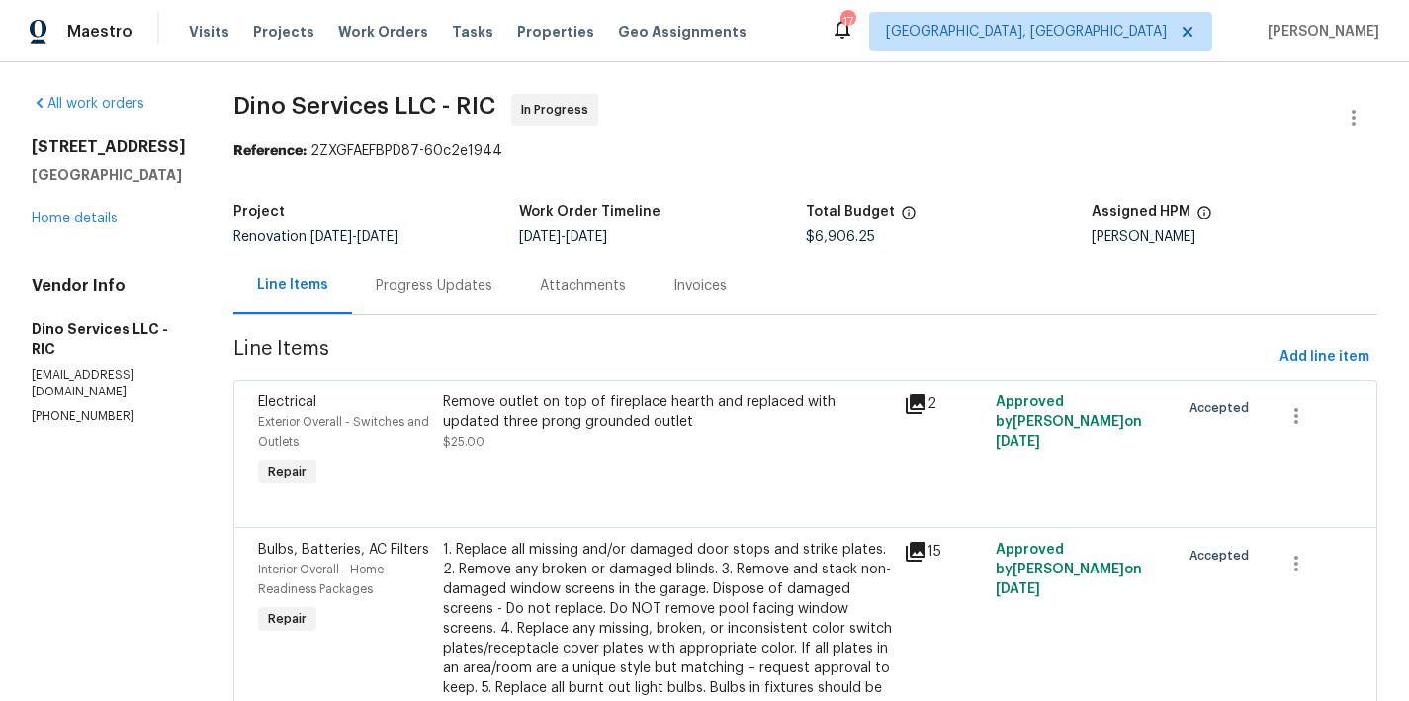
click at [411, 289] on div "Progress Updates" at bounding box center [434, 286] width 117 height 20
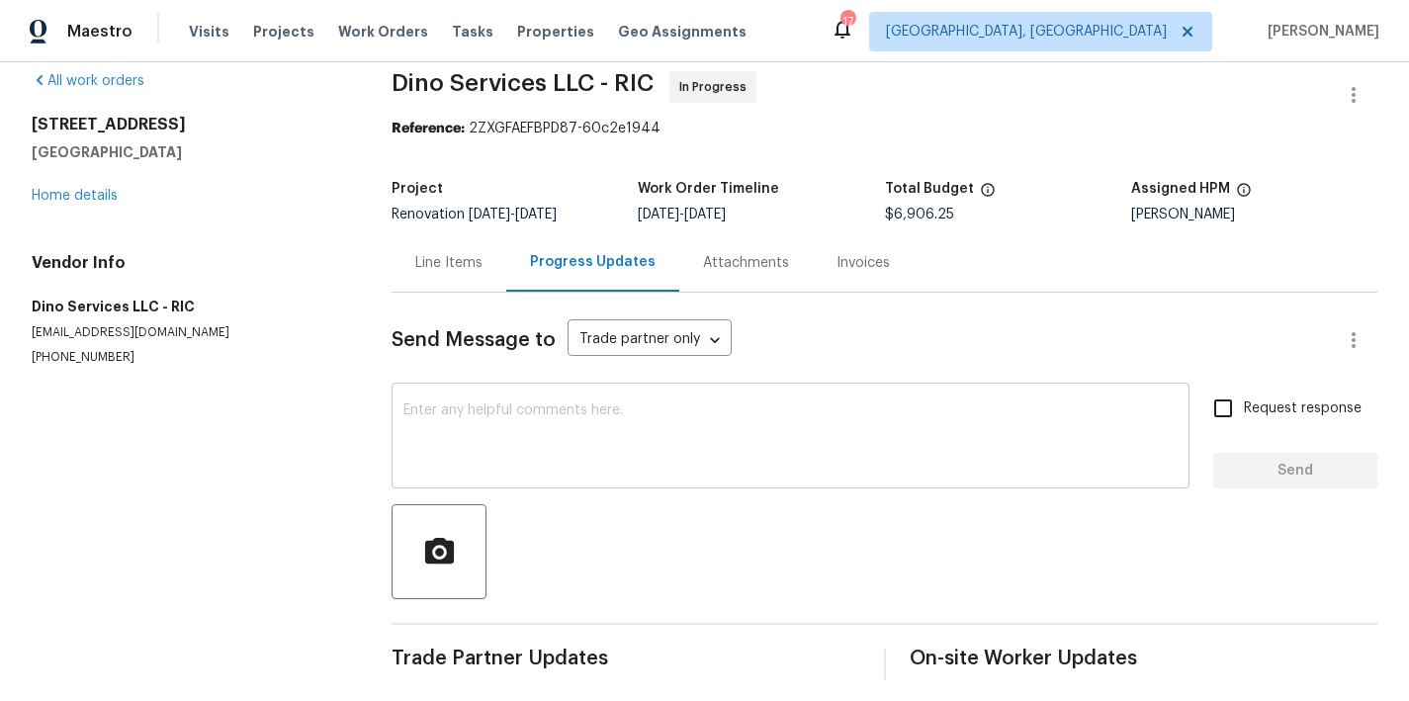
scroll to position [48, 0]
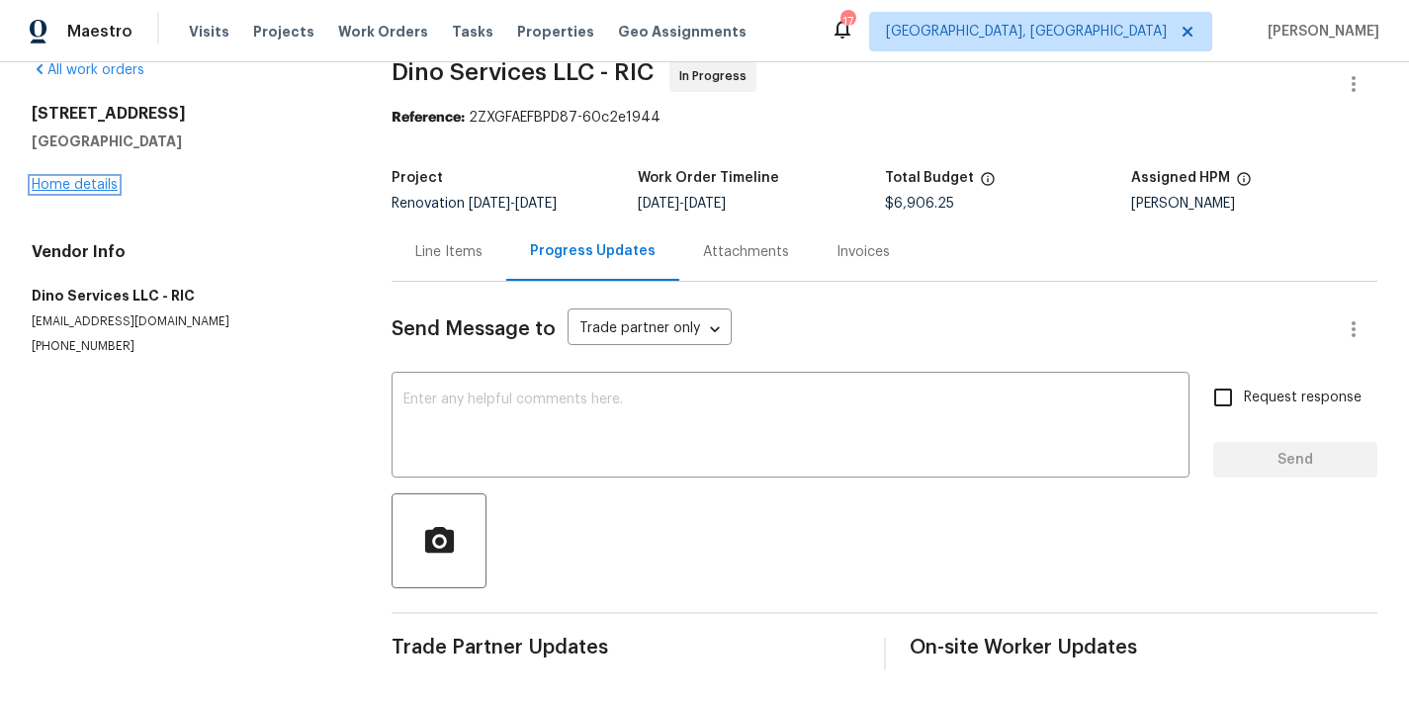
click at [72, 178] on link "Home details" at bounding box center [75, 185] width 86 height 14
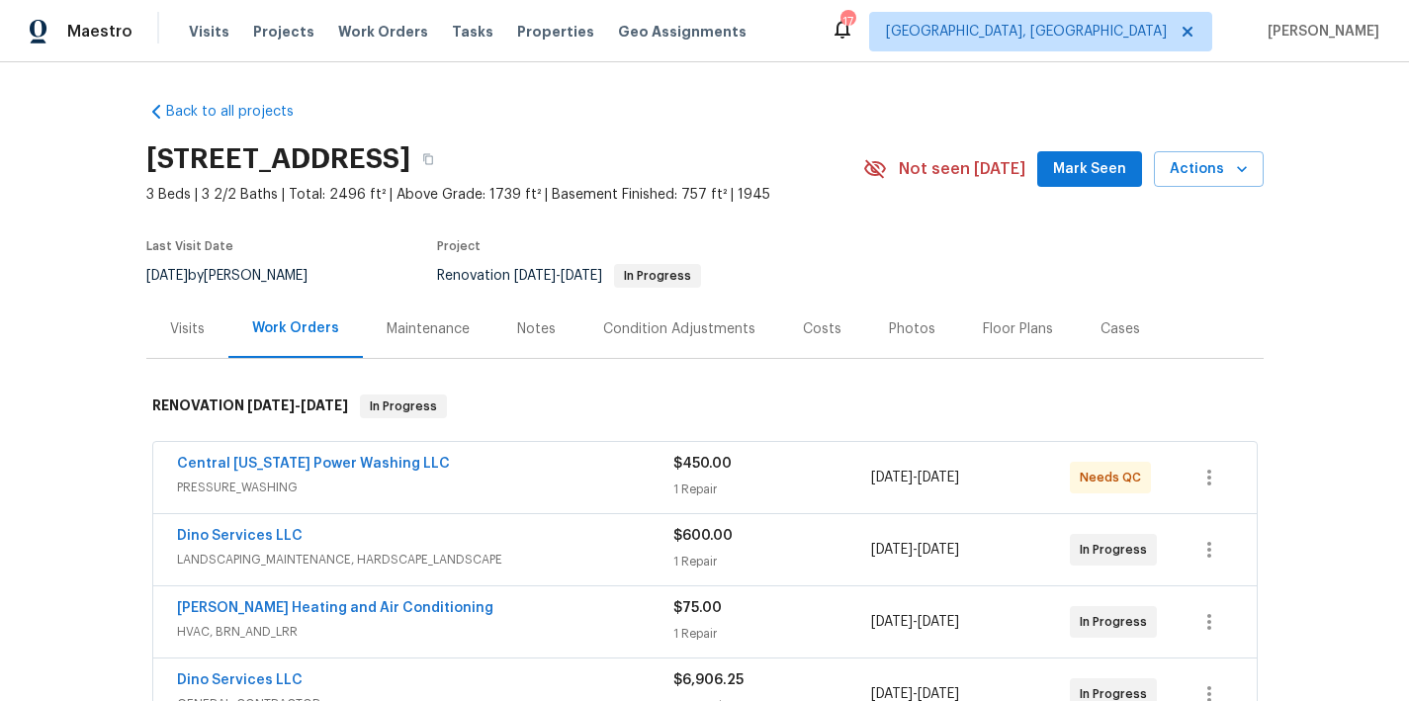
scroll to position [182, 0]
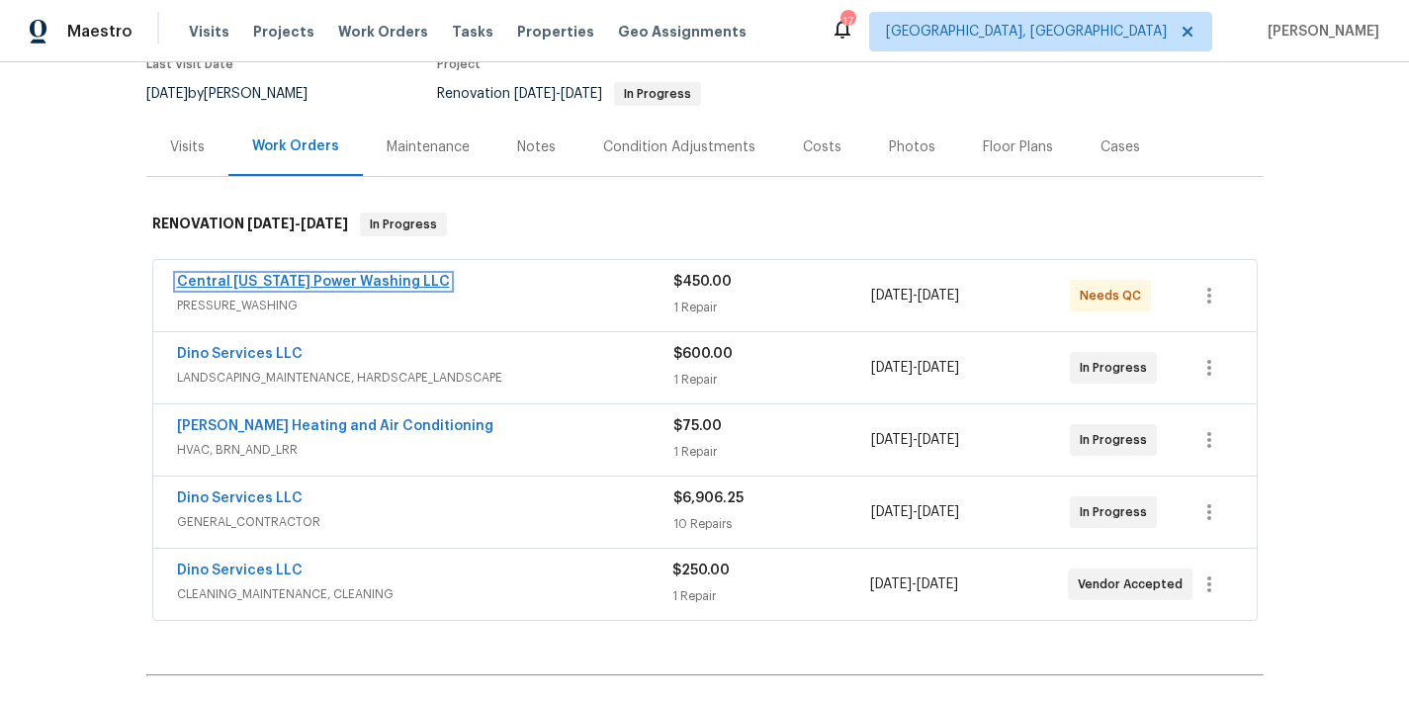
click at [295, 281] on link "Central Virginia Power Washing LLC" at bounding box center [313, 282] width 273 height 14
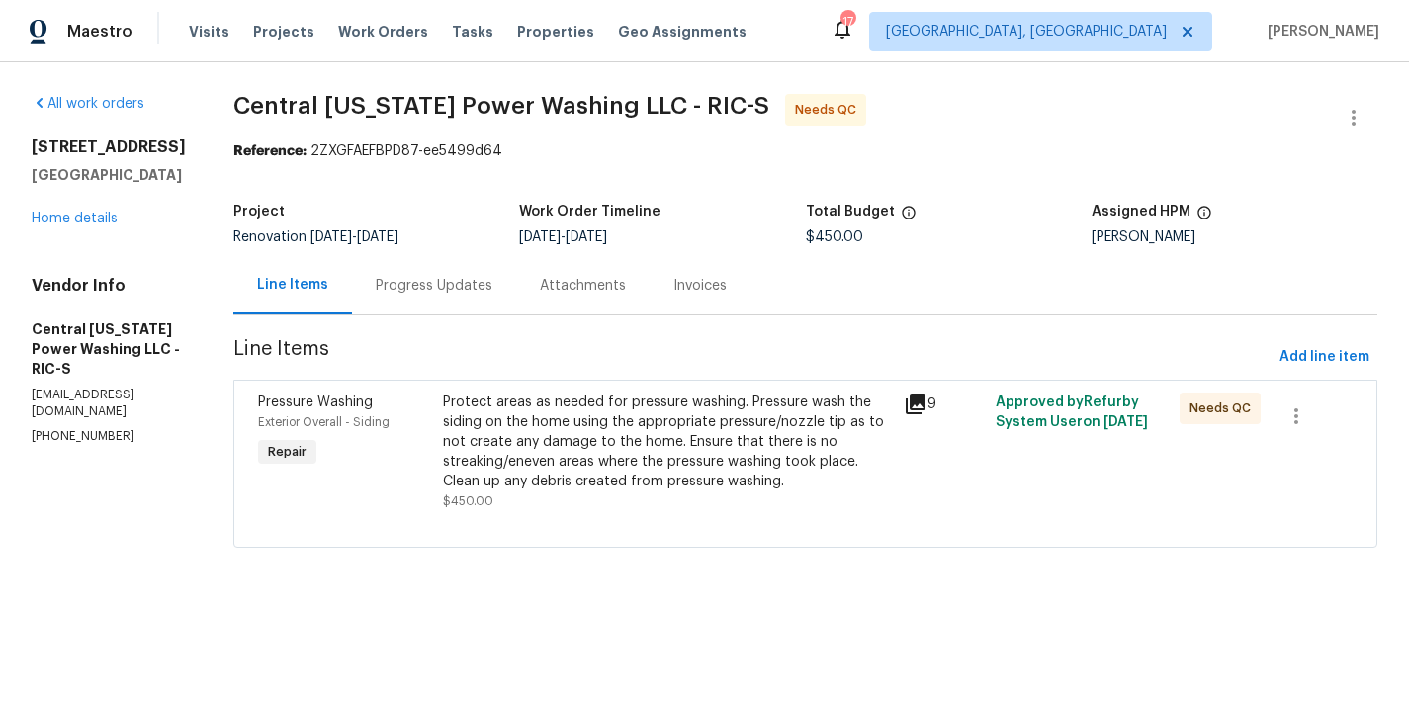
click at [416, 287] on div "Progress Updates" at bounding box center [434, 286] width 117 height 20
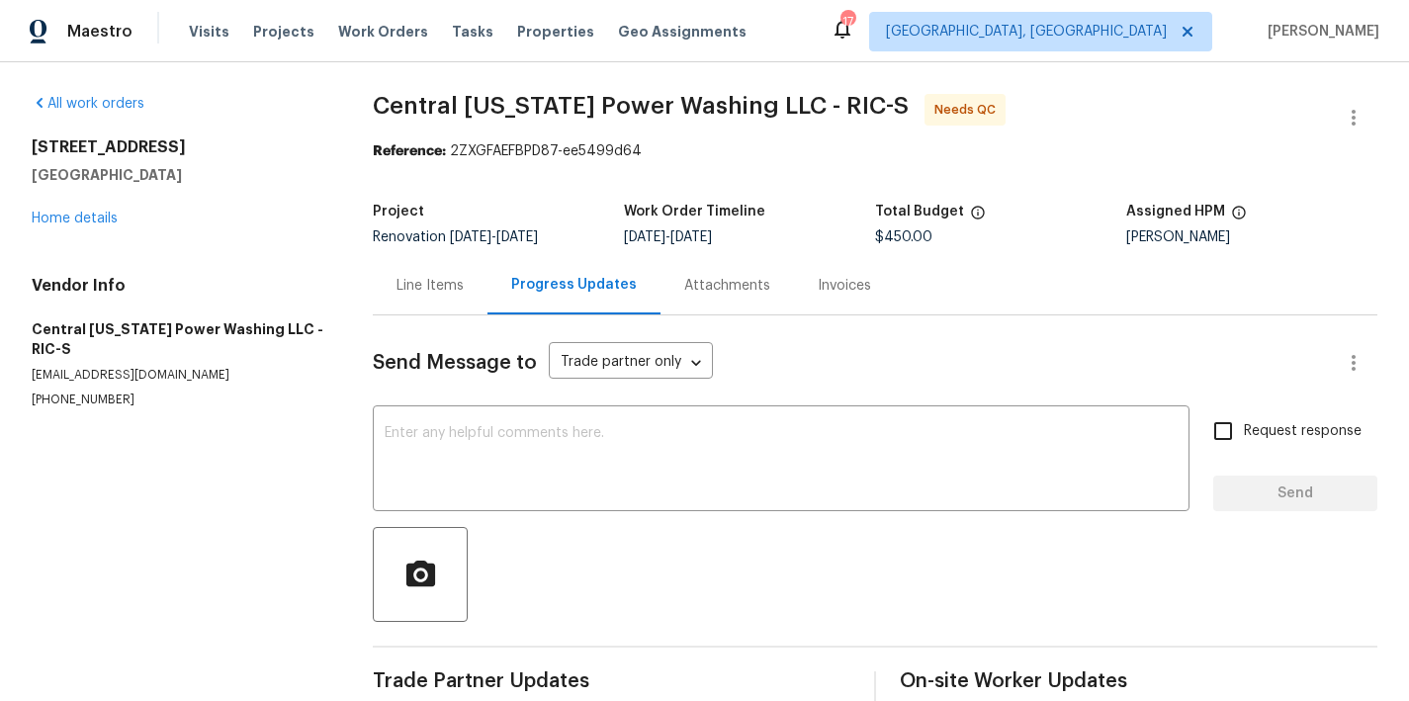
click at [409, 282] on div "Line Items" at bounding box center [429, 286] width 67 height 20
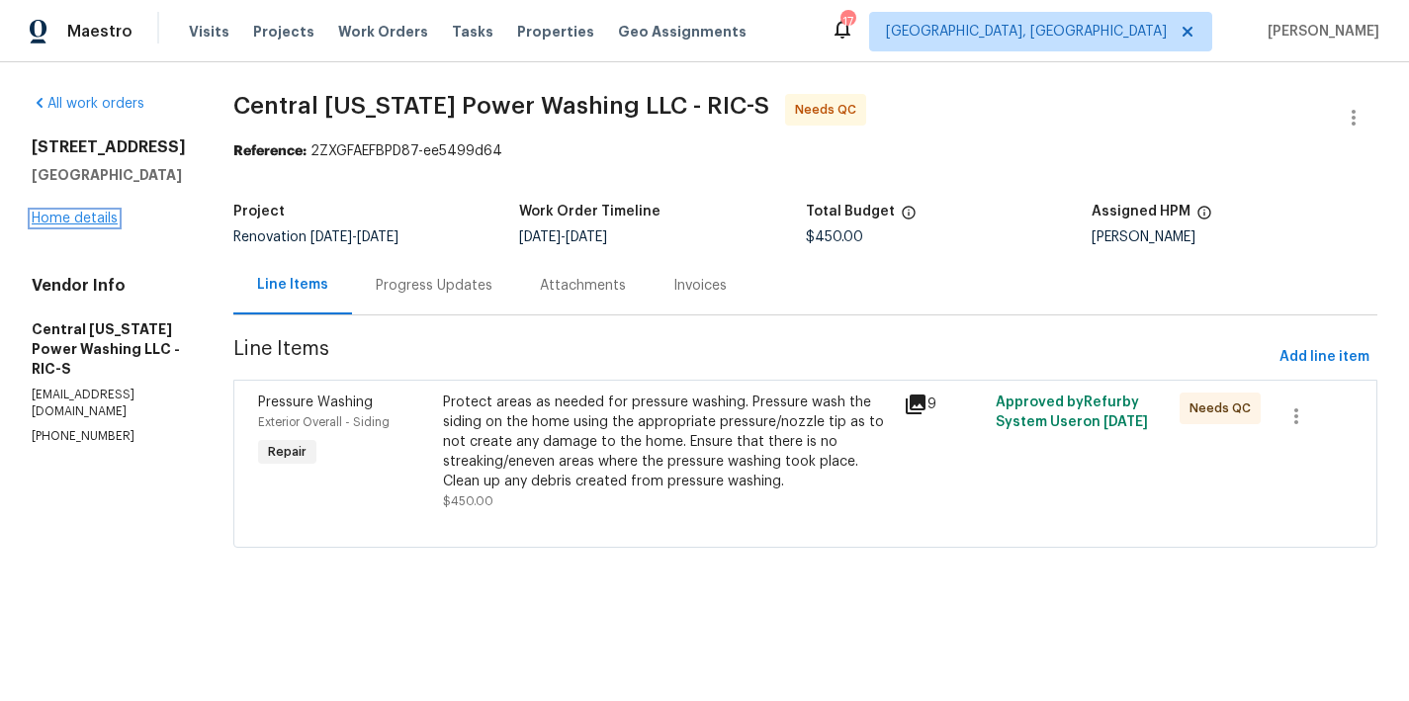
click at [62, 225] on link "Home details" at bounding box center [75, 219] width 86 height 14
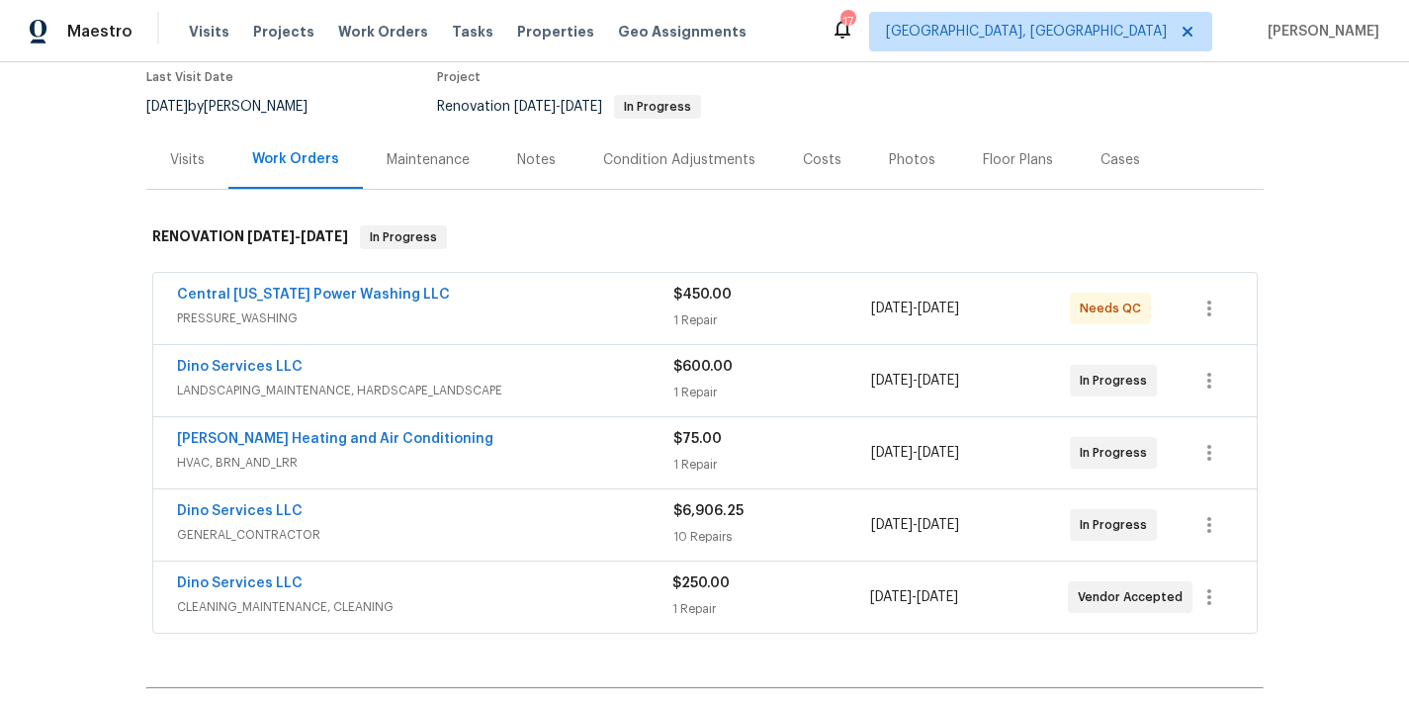
scroll to position [206, 0]
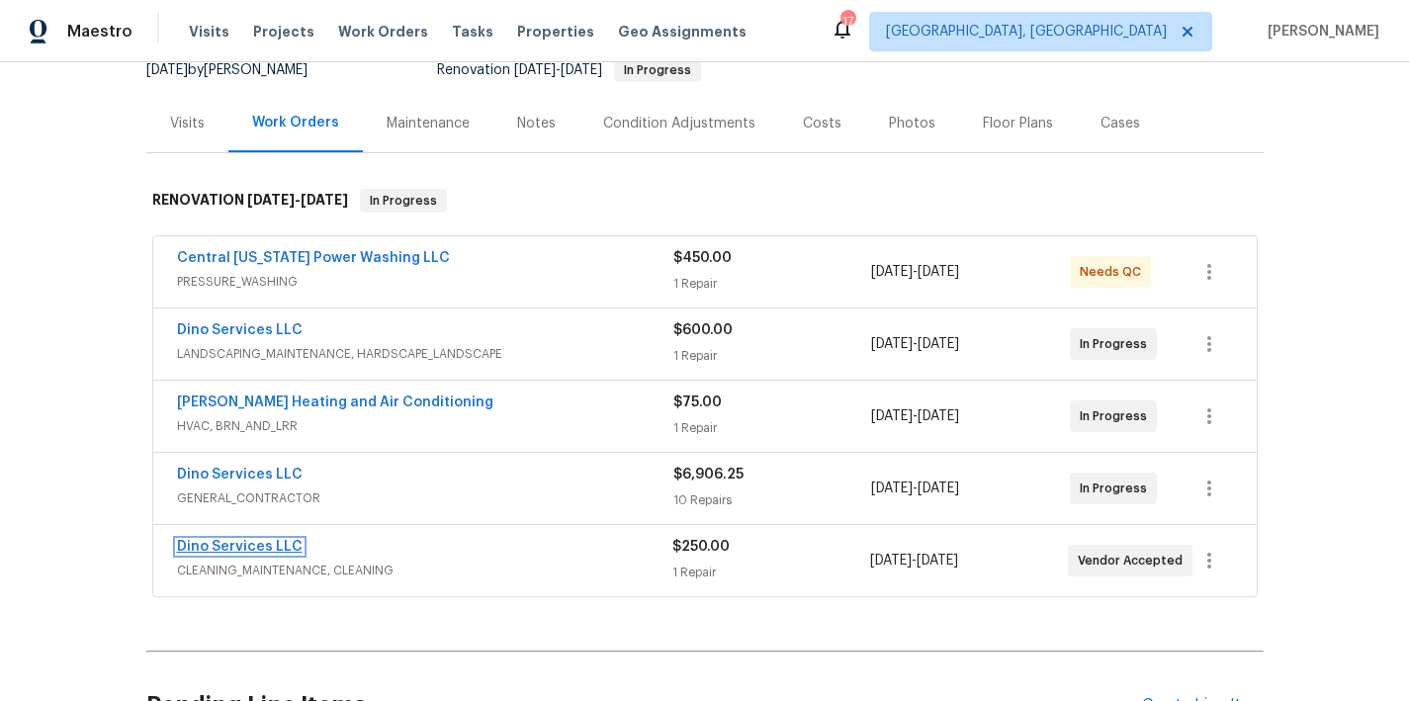
click at [216, 540] on link "Dino Services LLC" at bounding box center [240, 547] width 126 height 14
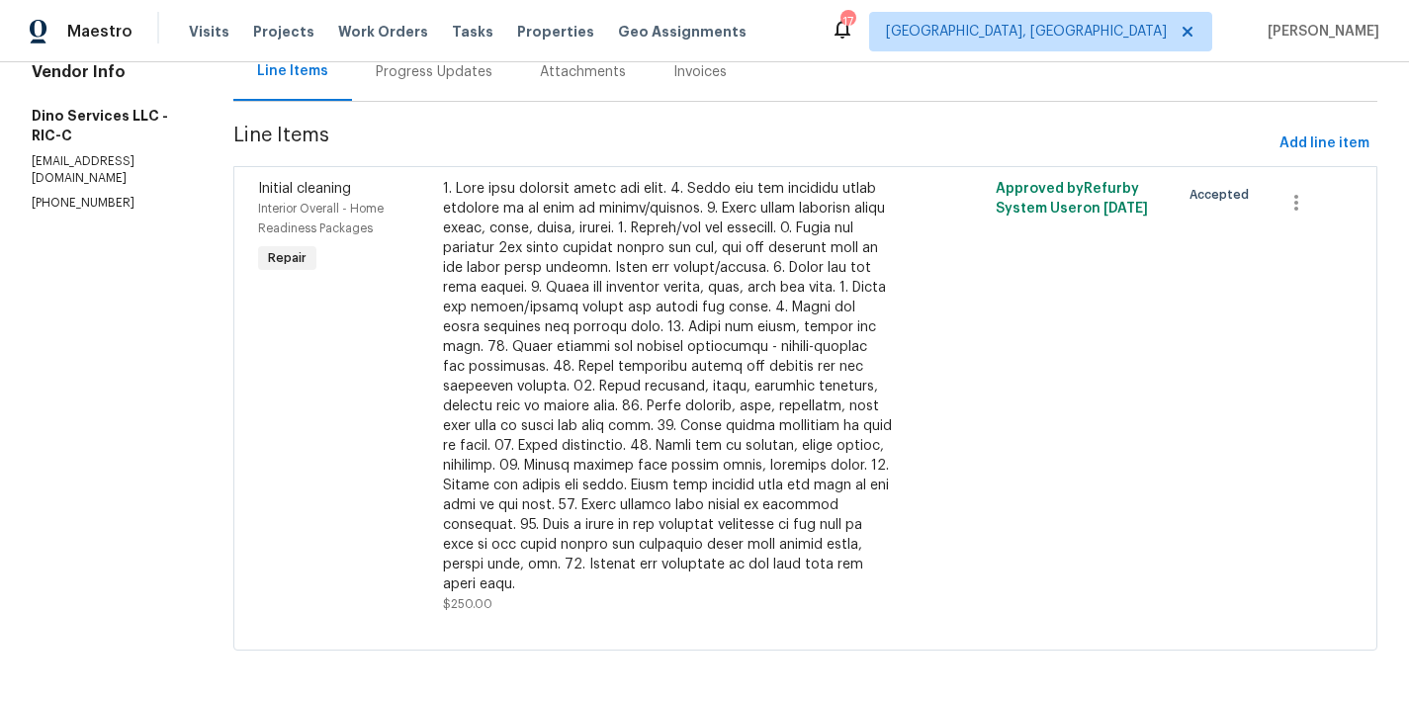
click at [406, 90] on div "Progress Updates" at bounding box center [434, 72] width 164 height 58
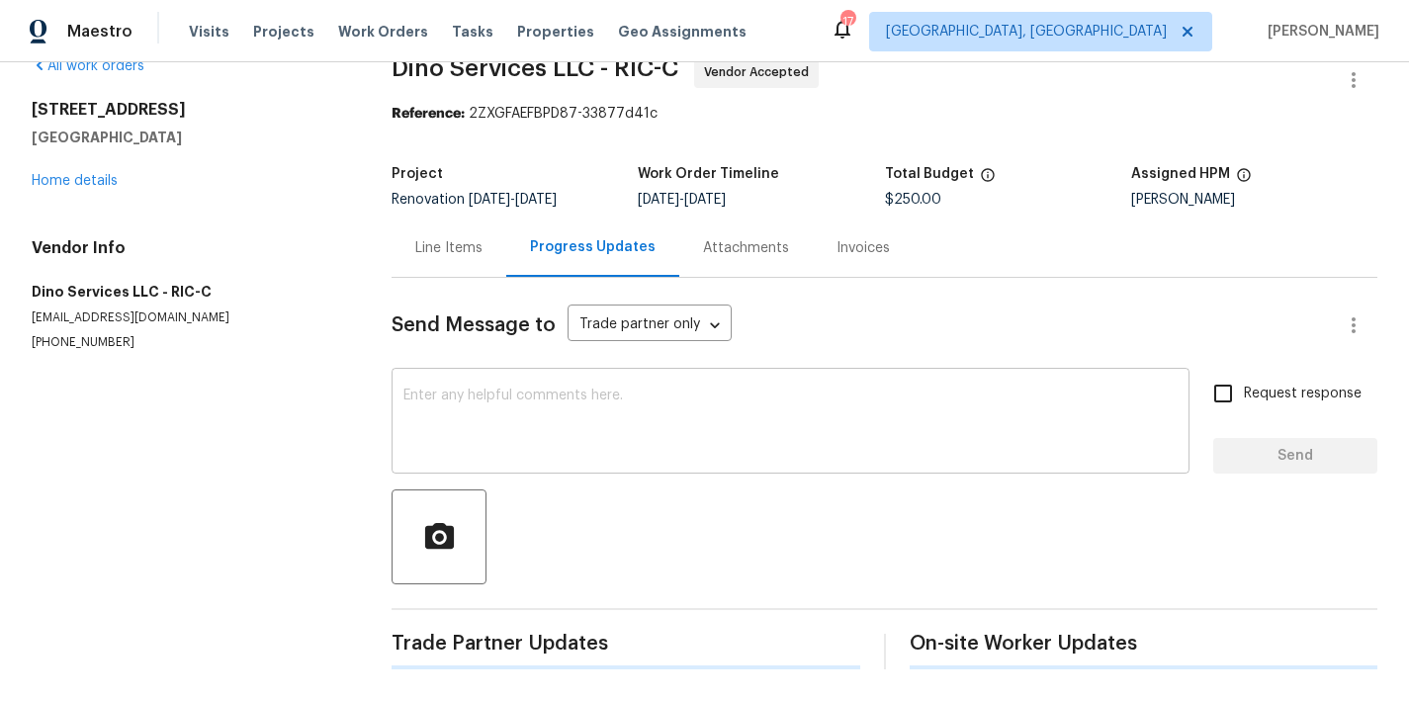
scroll to position [48, 0]
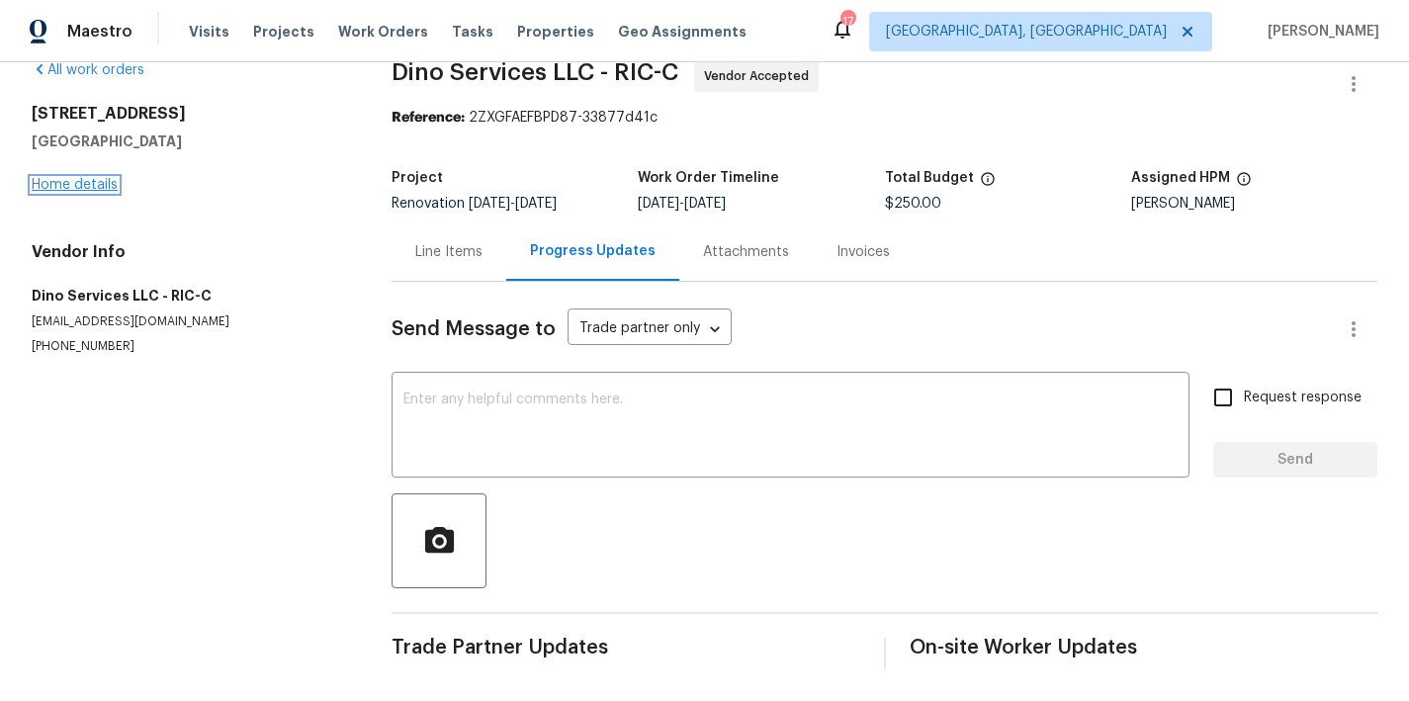
click at [104, 178] on link "Home details" at bounding box center [75, 185] width 86 height 14
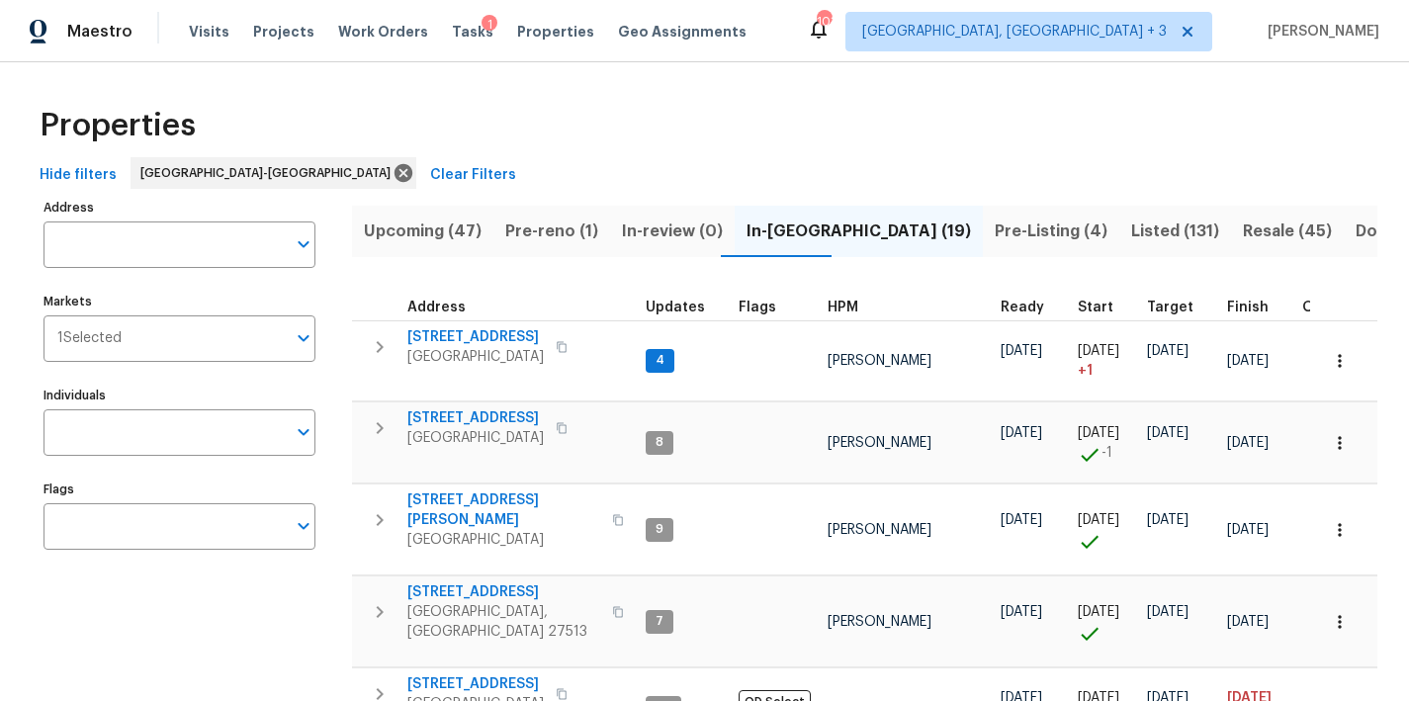
click at [873, 145] on div "Properties" at bounding box center [704, 125] width 1345 height 63
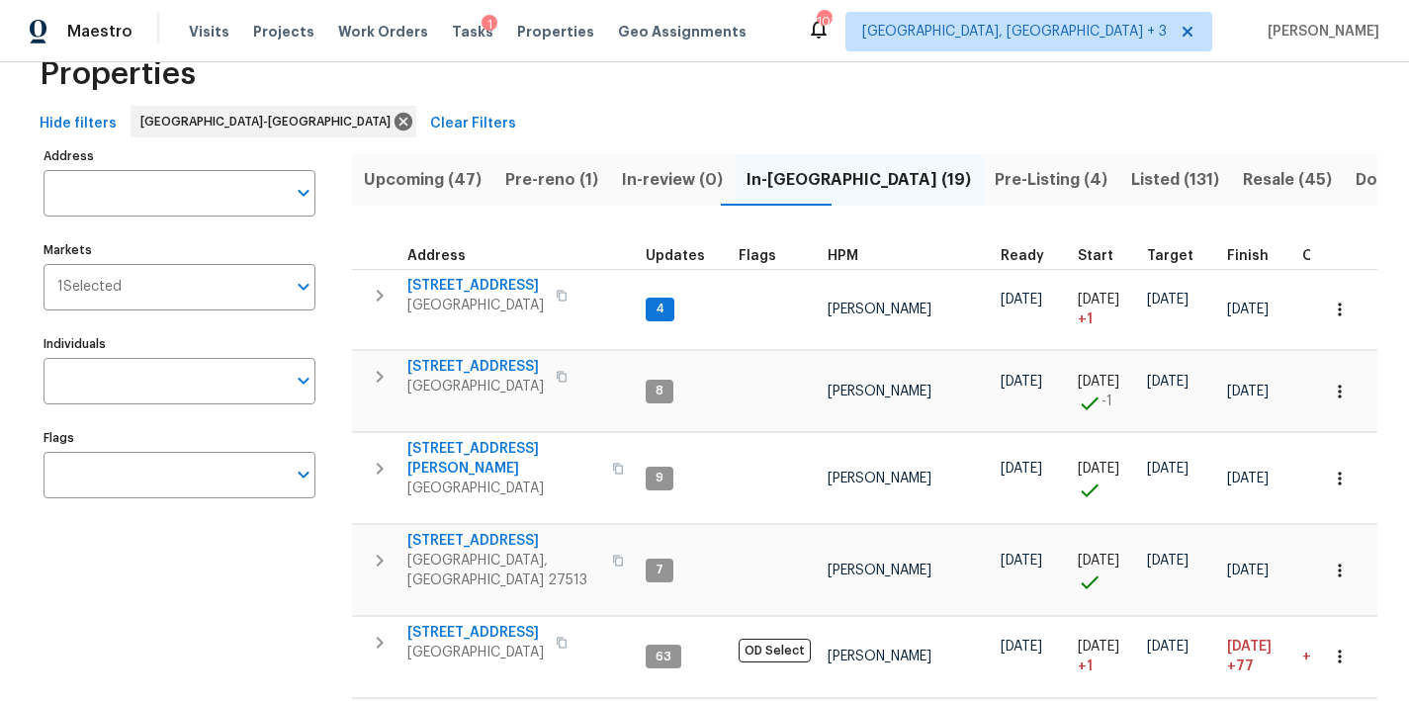
scroll to position [84, 0]
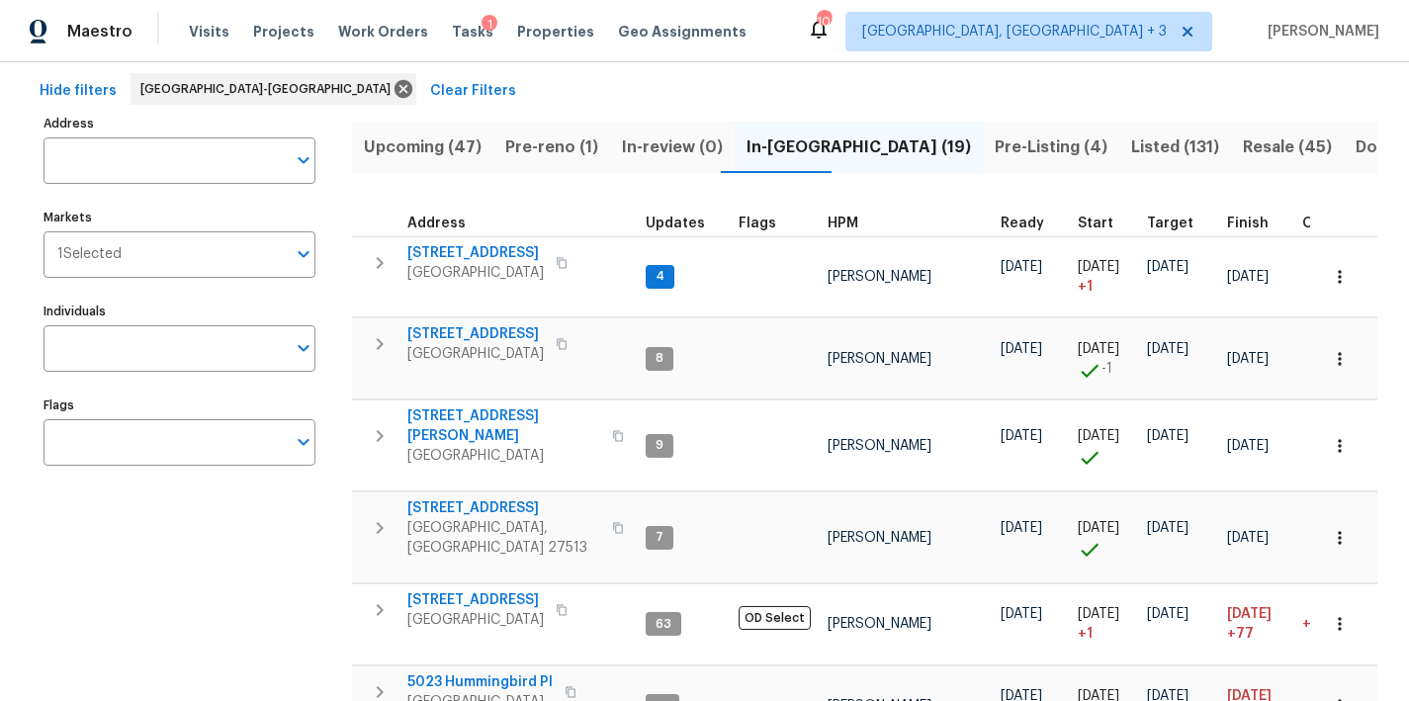
click at [843, 222] on span "HPM" at bounding box center [842, 223] width 31 height 14
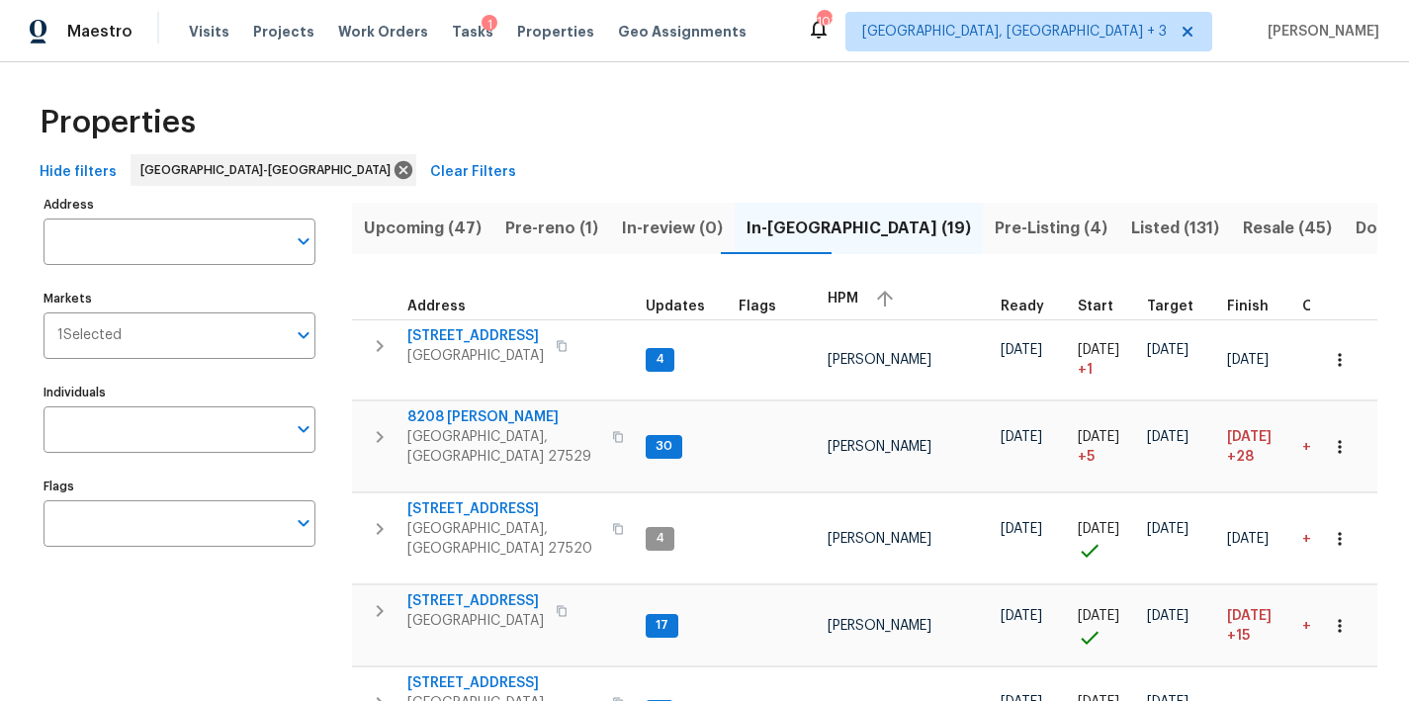
scroll to position [4, 0]
click at [840, 292] on span "HPM" at bounding box center [842, 298] width 31 height 14
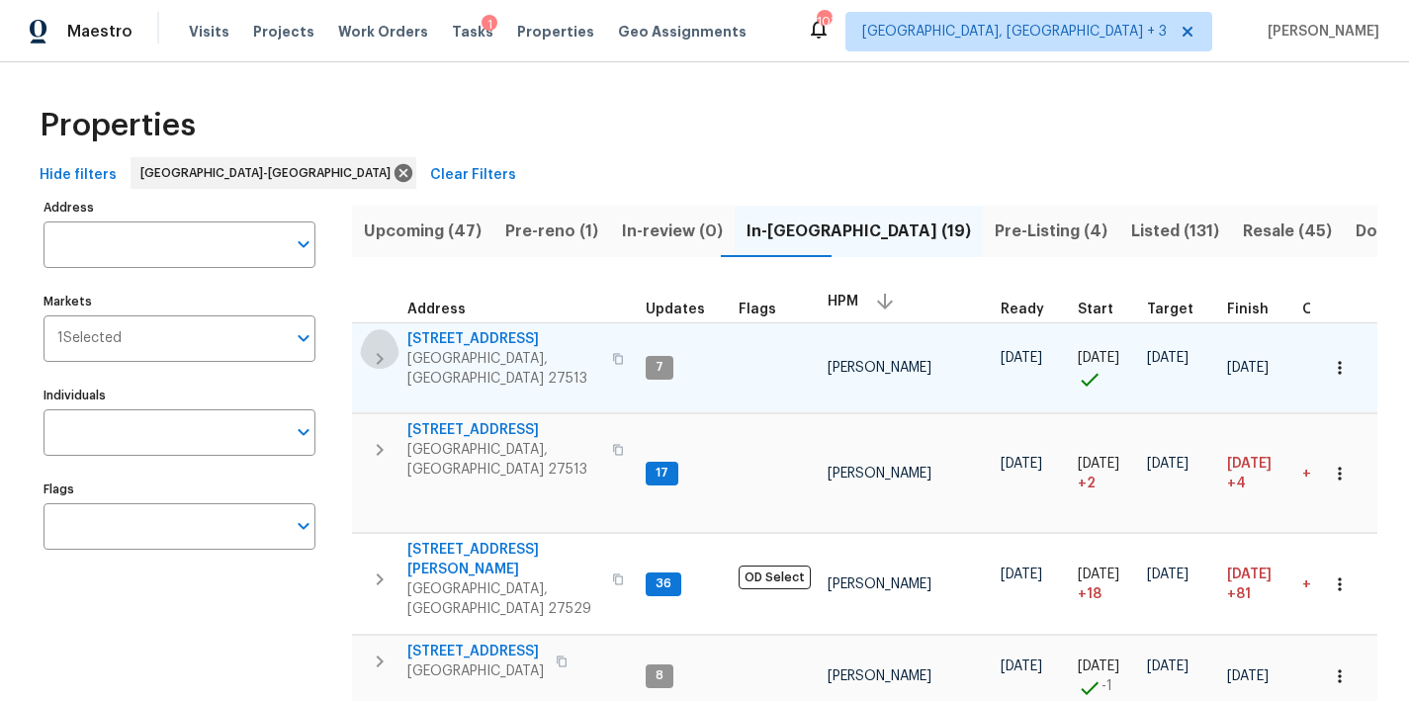
click at [385, 351] on icon "button" at bounding box center [380, 359] width 24 height 24
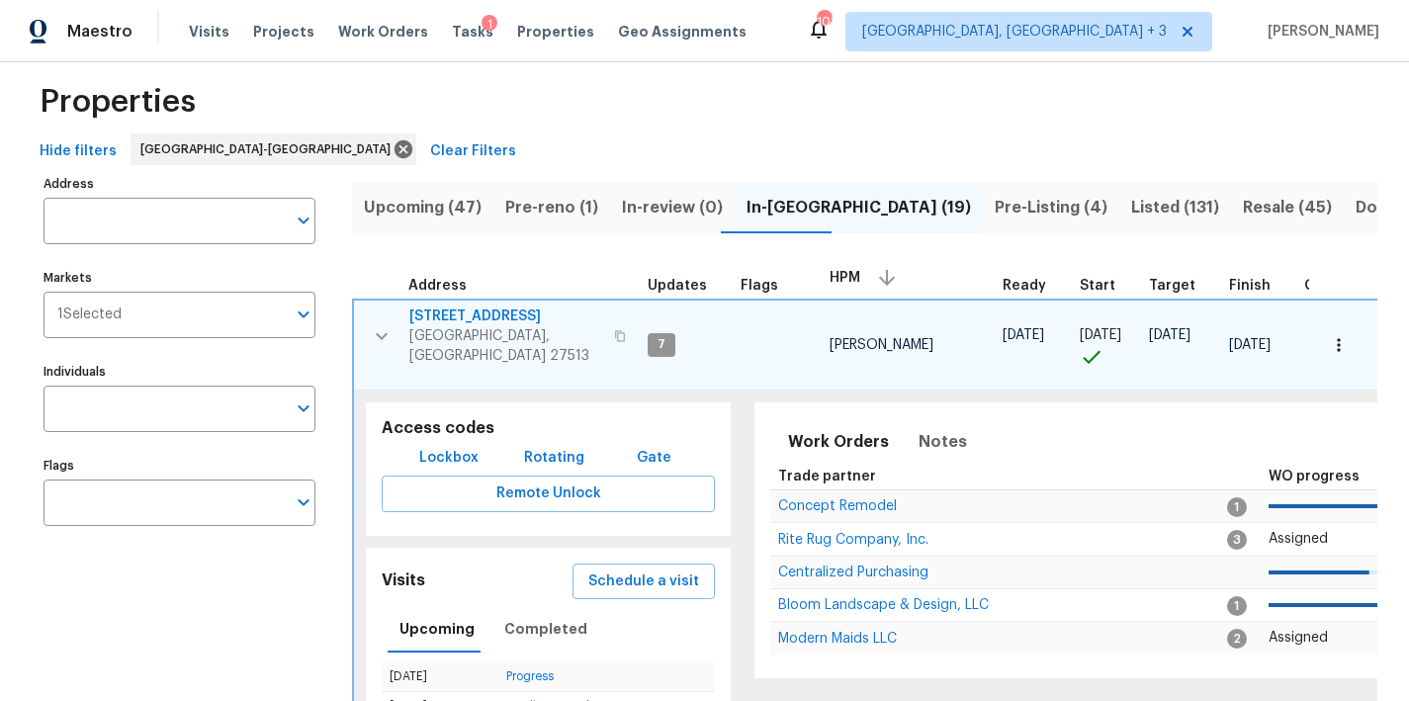
scroll to position [37, 0]
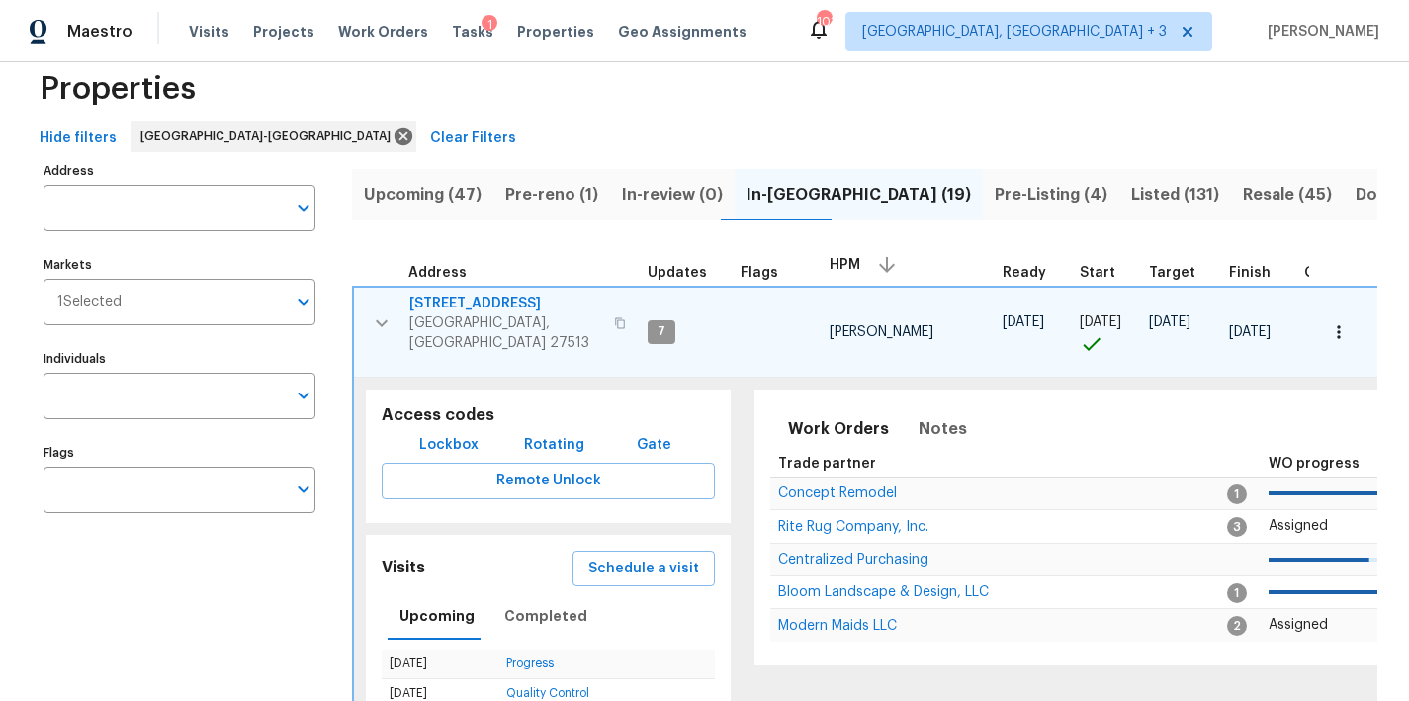
click at [473, 299] on span "201 W Wyatts Pond Ln" at bounding box center [505, 304] width 193 height 20
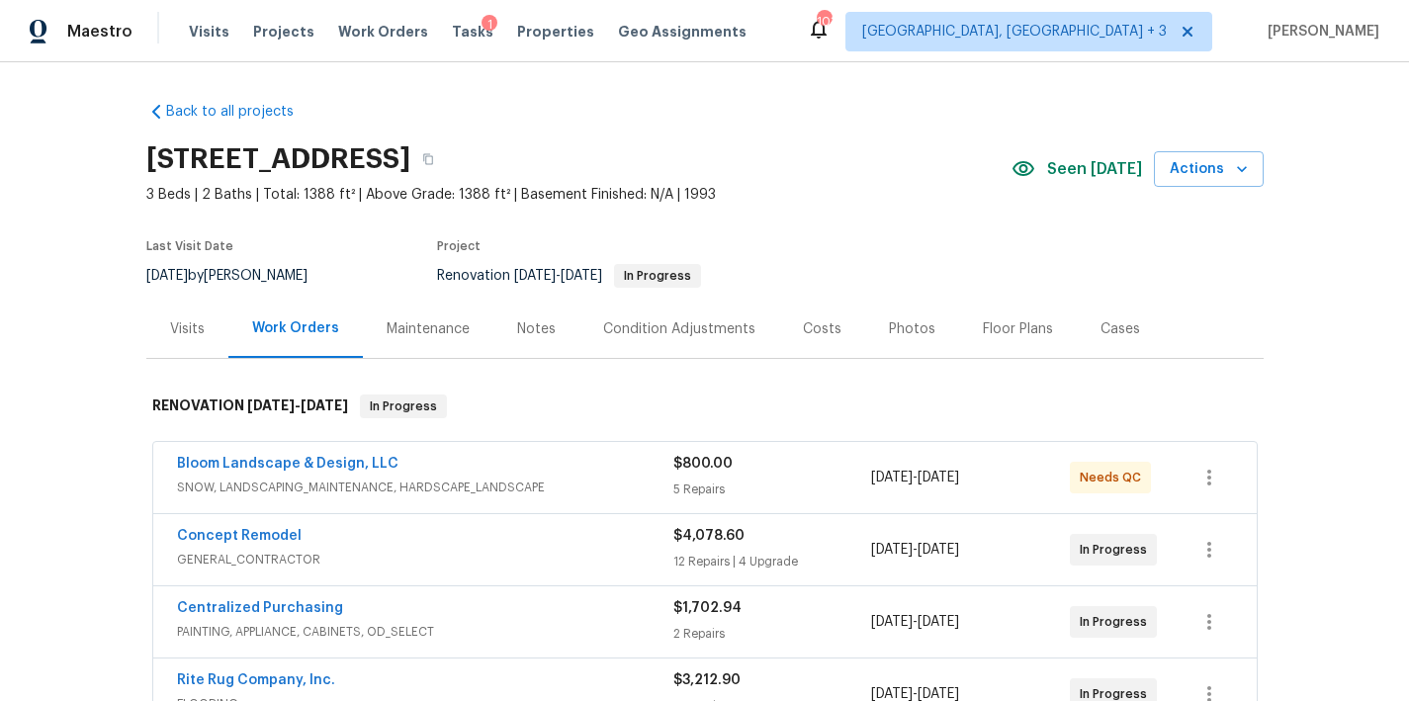
click at [534, 337] on div "Notes" at bounding box center [536, 329] width 39 height 20
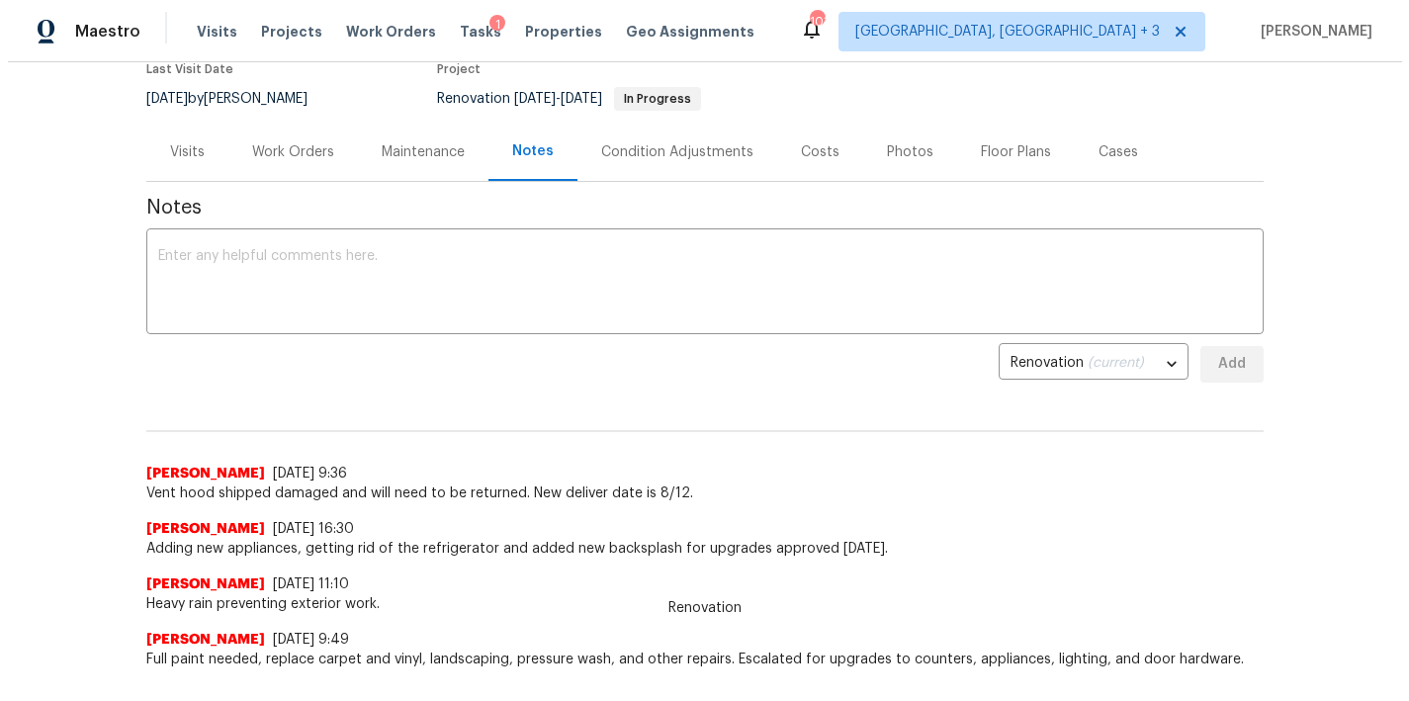
scroll to position [115, 0]
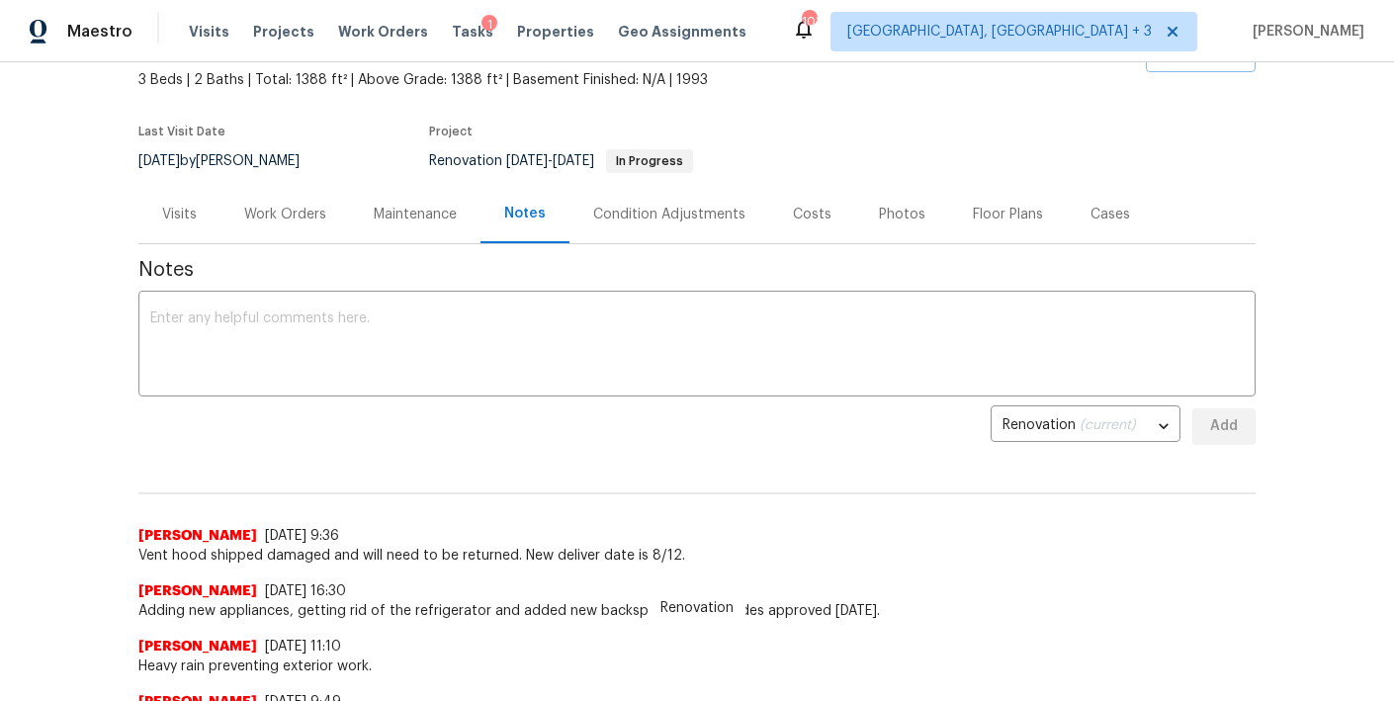
click at [286, 213] on div "Work Orders" at bounding box center [285, 215] width 82 height 20
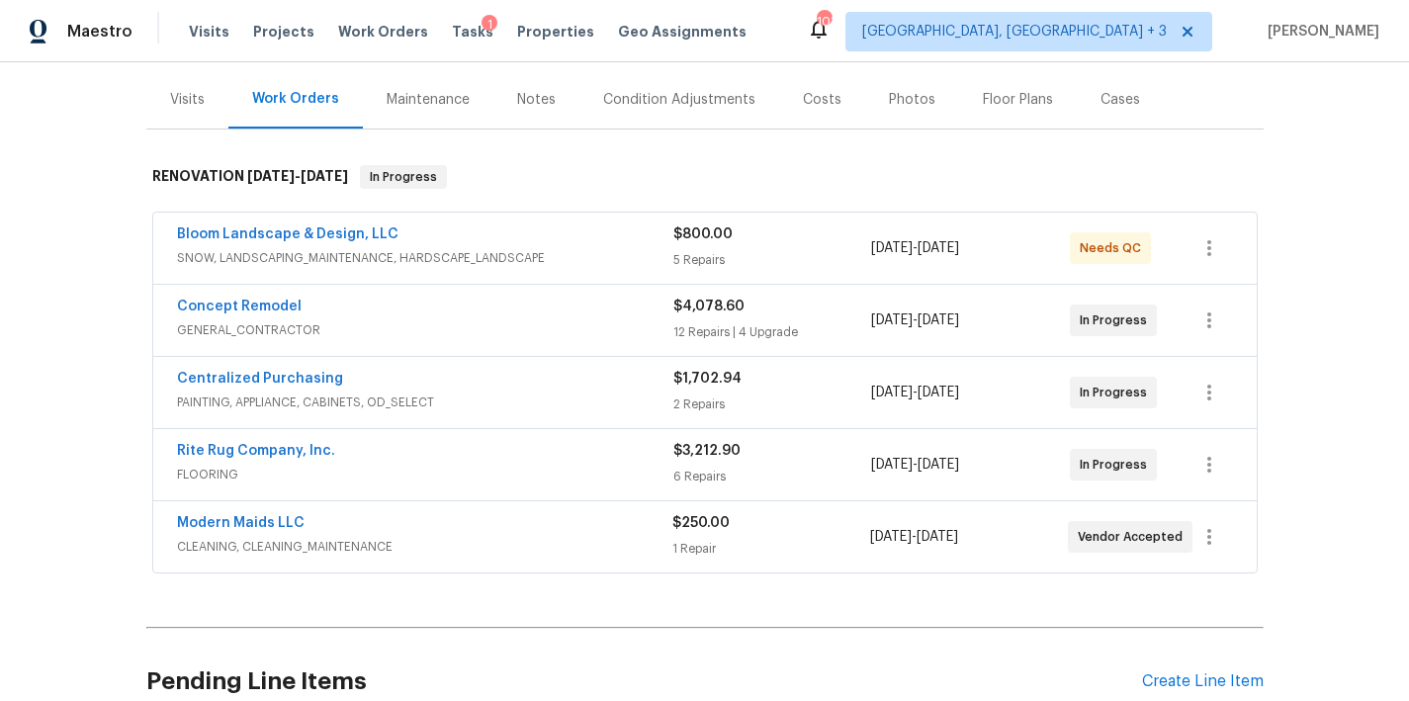
scroll to position [246, 0]
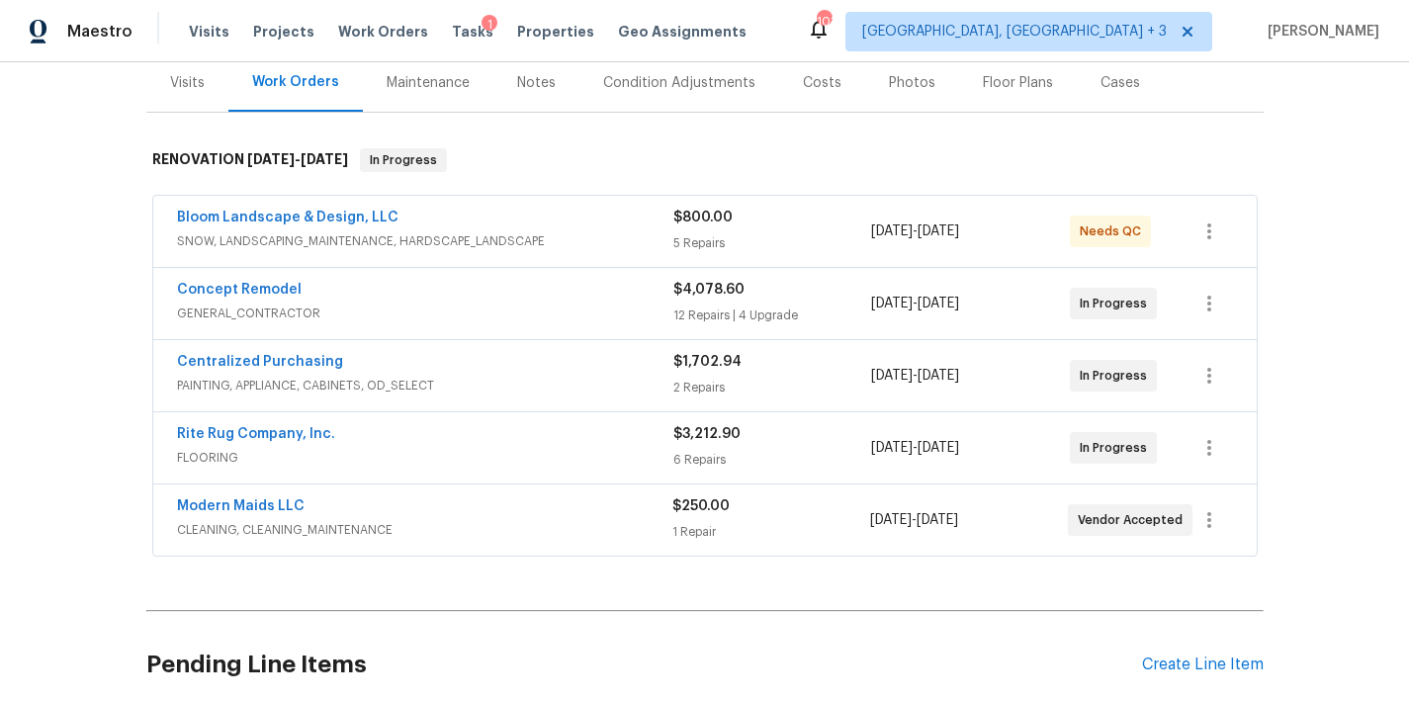
click at [803, 82] on div "Costs" at bounding box center [822, 83] width 39 height 20
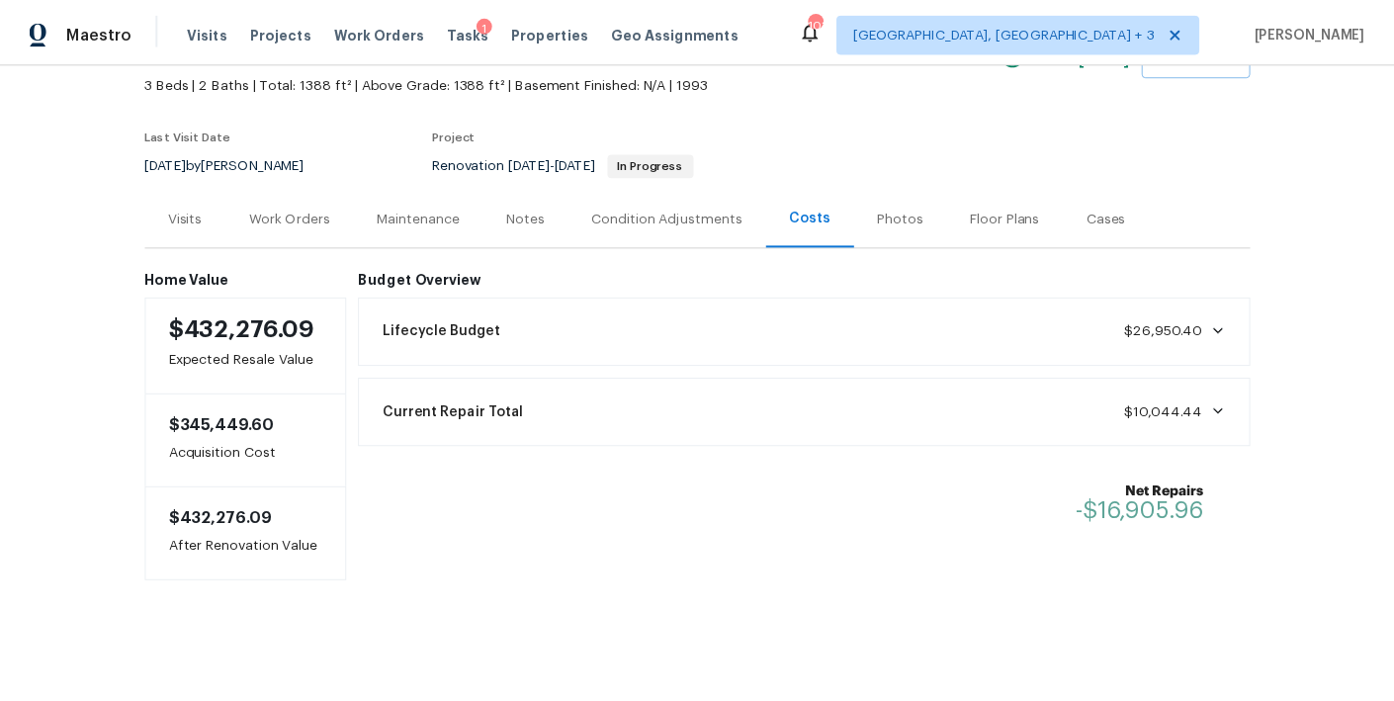
scroll to position [128, 0]
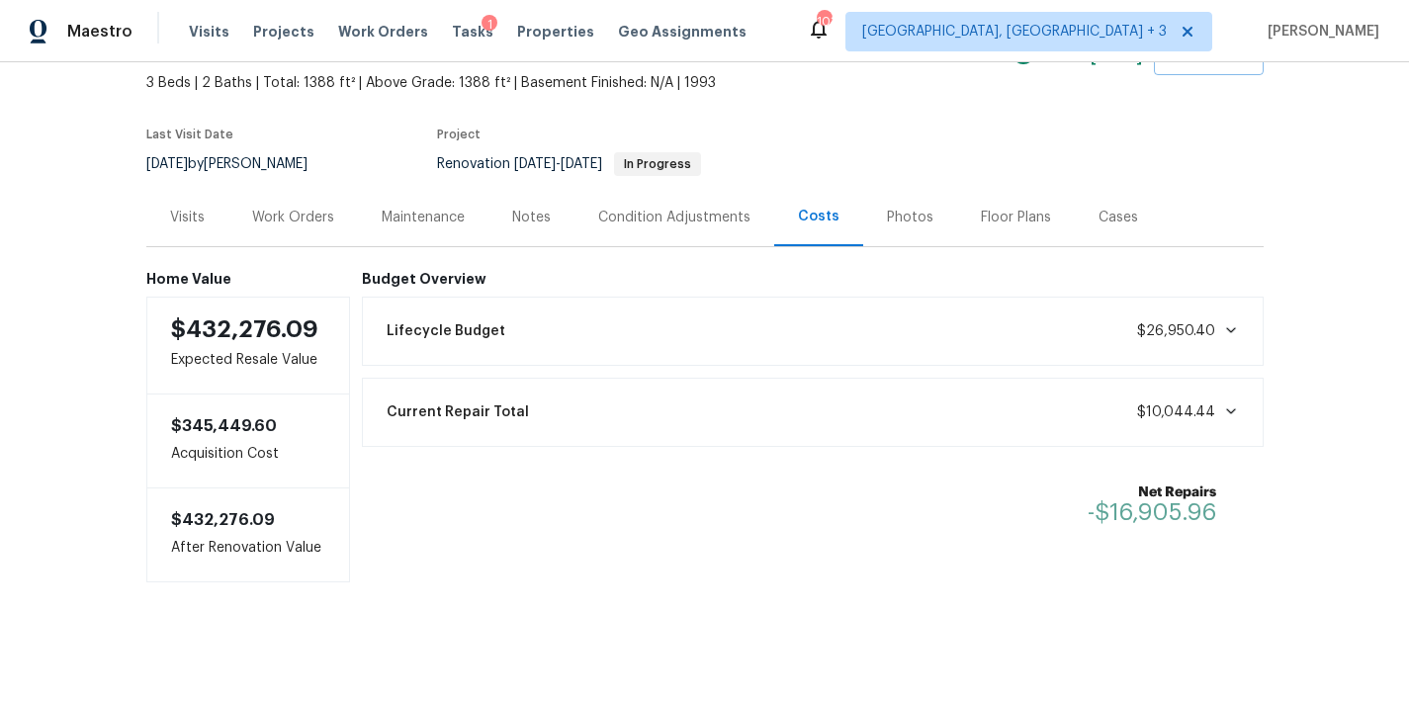
click at [517, 208] on div "Notes" at bounding box center [531, 218] width 39 height 20
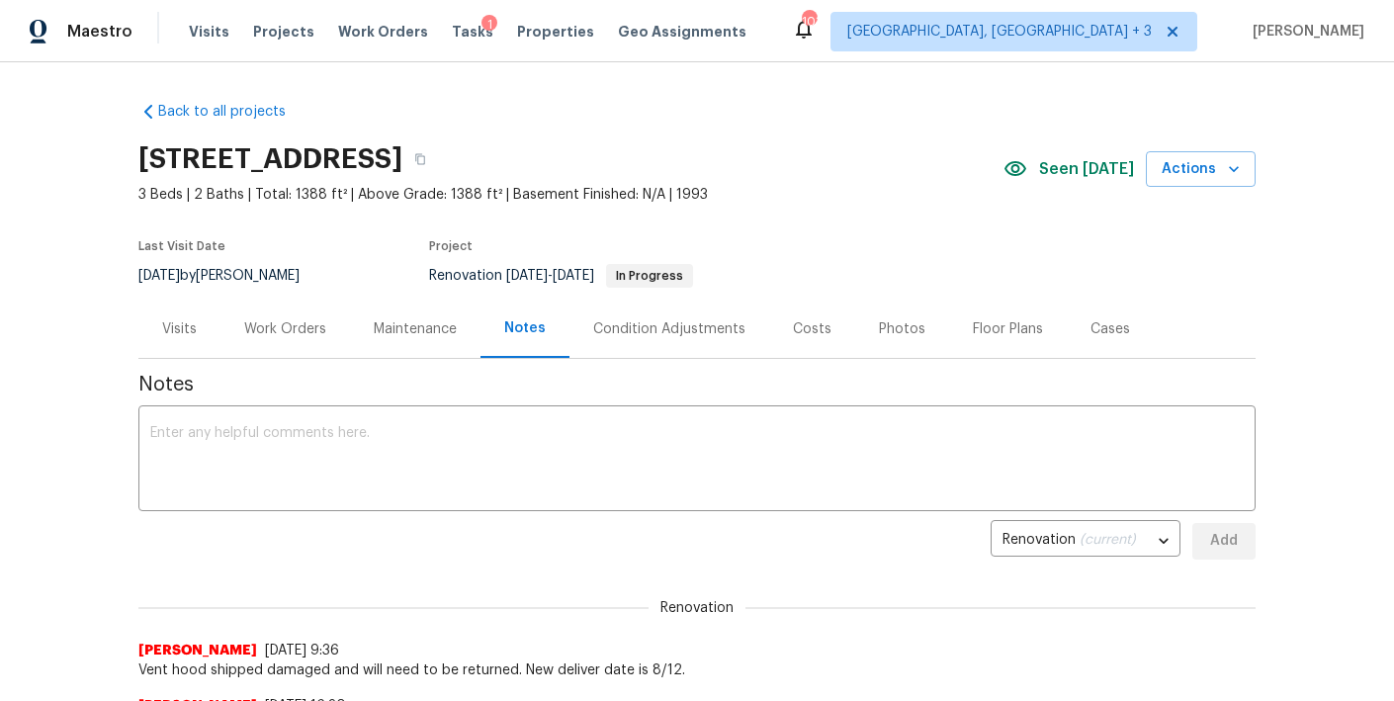
click at [258, 331] on div "Work Orders" at bounding box center [285, 329] width 82 height 20
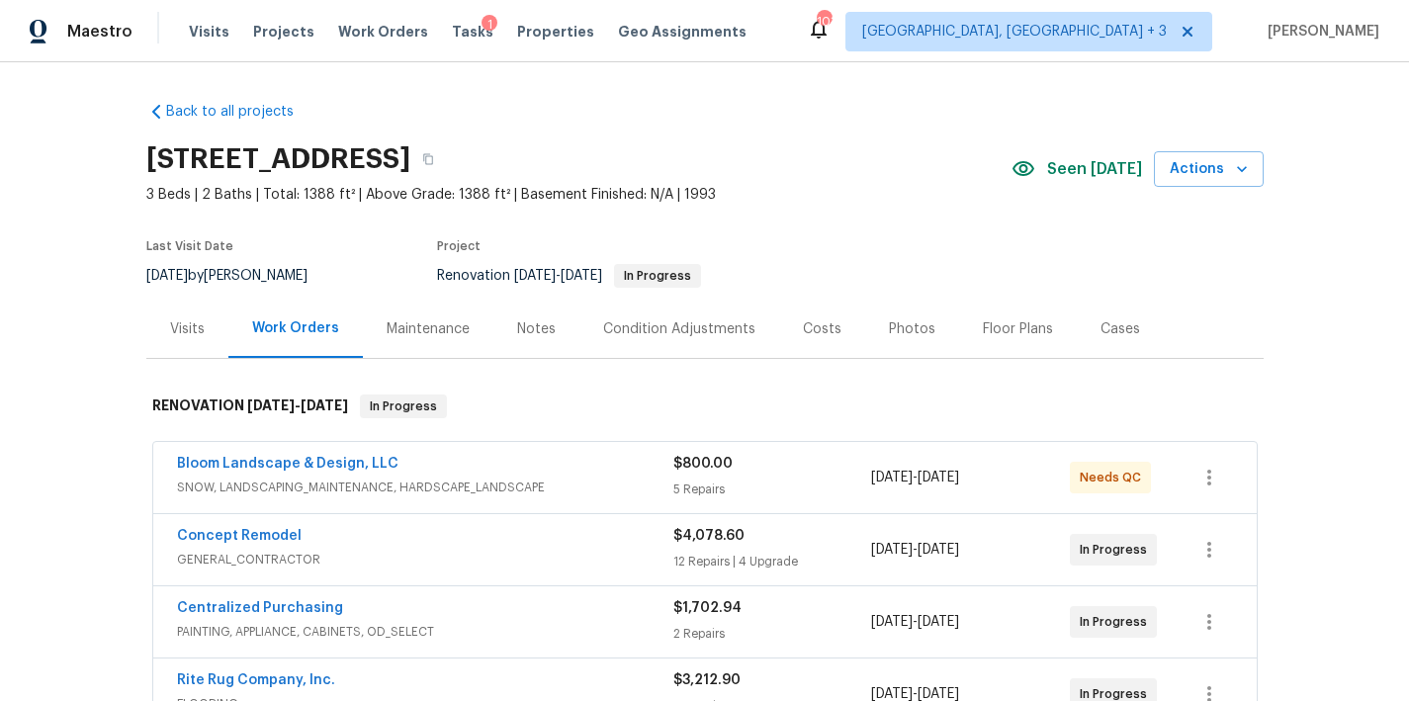
scroll to position [184, 0]
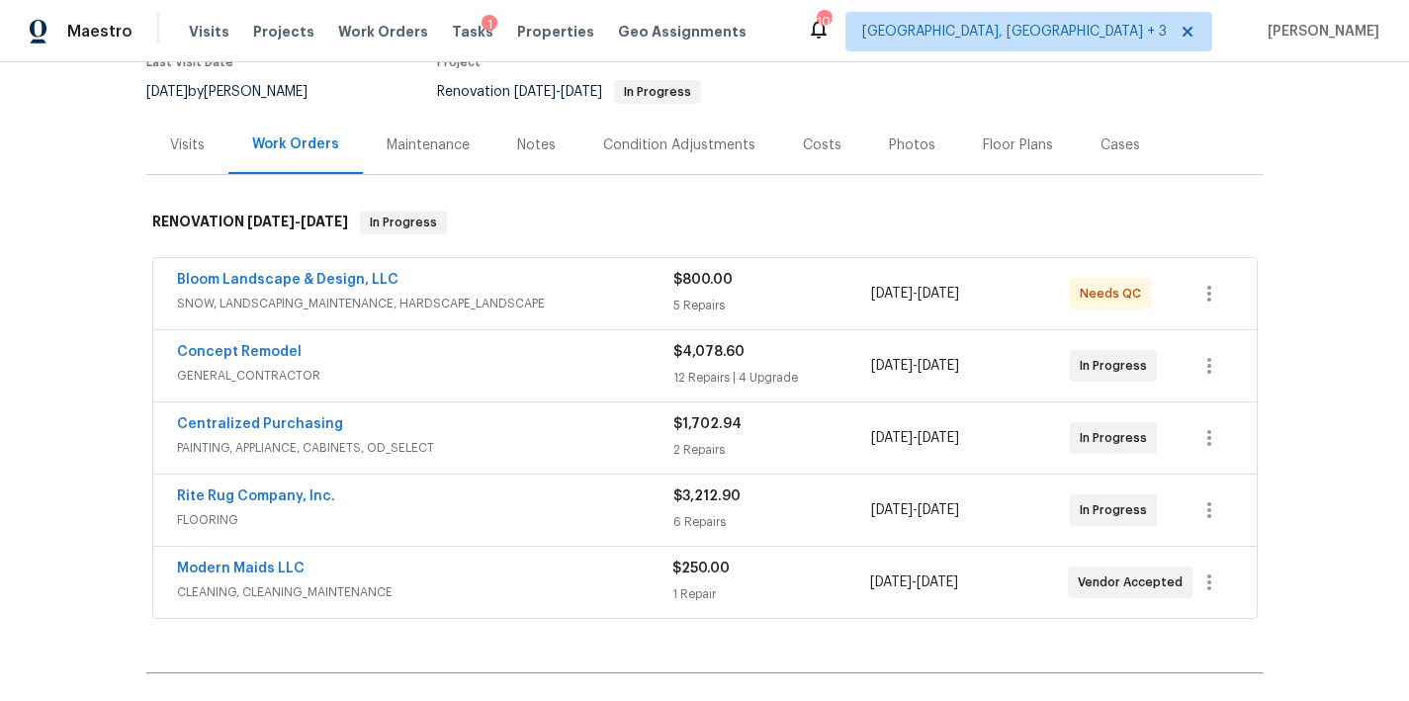
click at [335, 359] on div "Concept Remodel" at bounding box center [425, 354] width 496 height 24
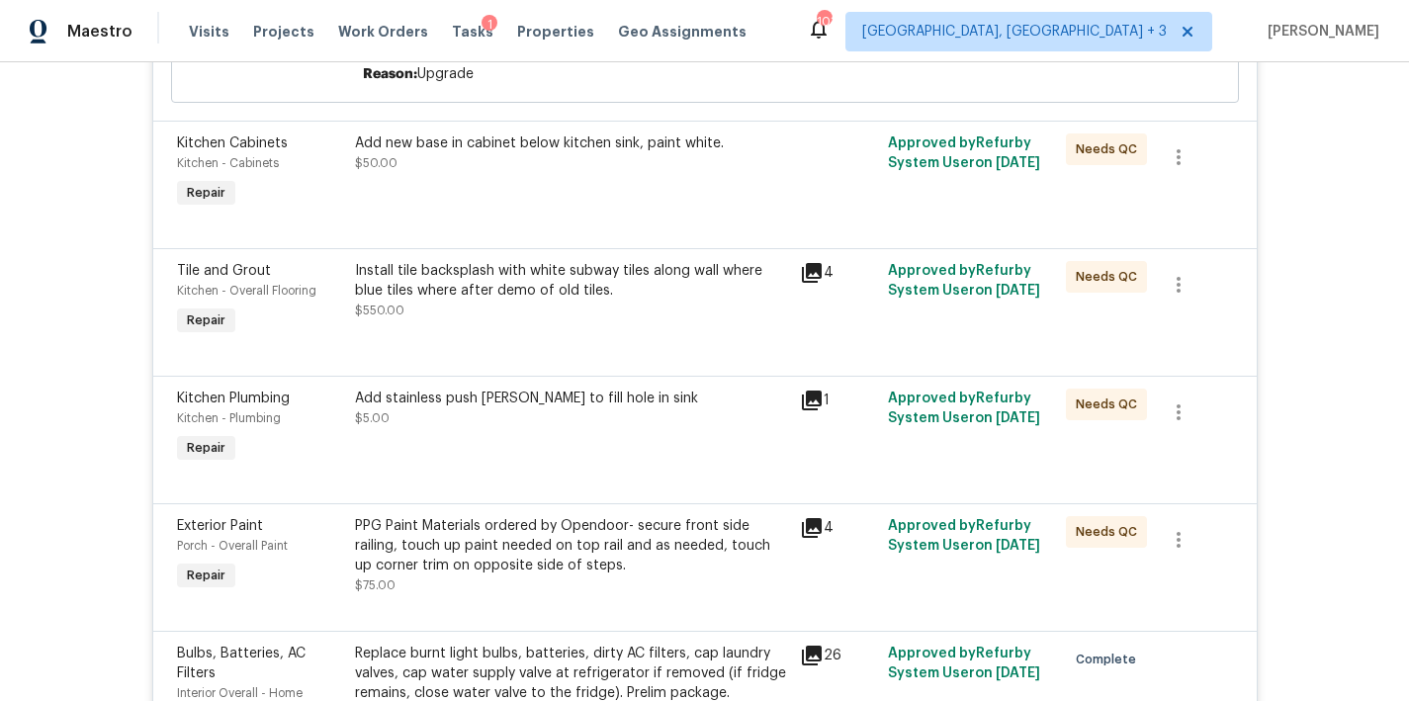
scroll to position [2507, 0]
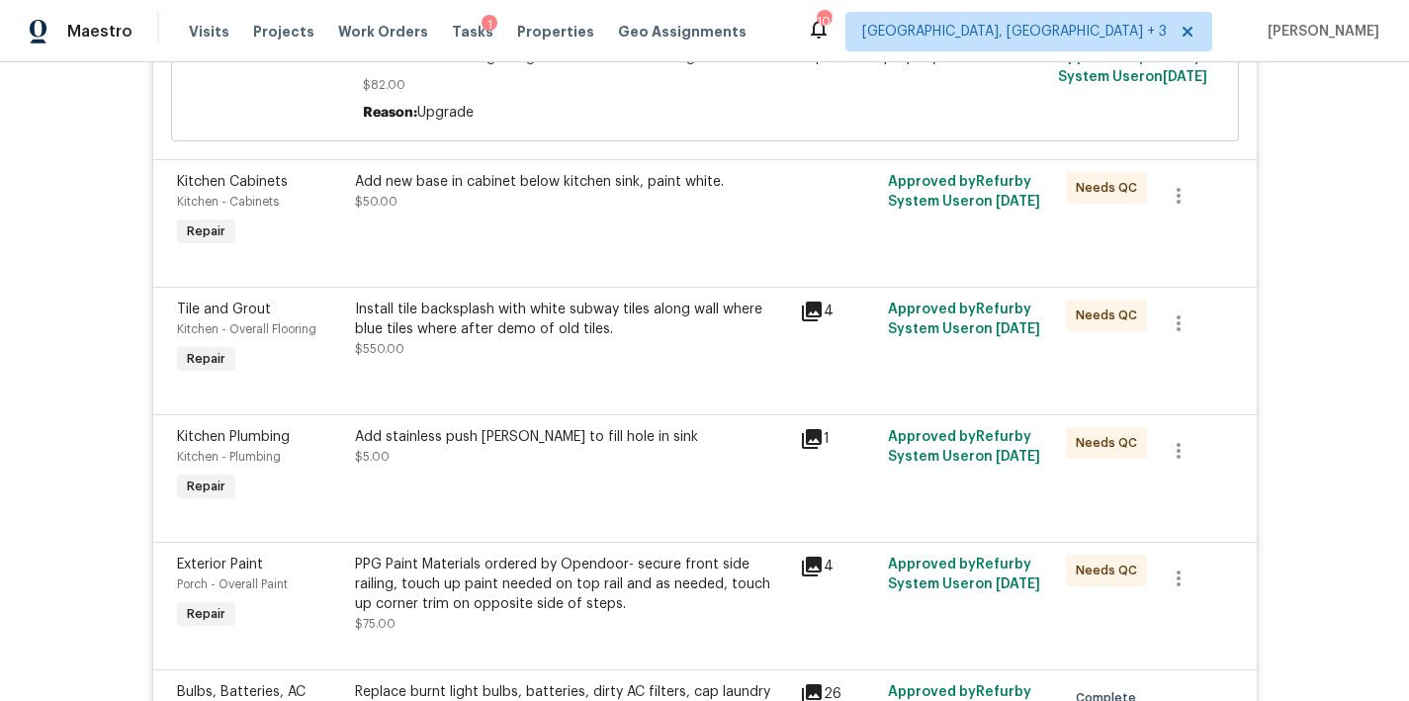
click at [629, 324] on div "Install tile backsplash with white subway tiles along wall where blue tiles whe…" at bounding box center [571, 320] width 433 height 40
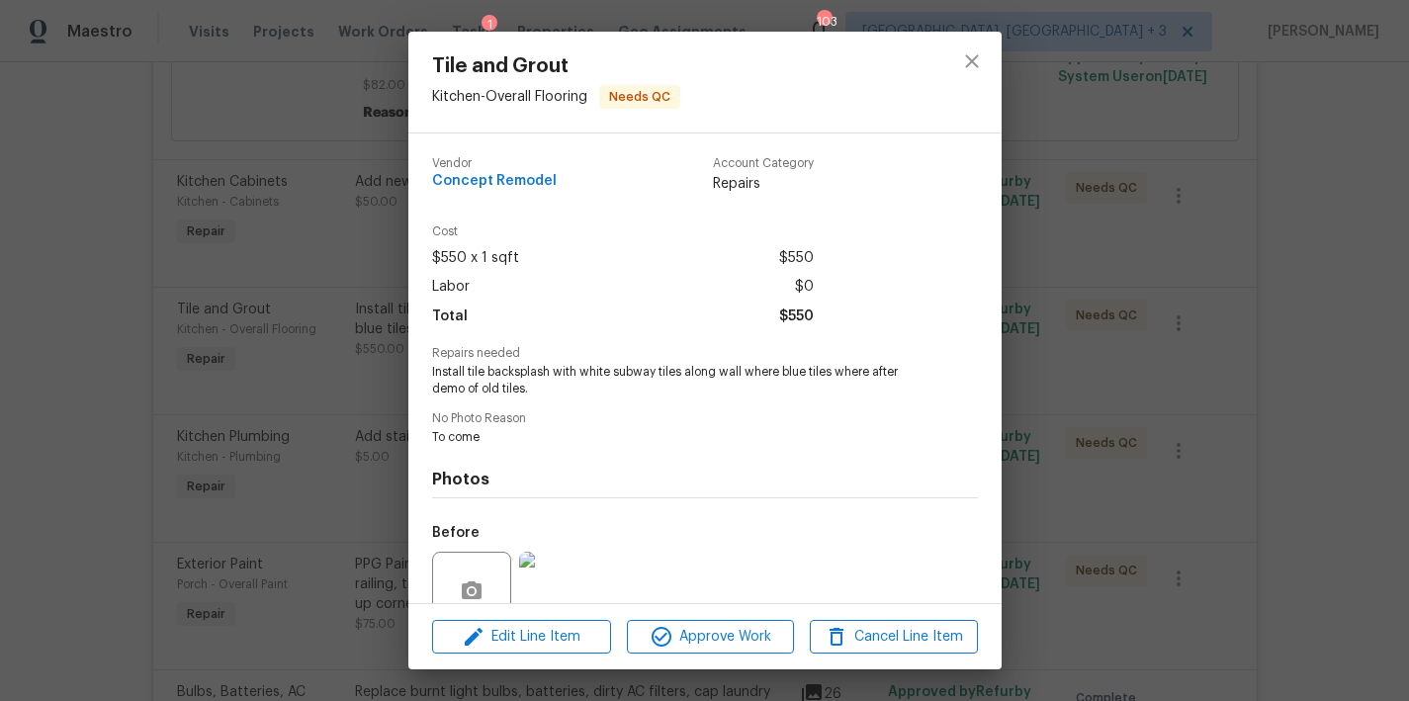
scroll to position [176, 0]
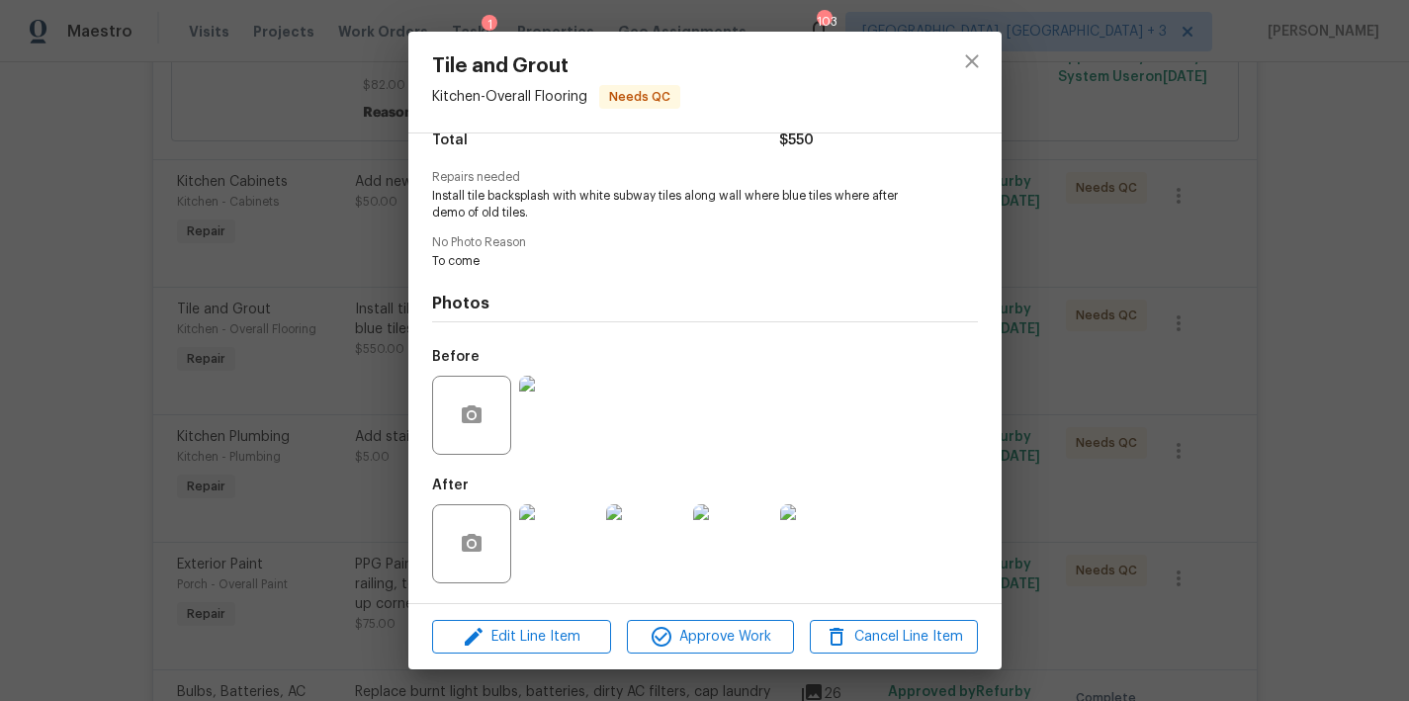
click at [569, 416] on img at bounding box center [558, 415] width 79 height 79
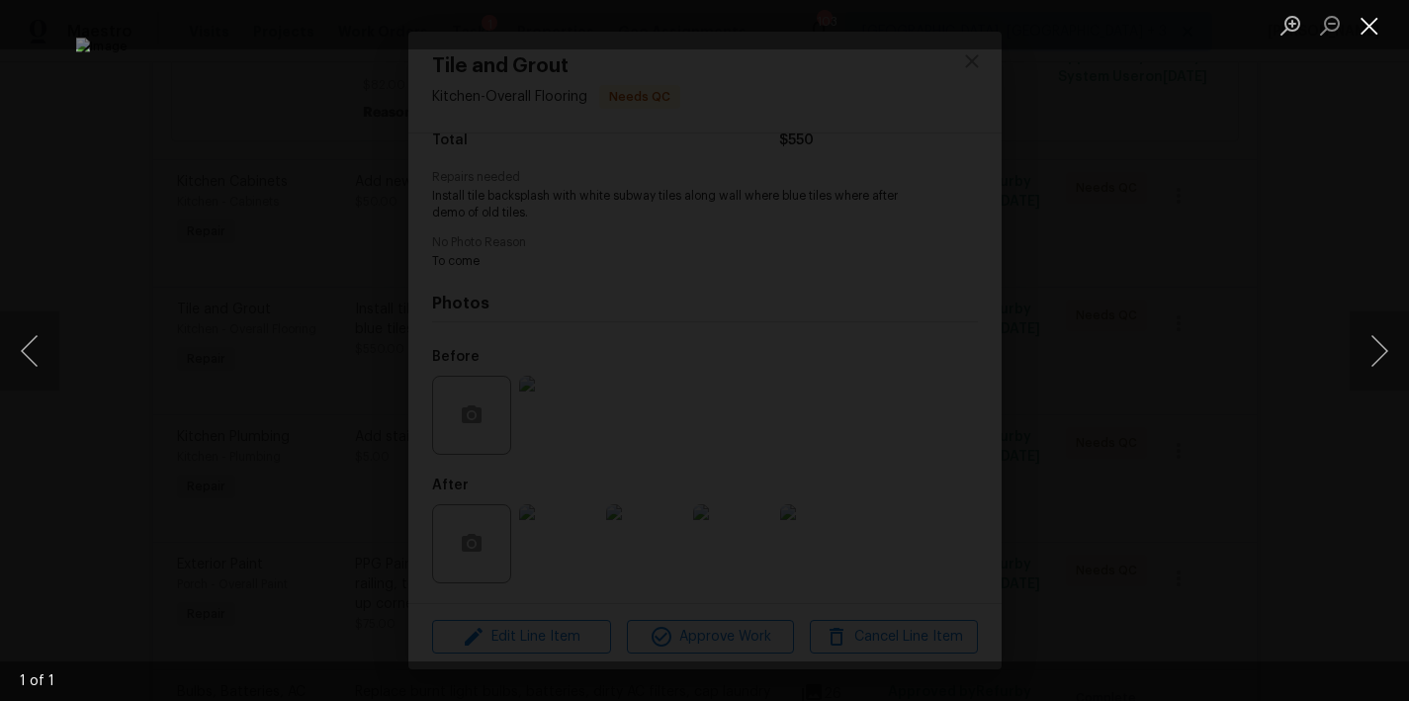
click at [1372, 29] on button "Close lightbox" at bounding box center [1369, 25] width 40 height 35
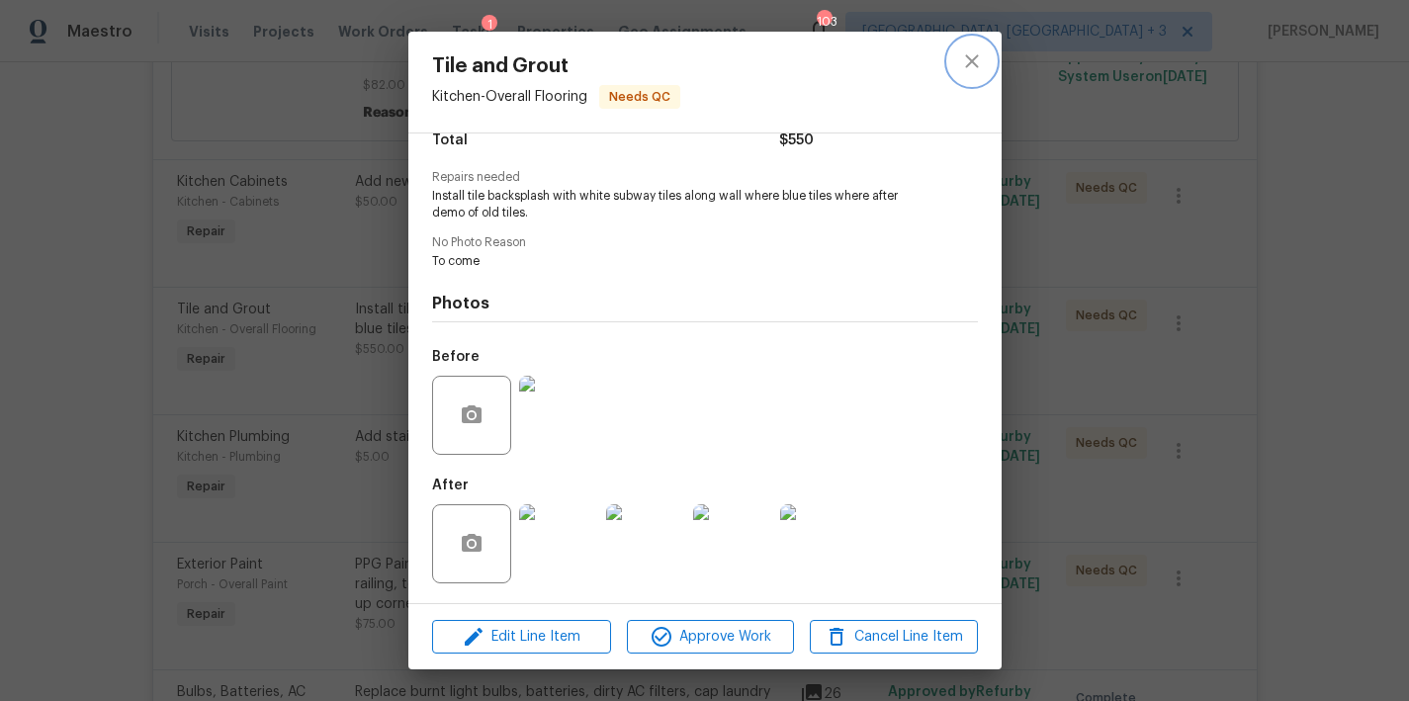
click at [966, 62] on icon "close" at bounding box center [972, 61] width 24 height 24
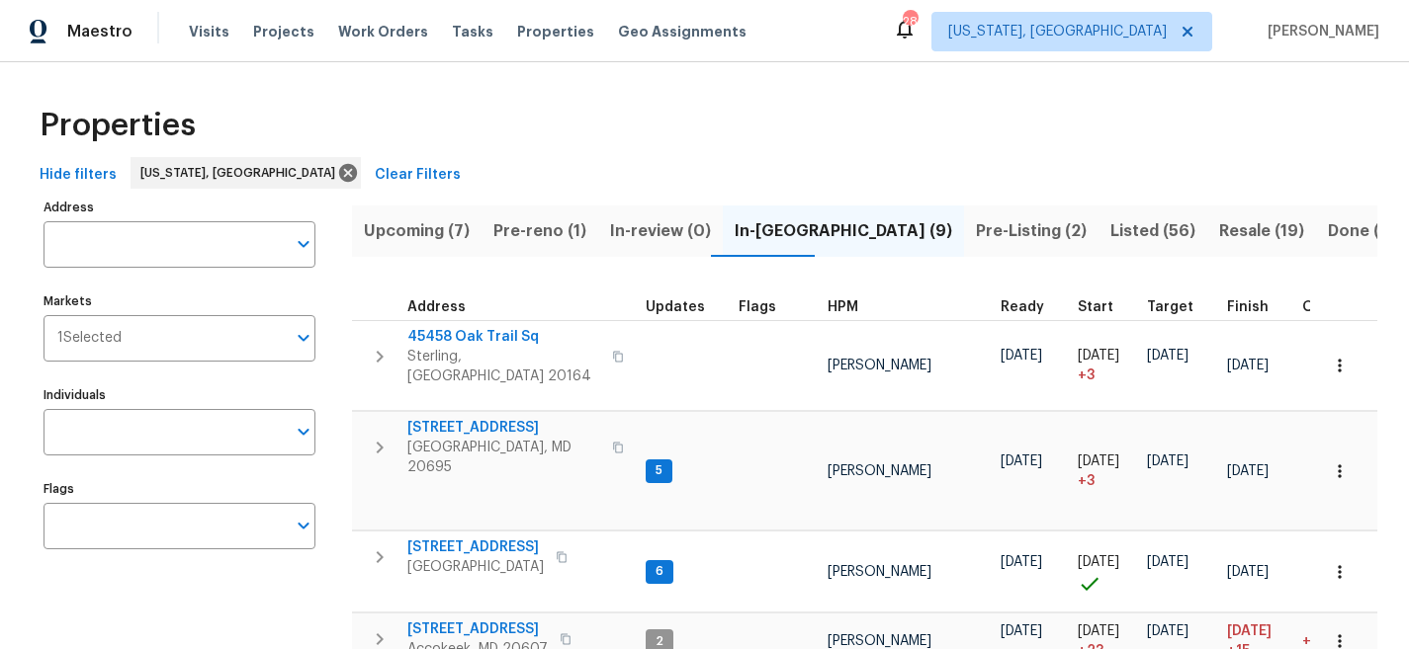
click at [899, 39] on div "Maestro Visits Projects Work Orders Tasks Properties Geo Assignments 28 [US_STA…" at bounding box center [704, 31] width 1409 height 62
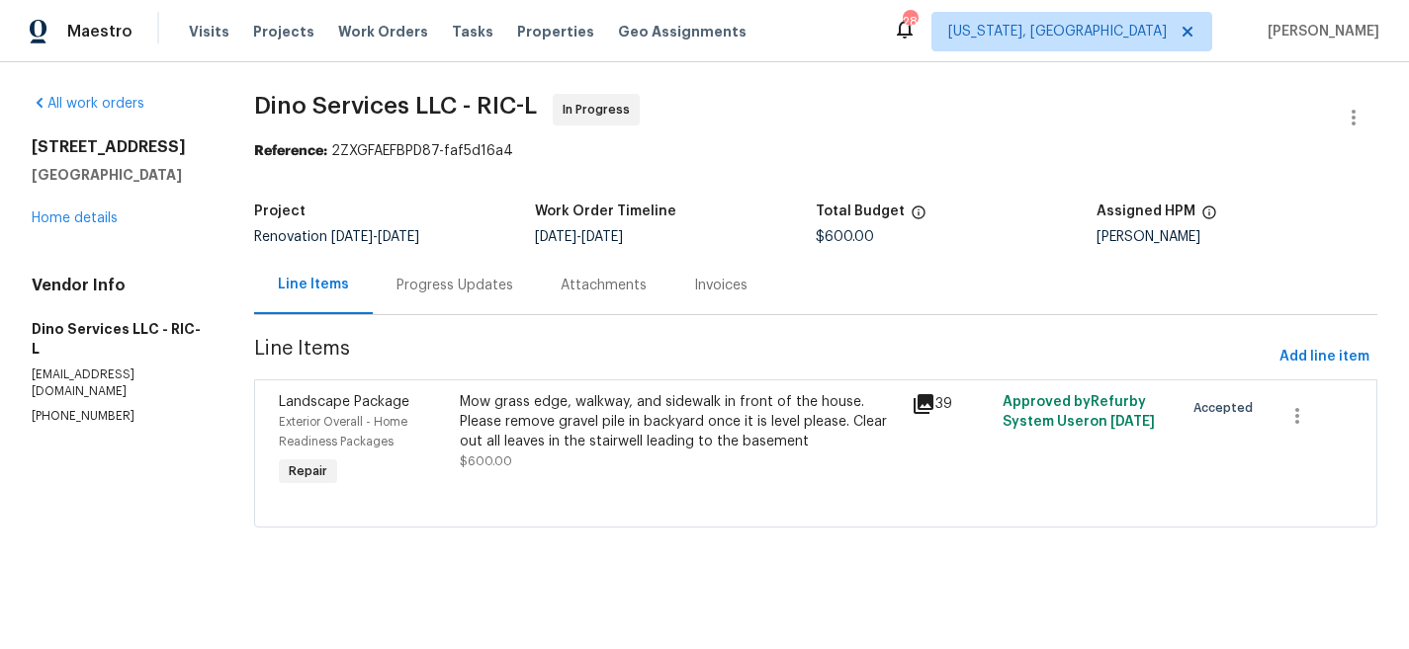
click at [844, 84] on div "All work orders [STREET_ADDRESS] Home details Vendor Info Dino Services LLC - R…" at bounding box center [704, 322] width 1409 height 521
click at [175, 241] on div "All work orders [STREET_ADDRESS] Home details Vendor Info Dino Services LLC - R…" at bounding box center [119, 259] width 175 height 331
click at [491, 221] on div "Project" at bounding box center [394, 218] width 281 height 26
click at [886, 53] on div "Maestro Visits Projects Work Orders Tasks Properties Geo Assignments 28 [US_STA…" at bounding box center [704, 31] width 1409 height 62
click at [829, 37] on div "Maestro Visits Projects Work Orders Tasks Properties Geo Assignments 28 [US_STA…" at bounding box center [704, 31] width 1409 height 62
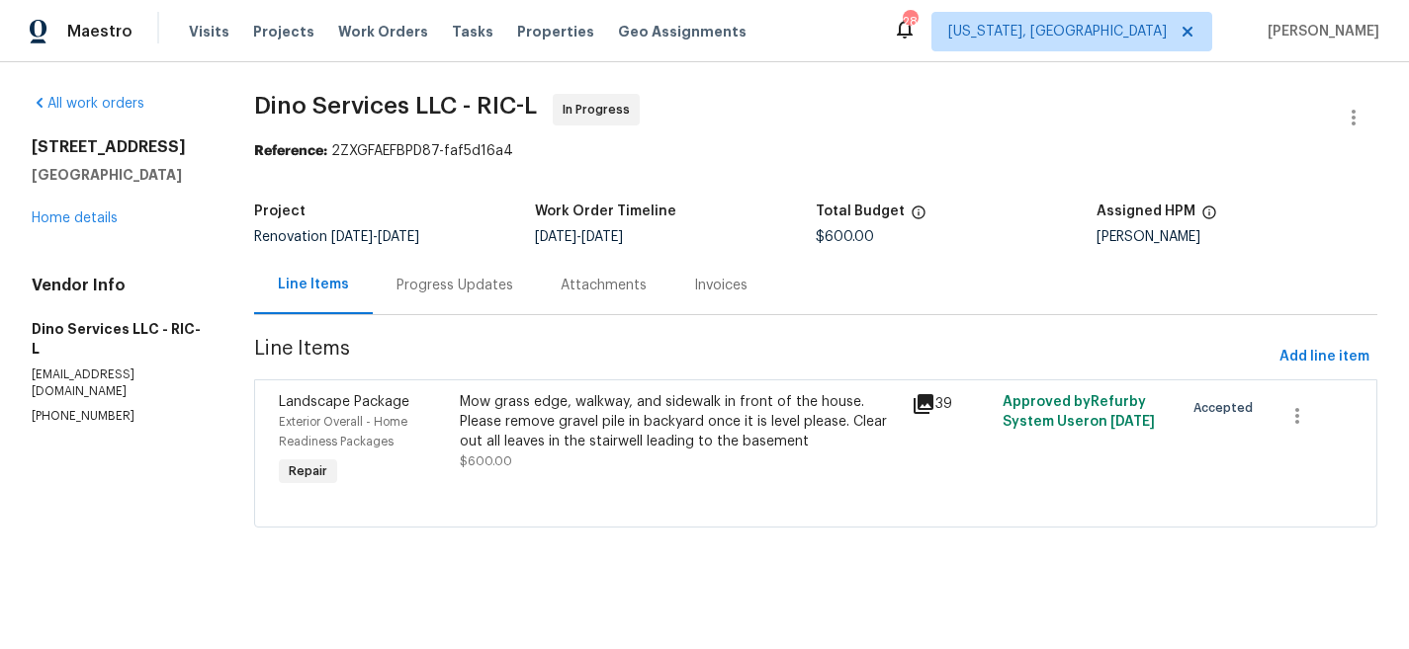
click at [829, 37] on div "Maestro Visits Projects Work Orders Tasks Properties Geo Assignments 28 [US_STA…" at bounding box center [704, 31] width 1409 height 62
click at [796, 144] on div "Reference: 2ZXGFAEFBPD87-faf5d16a4" at bounding box center [815, 151] width 1123 height 20
click at [601, 163] on section "Dino Services LLC - RIC-L In Progress Reference: 2ZXGFAEFBPD87-faf5d16a4 Projec…" at bounding box center [815, 323] width 1123 height 458
click at [127, 423] on section "All work orders [STREET_ADDRESS] Home details Vendor Info Dino Services LLC - R…" at bounding box center [119, 323] width 175 height 458
click at [769, 194] on div "Project Renovation [DATE] - [DATE] Work Order Timeline [DATE] - [DATE] Total Bu…" at bounding box center [815, 224] width 1123 height 63
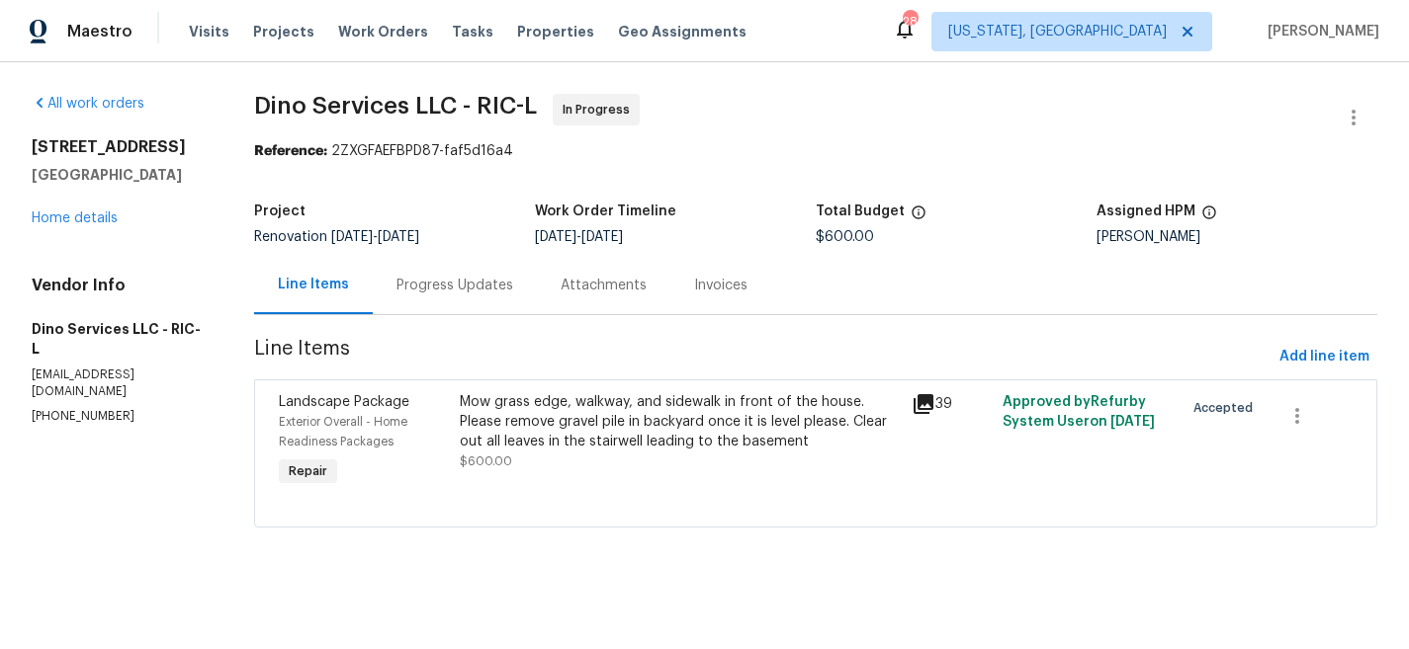
click at [799, 46] on div "Maestro Visits Projects Work Orders Tasks Properties Geo Assignments 28 [US_STA…" at bounding box center [704, 31] width 1409 height 62
click at [856, 40] on div "Maestro Visits Projects Work Orders Tasks Properties Geo Assignments 28 [US_STA…" at bounding box center [704, 31] width 1409 height 62
click at [876, 17] on div "Maestro Visits Projects Work Orders Tasks Properties Geo Assignments 28 [US_STA…" at bounding box center [704, 31] width 1409 height 62
click at [890, 34] on div "Maestro Visits Projects Work Orders Tasks Properties Geo Assignments 28 [US_STA…" at bounding box center [704, 31] width 1409 height 62
click at [848, 39] on div "Maestro Visits Projects Work Orders Tasks Properties Geo Assignments 28 [US_STA…" at bounding box center [704, 31] width 1409 height 62
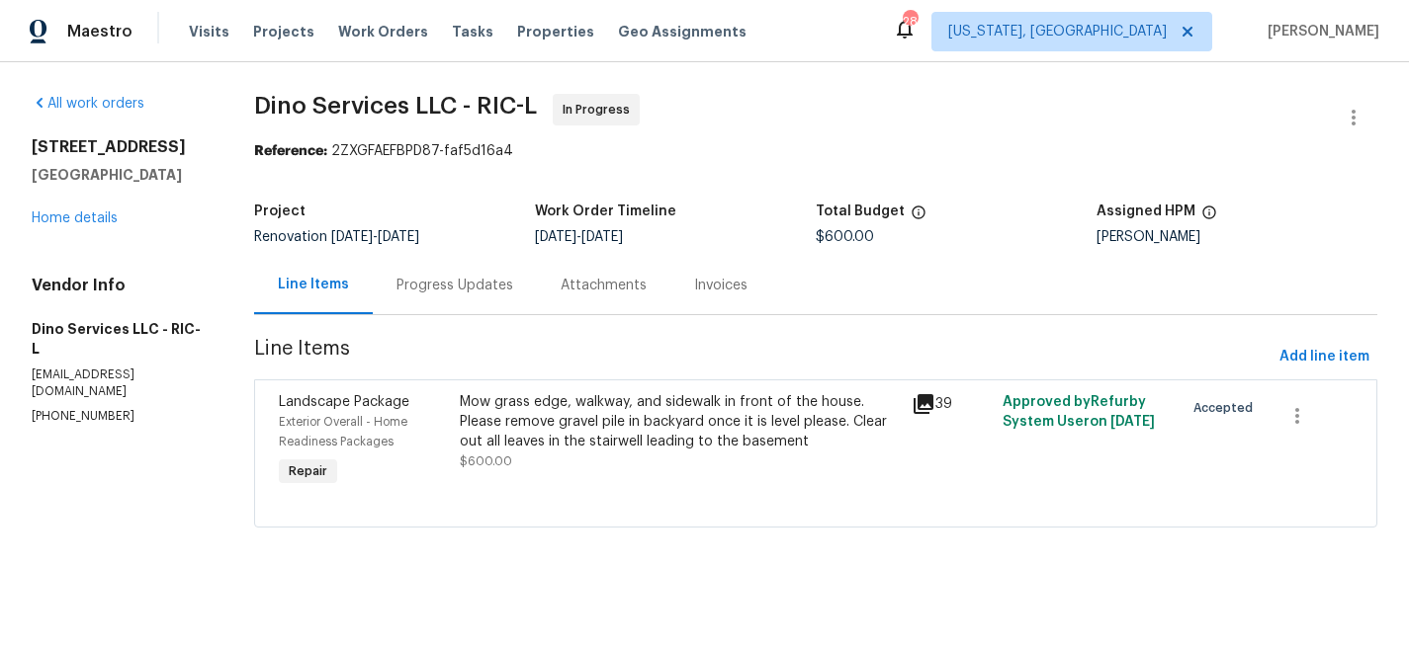
click at [841, 32] on div "Maestro Visits Projects Work Orders Tasks Properties Geo Assignments 28 [US_STA…" at bounding box center [704, 31] width 1409 height 62
click at [833, 50] on div "Maestro Visits Projects Work Orders Tasks Properties Geo Assignments 28 [US_STA…" at bounding box center [704, 31] width 1409 height 62
click at [830, 40] on div "Maestro Visits Projects Work Orders Tasks Properties Geo Assignments 28 [US_STA…" at bounding box center [704, 31] width 1409 height 62
click at [853, 23] on div "Maestro Visits Projects Work Orders Tasks Properties Geo Assignments 28 [US_STA…" at bounding box center [704, 31] width 1409 height 62
click at [861, 33] on div "Maestro Visits Projects Work Orders Tasks Properties Geo Assignments 28 [US_STA…" at bounding box center [704, 31] width 1409 height 62
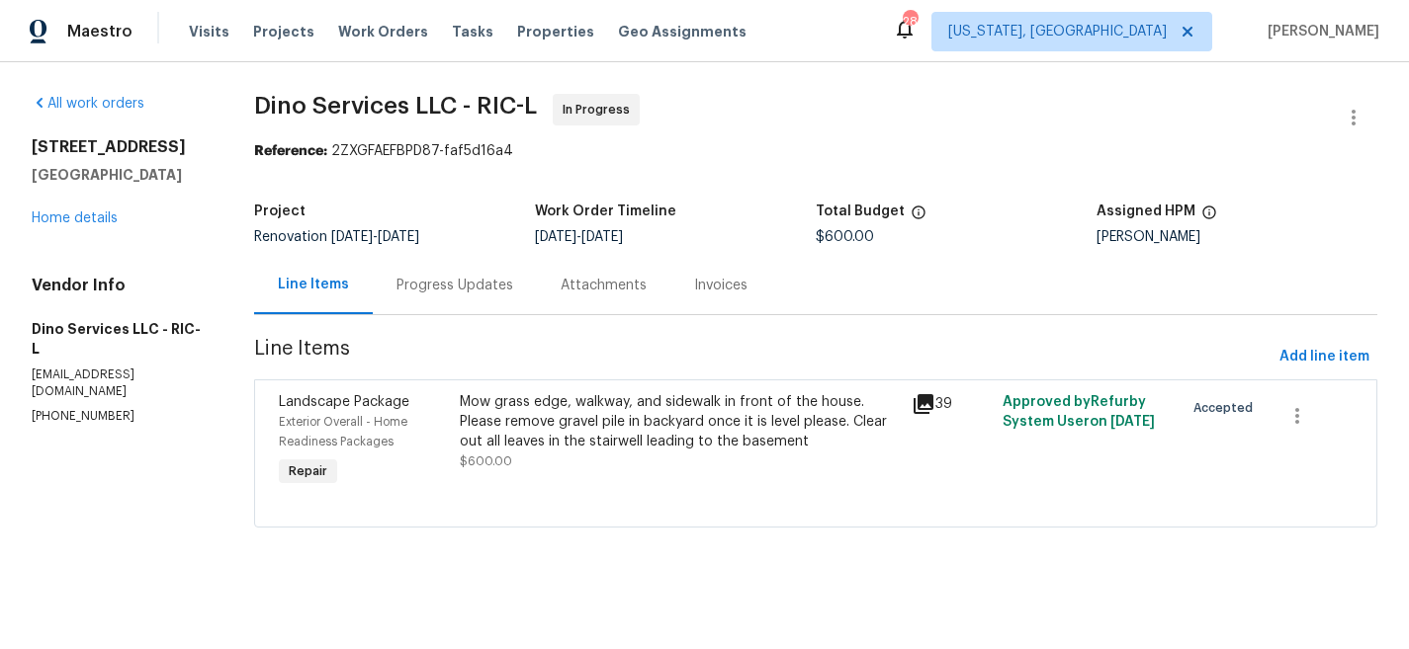
click at [903, 15] on div "Maestro Visits Projects Work Orders Tasks Properties Geo Assignments 28 [US_STA…" at bounding box center [704, 31] width 1409 height 62
click at [726, 24] on div "Visits Projects Work Orders Tasks Properties Geo Assignments" at bounding box center [479, 32] width 581 height 40
click at [815, 46] on div "Maestro Visits Projects Work Orders Tasks Properties Geo Assignments 28 [US_STA…" at bounding box center [704, 31] width 1409 height 62
drag, startPoint x: 863, startPoint y: 238, endPoint x: 809, endPoint y: 235, distance: 54.4
click at [815, 235] on span "$600.00" at bounding box center [844, 237] width 58 height 14
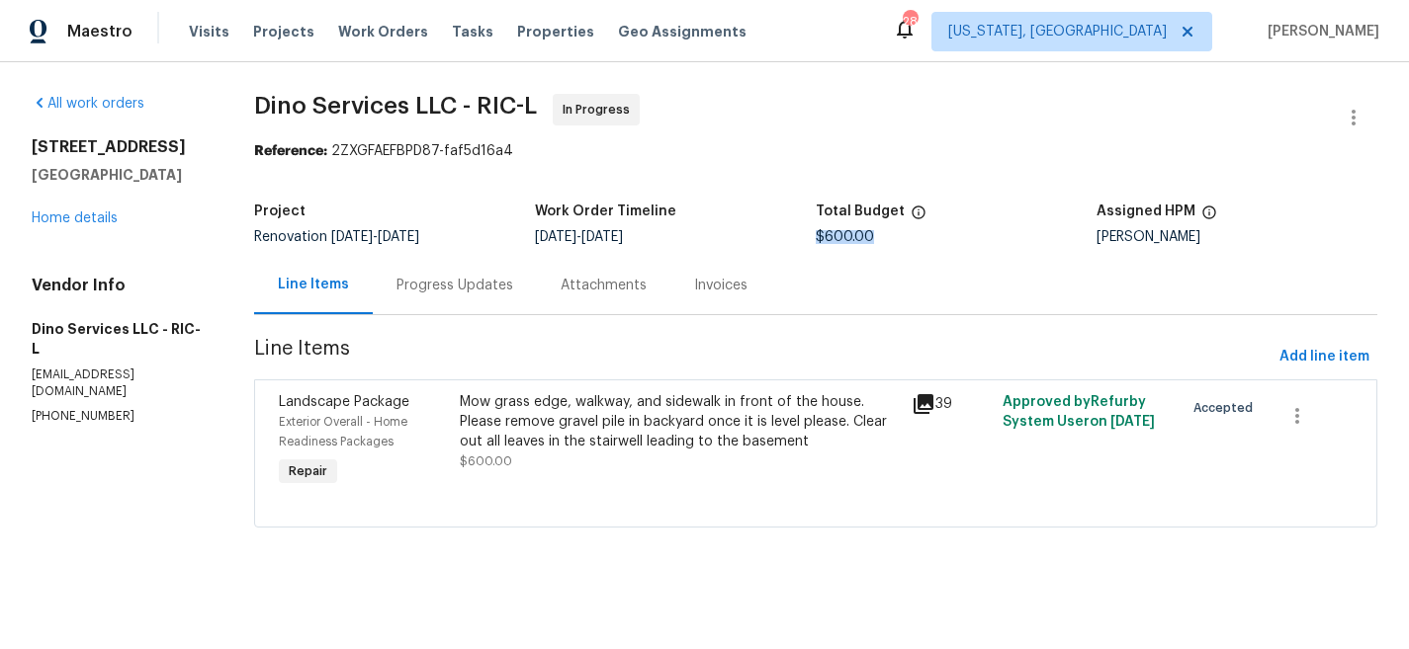
click at [839, 232] on span "$600.00" at bounding box center [844, 237] width 58 height 14
click at [834, 14] on div "Maestro Visits Projects Work Orders Tasks Properties Geo Assignments 28 [US_STA…" at bounding box center [704, 31] width 1409 height 62
click at [855, 42] on div "Maestro Visits Projects Work Orders Tasks Properties Geo Assignments 28 [US_STA…" at bounding box center [704, 31] width 1409 height 62
click at [957, 49] on div "Maestro Visits Projects Work Orders Tasks Properties Geo Assignments 28 [US_STA…" at bounding box center [704, 31] width 1409 height 62
click at [885, 42] on div "Maestro Visits Projects Work Orders Tasks Properties Geo Assignments 28 [US_STA…" at bounding box center [704, 31] width 1409 height 62
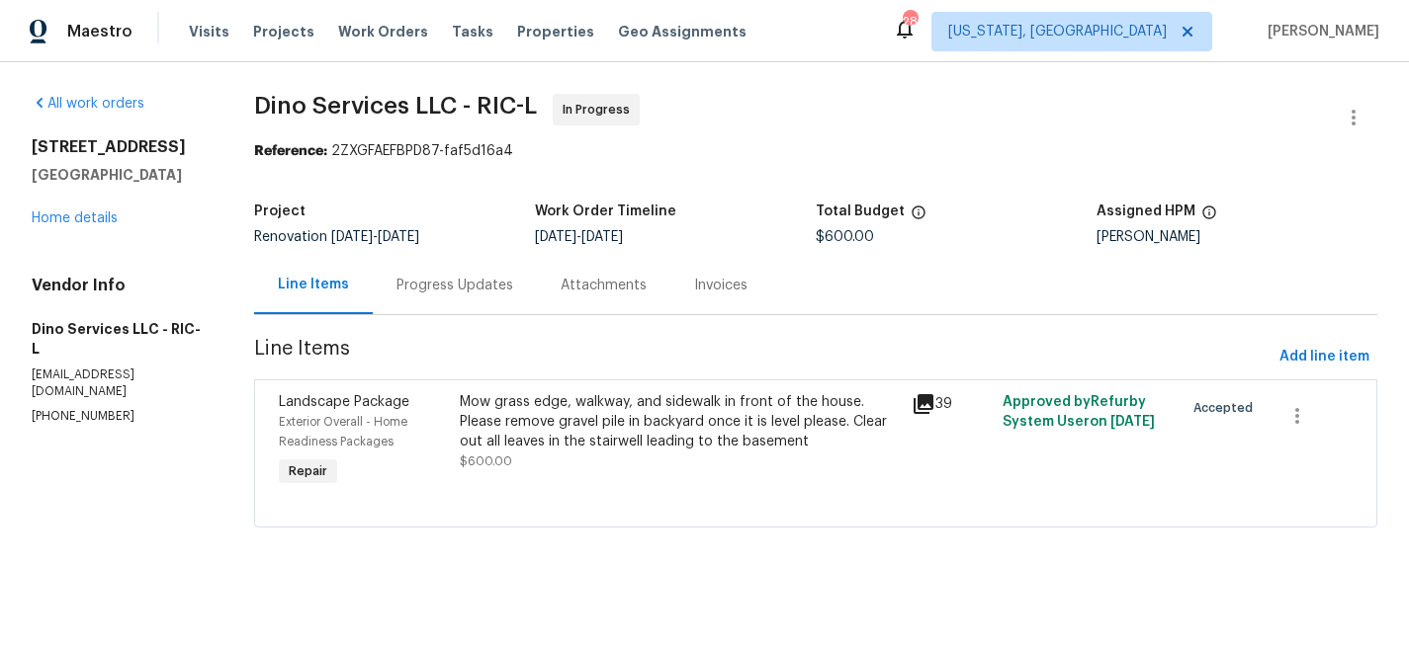
click at [923, 37] on div "Maestro Visits Projects Work Orders Tasks Properties Geo Assignments 28 [US_STA…" at bounding box center [704, 31] width 1409 height 62
click at [784, 554] on div "All work orders [STREET_ADDRESS] Home details Vendor Info Dino Services LLC - R…" at bounding box center [704, 322] width 1409 height 521
click at [781, 556] on div "All work orders [STREET_ADDRESS] Home details Vendor Info Dino Services LLC - R…" at bounding box center [704, 322] width 1409 height 521
click at [906, 45] on div "Maestro Visits Projects Work Orders Tasks Properties Geo Assignments 28 [US_STA…" at bounding box center [704, 31] width 1409 height 62
click at [98, 471] on section "All work orders [STREET_ADDRESS] Home details Vendor Info Dino Services LLC - R…" at bounding box center [119, 323] width 175 height 458
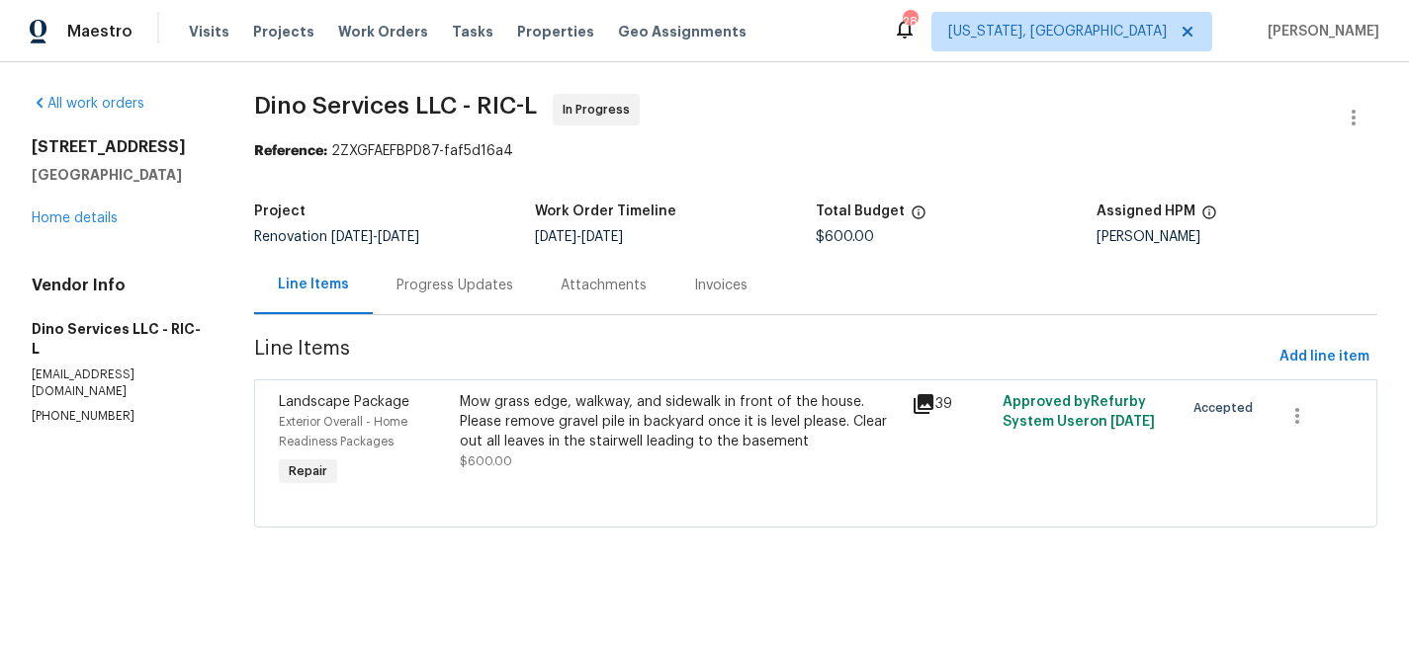
click at [905, 24] on div "Maestro Visits Projects Work Orders Tasks Properties Geo Assignments 28 [US_STA…" at bounding box center [704, 31] width 1409 height 62
click at [103, 451] on section "All work orders [STREET_ADDRESS] Home details Vendor Info Dino Services LLC - R…" at bounding box center [119, 323] width 175 height 458
click at [902, 37] on div "Maestro Visits Projects Work Orders Tasks Properties Geo Assignments 28 [US_STA…" at bounding box center [704, 31] width 1409 height 62
